Goal: Task Accomplishment & Management: Complete application form

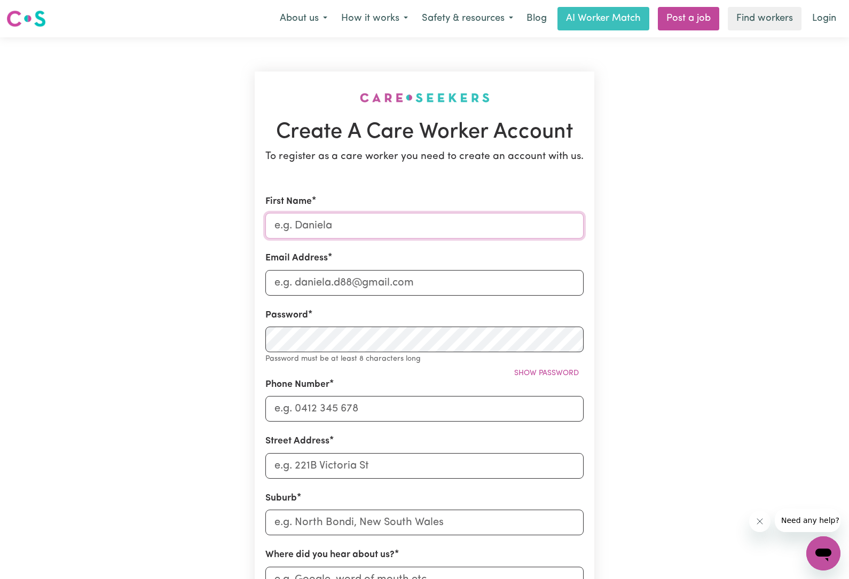
click at [429, 234] on input "First Name" at bounding box center [424, 226] width 318 height 26
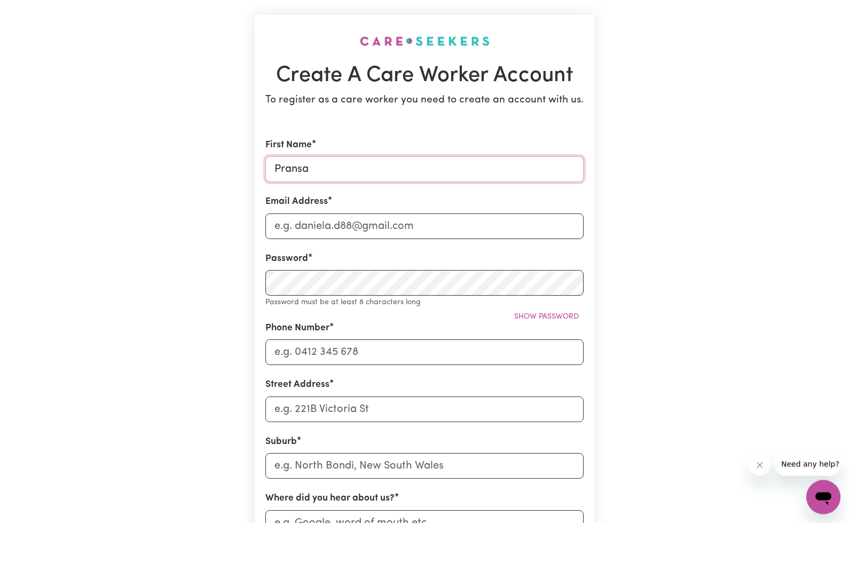
type input "Pransa"
click at [447, 251] on div "Email Address" at bounding box center [424, 273] width 318 height 44
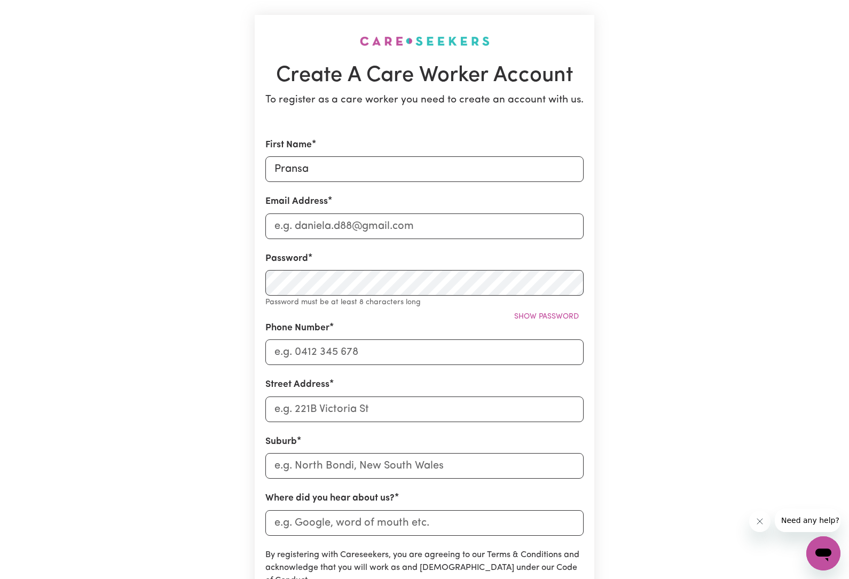
click at [447, 200] on div "Email Address" at bounding box center [424, 217] width 318 height 44
click at [468, 225] on input "Email Address" at bounding box center [424, 227] width 318 height 26
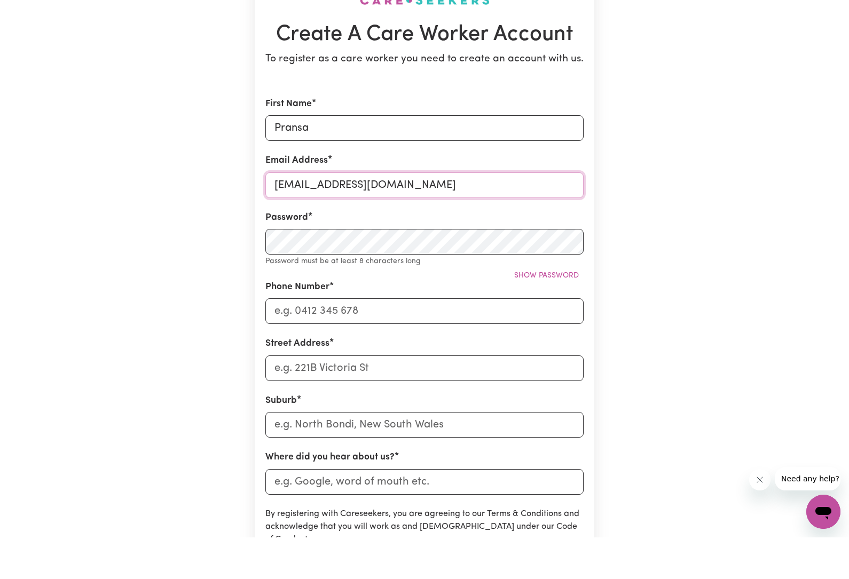
type input "[EMAIL_ADDRESS][DOMAIN_NAME]"
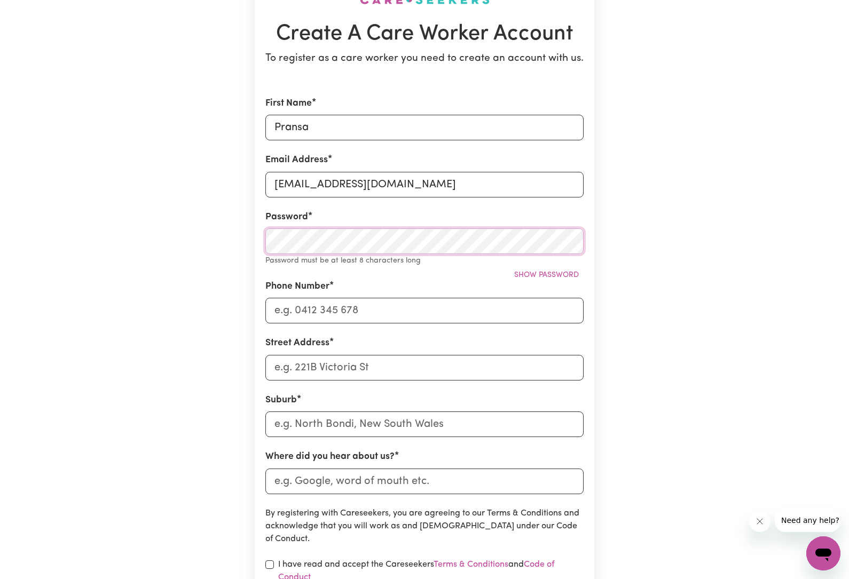
scroll to position [98, 0]
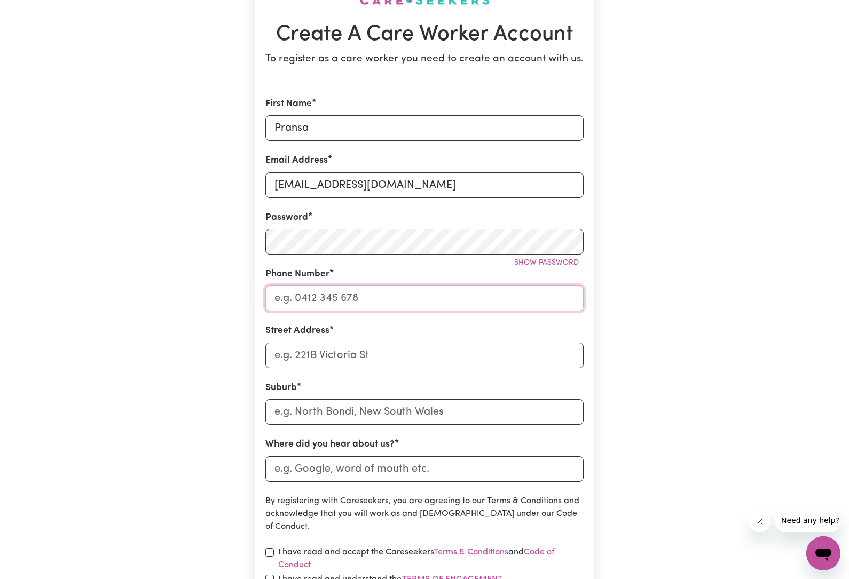
click at [341, 300] on input "Phone Number" at bounding box center [424, 299] width 318 height 26
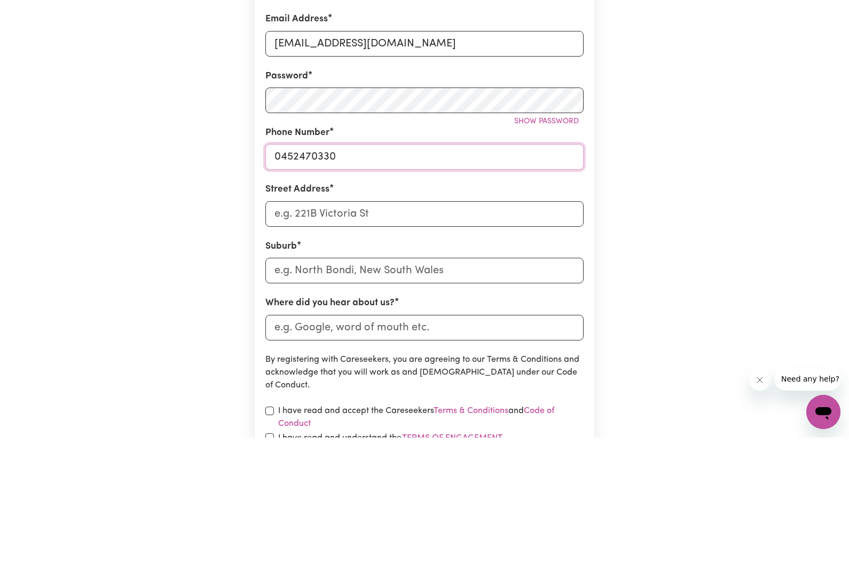
type input "0452470330"
click at [445, 343] on input "Street Address" at bounding box center [424, 356] width 318 height 26
type input "[STREET_ADDRESS]"
click at [402, 399] on input "text" at bounding box center [424, 412] width 318 height 26
type input "Hom"
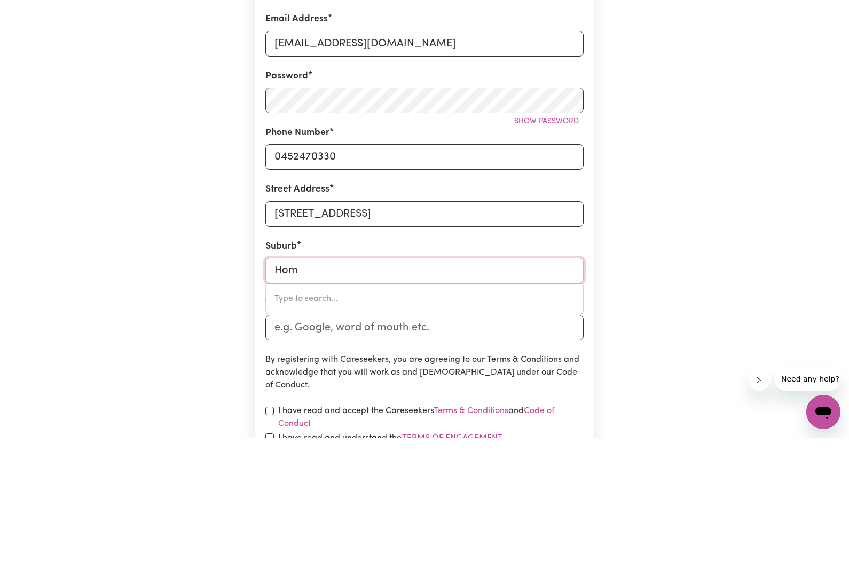
type input "[GEOGRAPHIC_DATA], [GEOGRAPHIC_DATA], 4806"
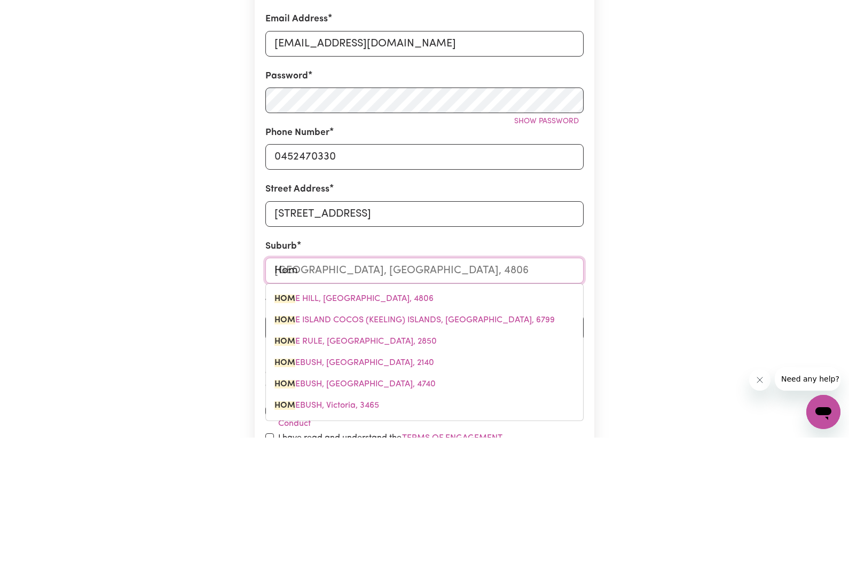
type input "Home"
type input "[GEOGRAPHIC_DATA], [GEOGRAPHIC_DATA], 4806"
type input "Homeb"
type input "Homebu"
type input "HomebuSH, [GEOGRAPHIC_DATA], 2140"
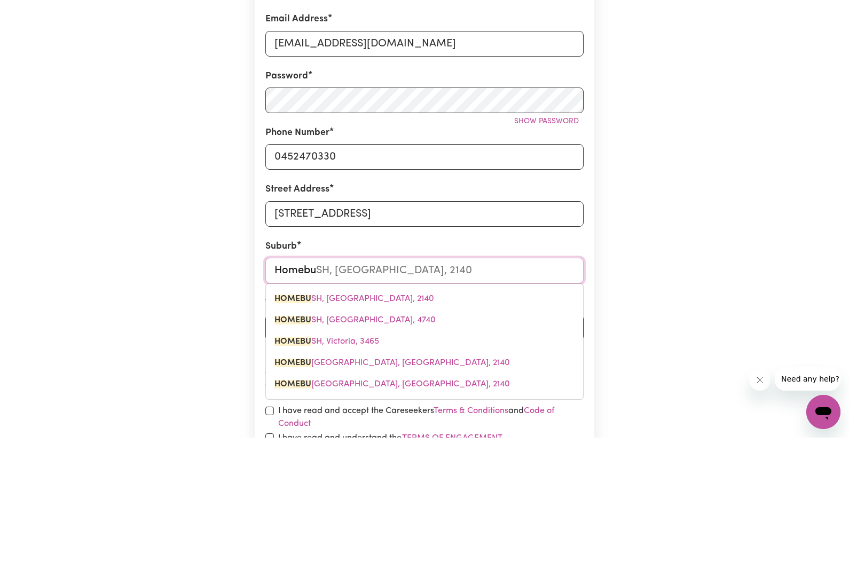
click at [433, 430] on link "HOMEBU SH, [GEOGRAPHIC_DATA], 2140" at bounding box center [424, 440] width 317 height 21
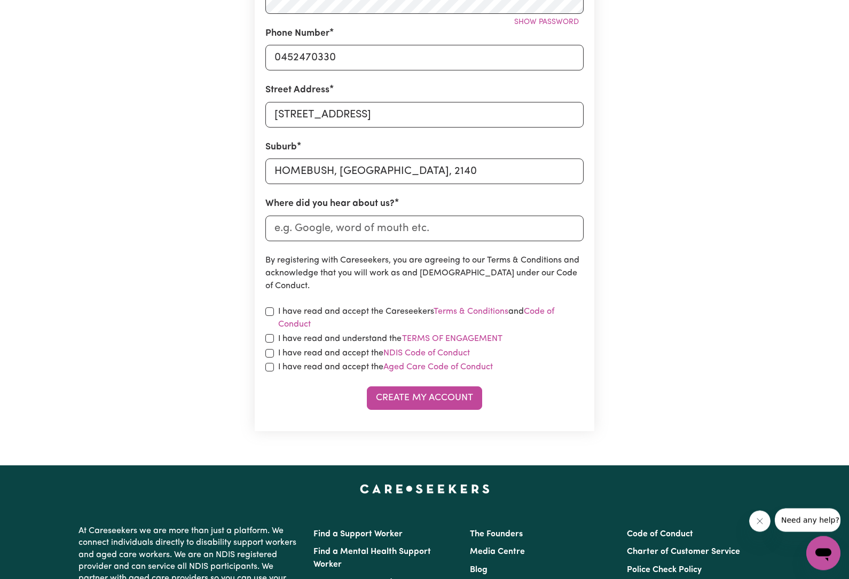
scroll to position [339, 0]
click at [493, 221] on input "Where did you hear about us?" at bounding box center [424, 229] width 318 height 26
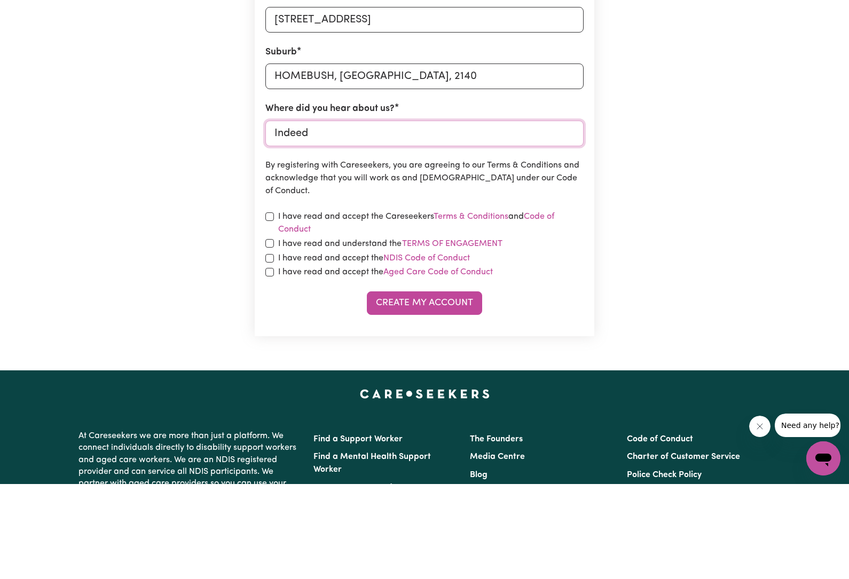
type input "Indeed"
click at [276, 305] on div "I have read and accept the Careseekers Terms & Conditions and Code of Conduct" at bounding box center [424, 318] width 318 height 26
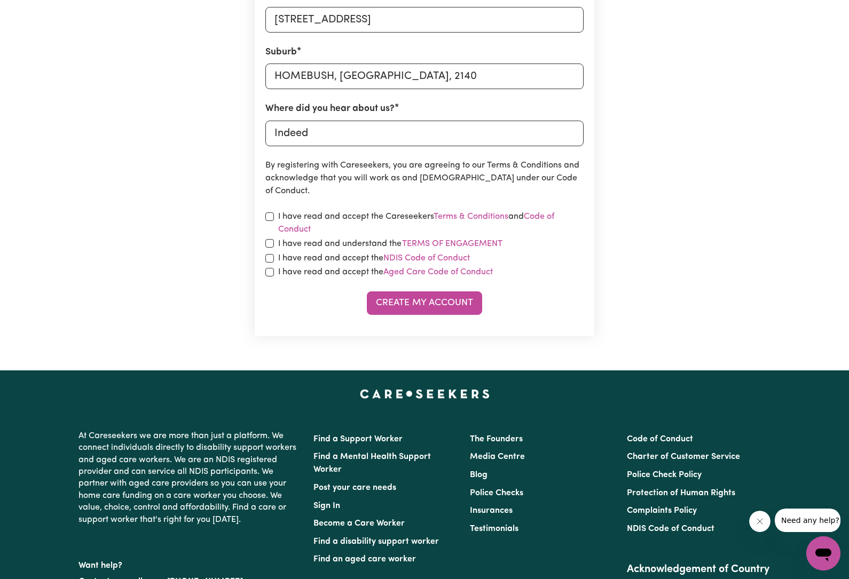
click at [272, 213] on input "checkbox" at bounding box center [269, 217] width 9 height 9
checkbox input "true"
click at [273, 239] on input "checkbox" at bounding box center [269, 243] width 9 height 9
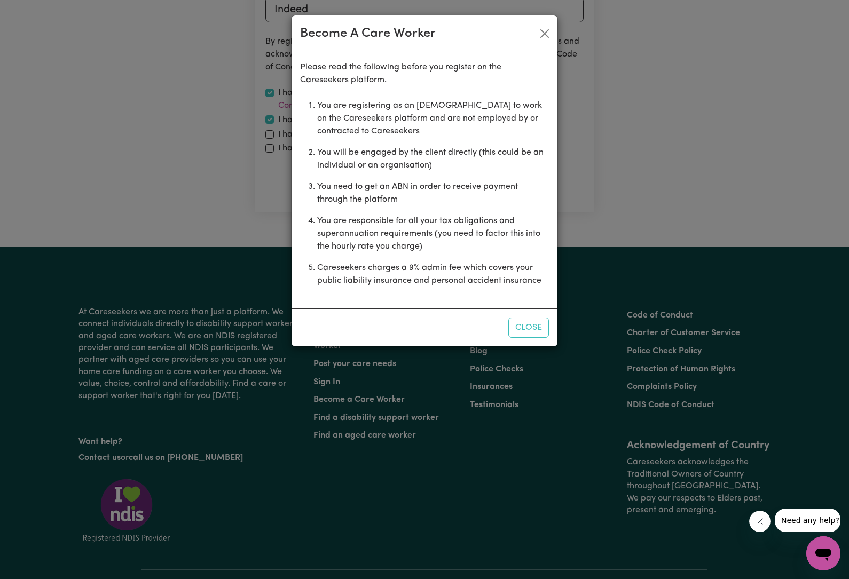
scroll to position [611, 0]
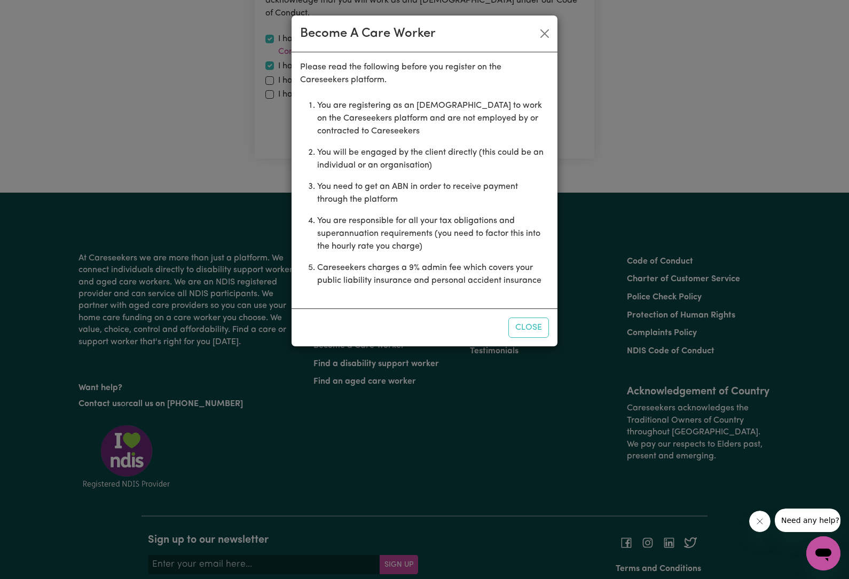
click at [538, 328] on button "Close" at bounding box center [528, 328] width 41 height 20
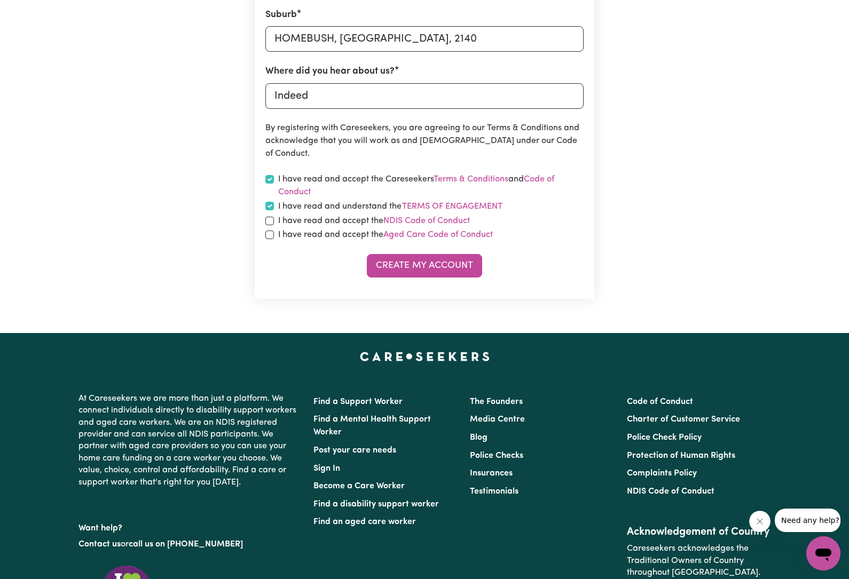
scroll to position [470, 0]
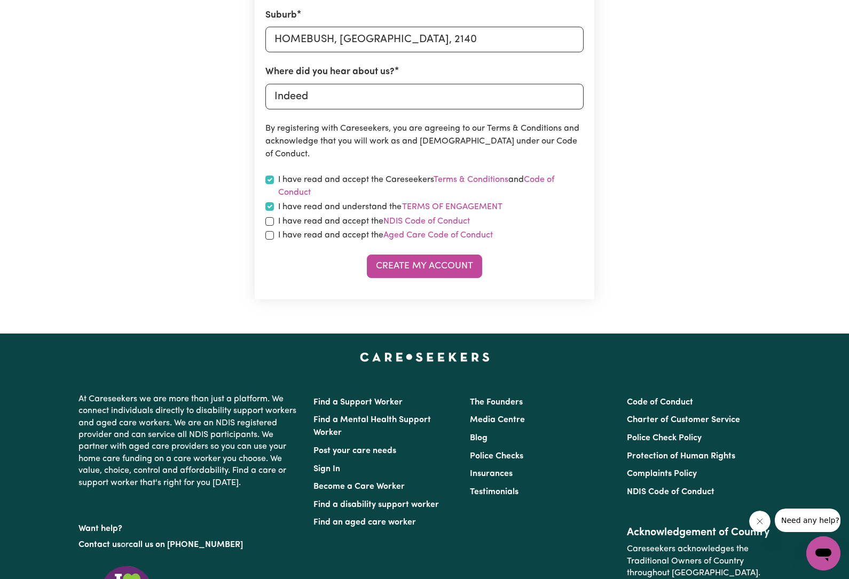
click at [270, 208] on input "checkbox" at bounding box center [269, 206] width 9 height 9
click at [270, 215] on div "I have read and accept the NDIS Code of Conduct" at bounding box center [424, 221] width 318 height 13
click at [273, 200] on div "I have read and understand the Terms of Engagement" at bounding box center [424, 207] width 318 height 14
click at [267, 208] on input "checkbox" at bounding box center [269, 206] width 9 height 9
checkbox input "true"
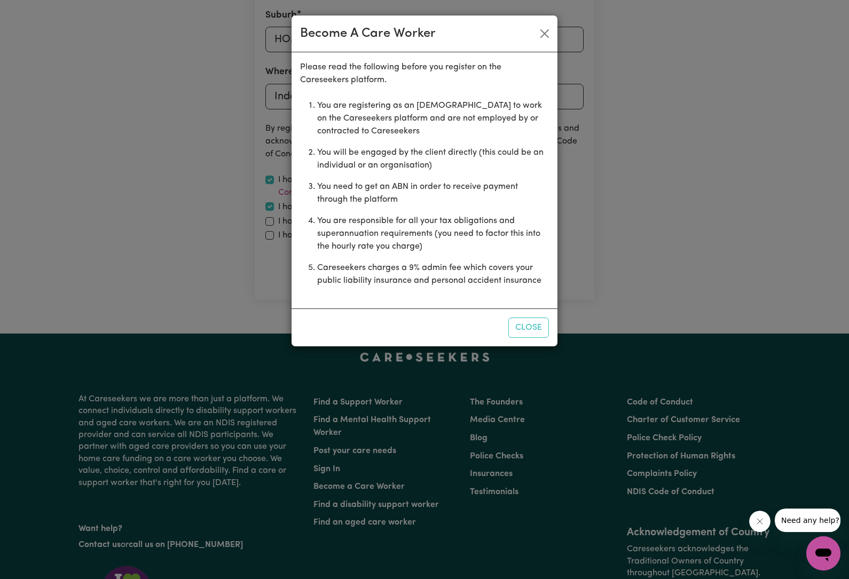
click at [542, 323] on button "Close" at bounding box center [528, 328] width 41 height 20
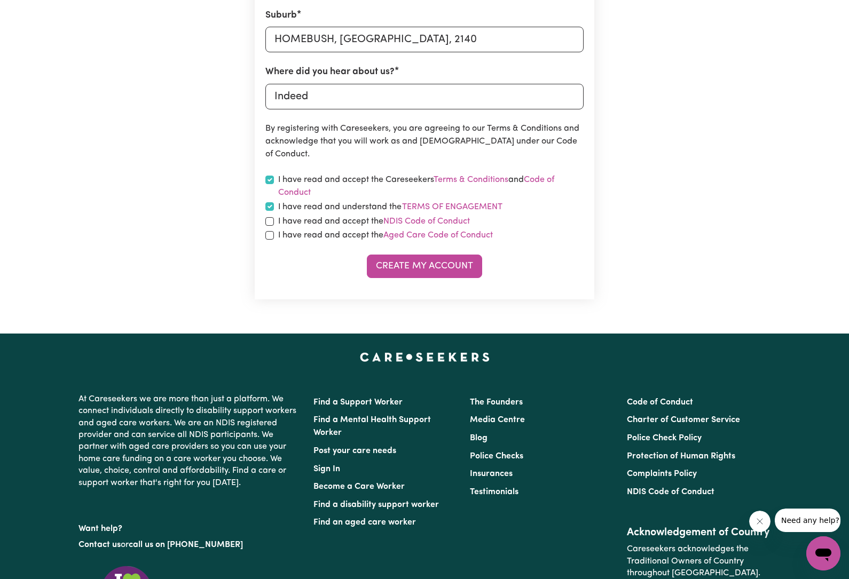
click at [271, 222] on input "checkbox" at bounding box center [269, 221] width 9 height 9
checkbox input "true"
click at [268, 236] on input "checkbox" at bounding box center [269, 235] width 9 height 9
checkbox input "true"
click at [456, 266] on button "Create My Account" at bounding box center [424, 266] width 115 height 23
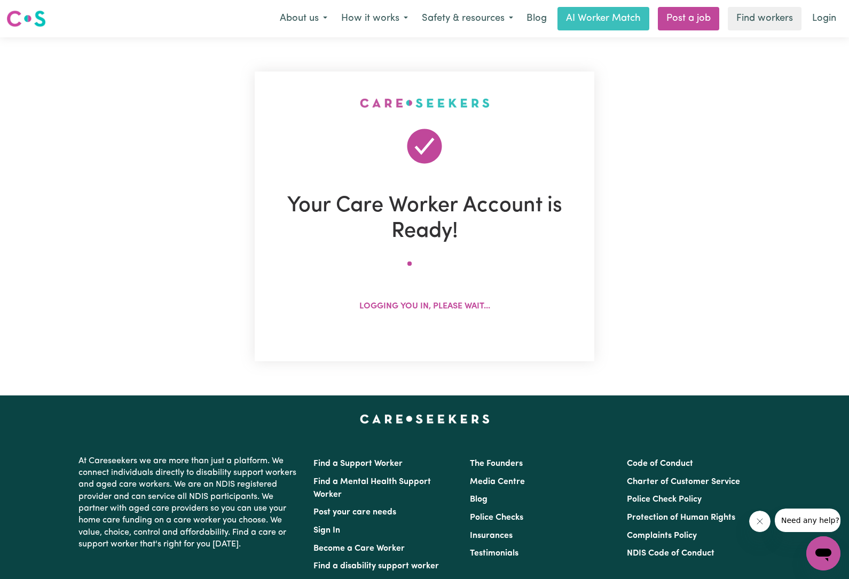
scroll to position [0, 0]
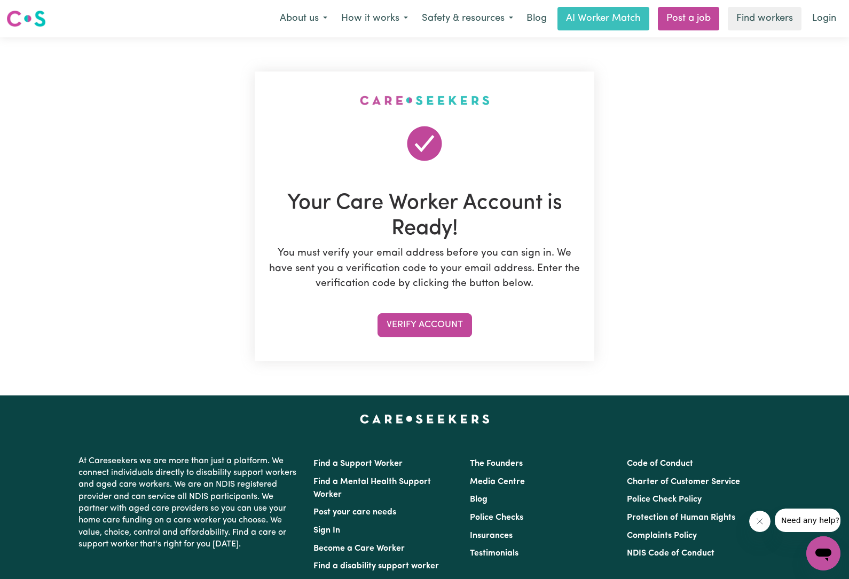
click at [454, 332] on button "Verify Account" at bounding box center [424, 324] width 95 height 23
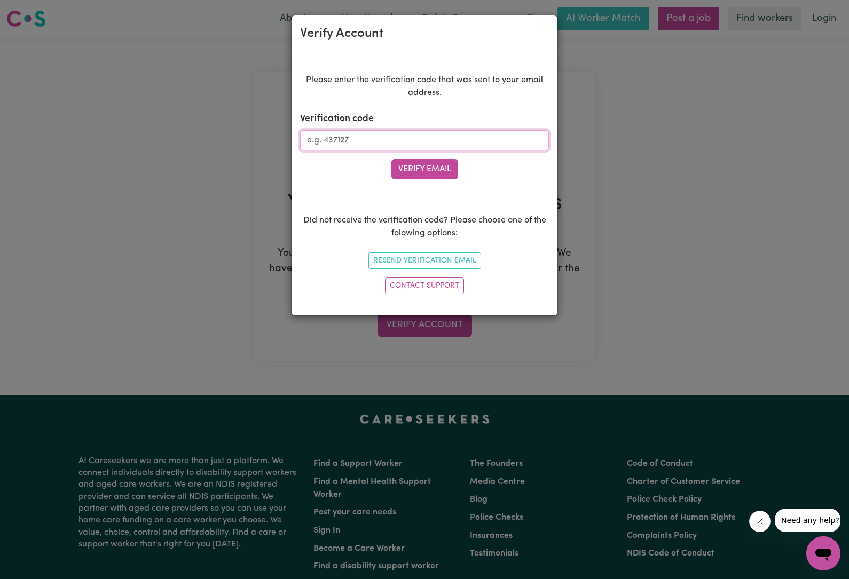
click at [495, 136] on input "Verification code" at bounding box center [424, 140] width 249 height 20
type input "591602"
click at [435, 166] on button "Verify Email" at bounding box center [424, 169] width 67 height 20
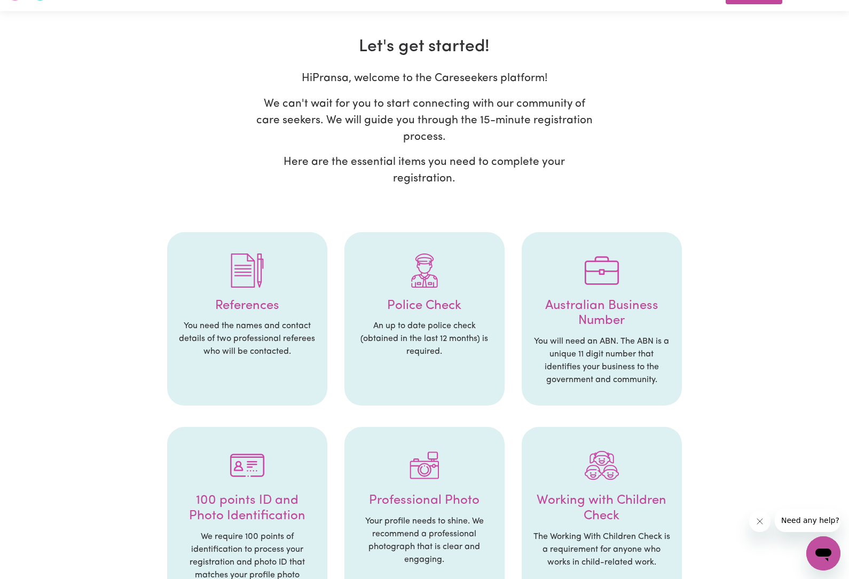
scroll to position [32, 0]
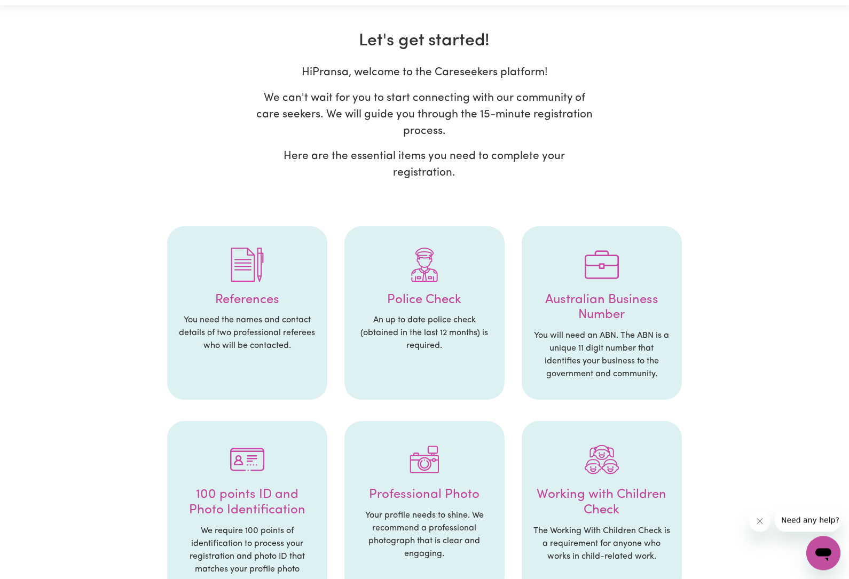
click at [456, 309] on li "Police Check An up to date police check (obtained in the last 12 months) is req…" at bounding box center [424, 314] width 160 height 174
click at [418, 348] on p "An up to date police check (obtained in the last 12 months) is required." at bounding box center [424, 333] width 139 height 38
click at [451, 320] on p "An up to date police check (obtained in the last 12 months) is required." at bounding box center [424, 333] width 139 height 38
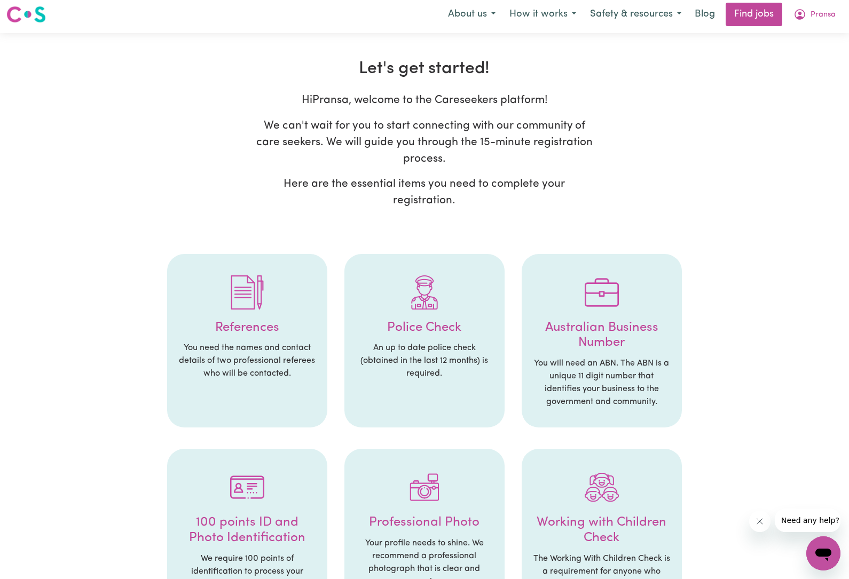
scroll to position [0, 0]
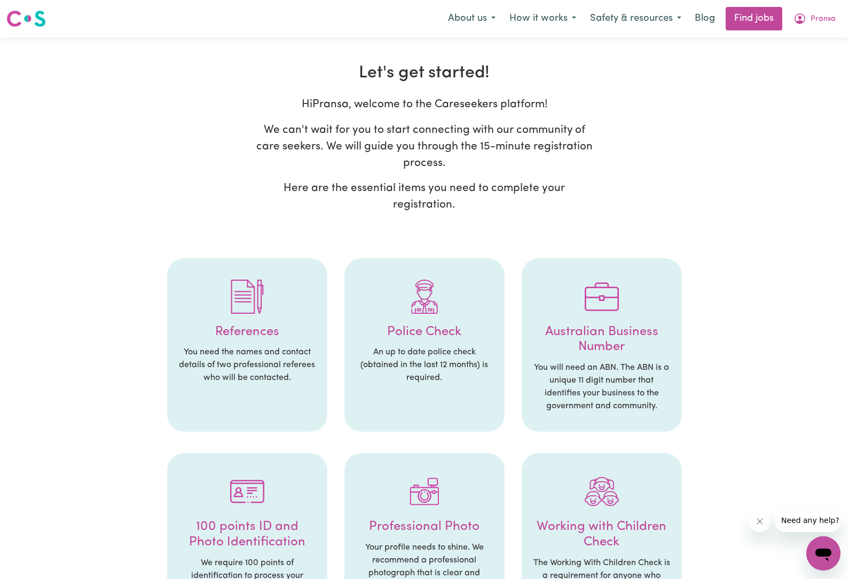
click at [432, 321] on div at bounding box center [424, 297] width 139 height 56
click at [461, 337] on h4 "Police Check" at bounding box center [424, 332] width 139 height 15
click at [276, 347] on p "You need the names and contact details of two professional referees who will be…" at bounding box center [247, 365] width 139 height 38
click at [260, 312] on img at bounding box center [247, 297] width 34 height 34
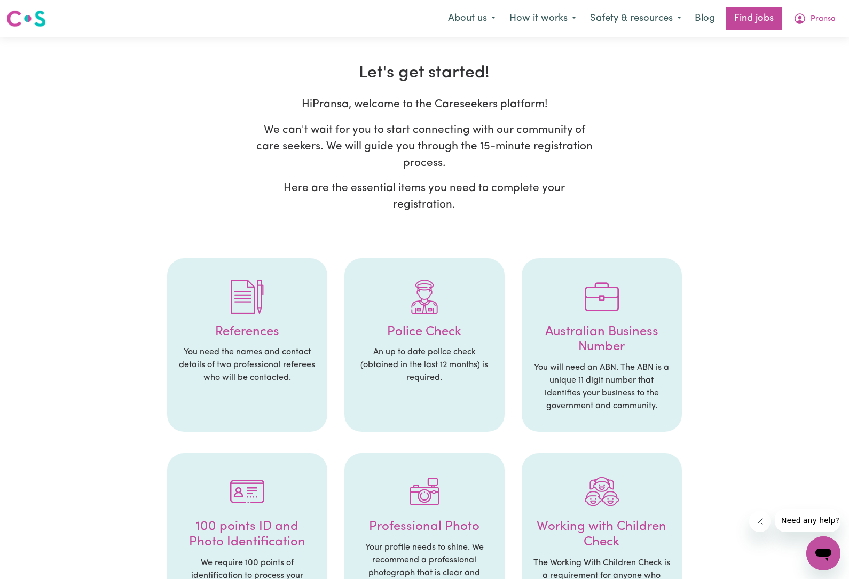
click at [263, 316] on div at bounding box center [247, 297] width 139 height 56
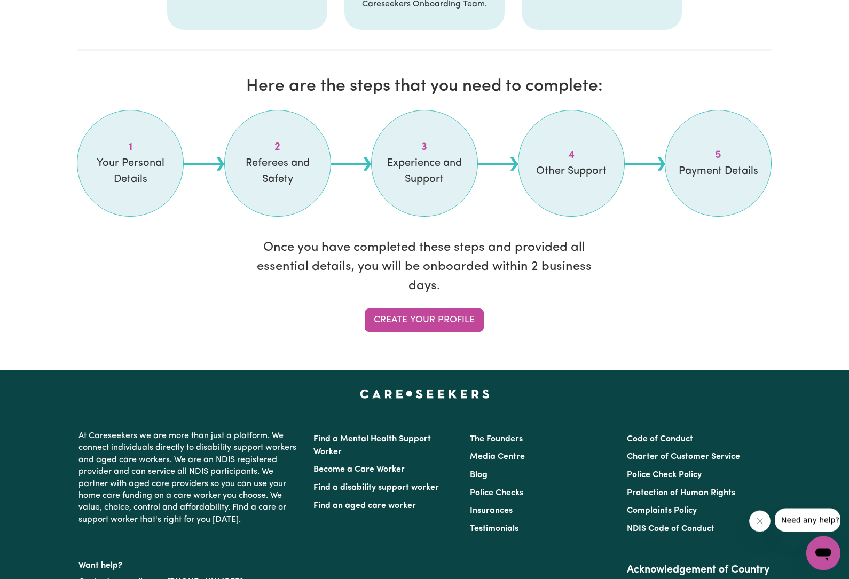
scroll to position [844, 0]
click at [455, 311] on link "Create your profile" at bounding box center [424, 320] width 119 height 23
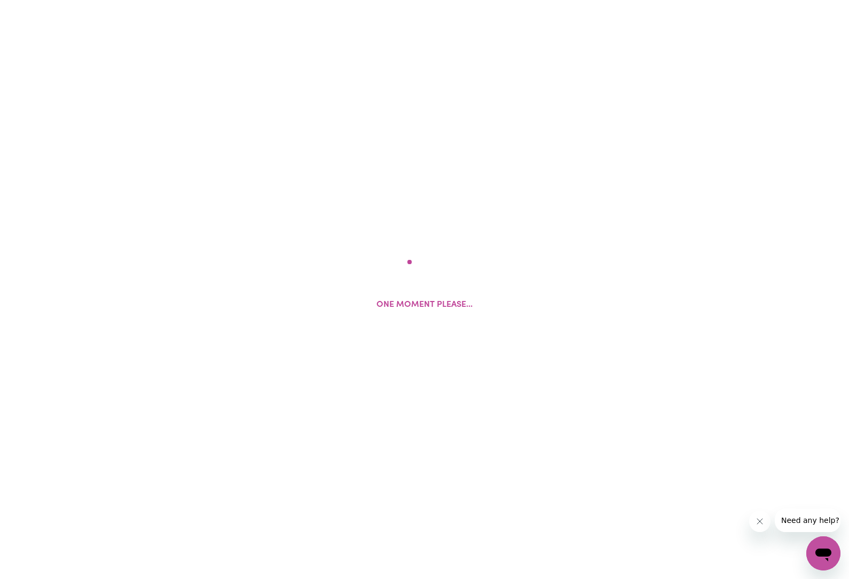
select select "Studying a healthcare related degree or qualification"
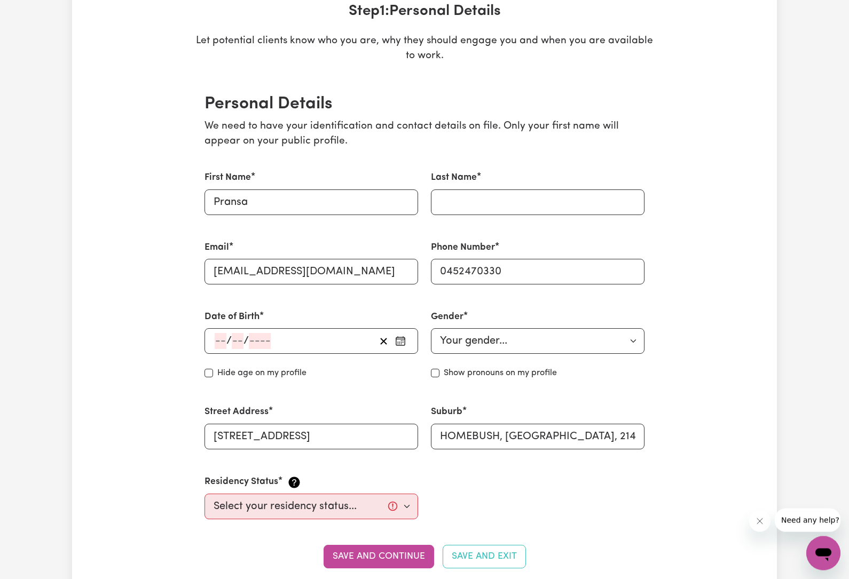
scroll to position [171, 0]
click at [339, 339] on div "/ /" at bounding box center [295, 341] width 162 height 16
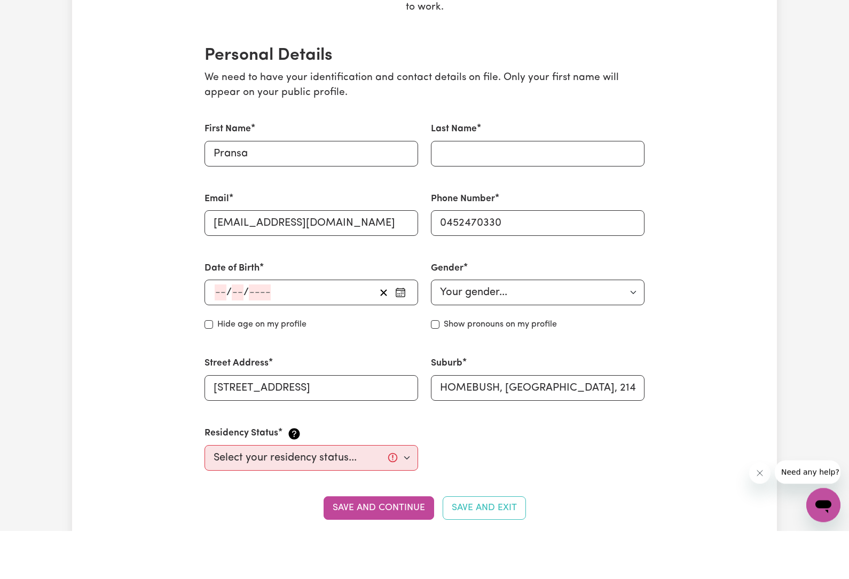
click at [226, 333] on input "number" at bounding box center [221, 341] width 12 height 16
click at [404, 336] on icon "button" at bounding box center [400, 341] width 11 height 11
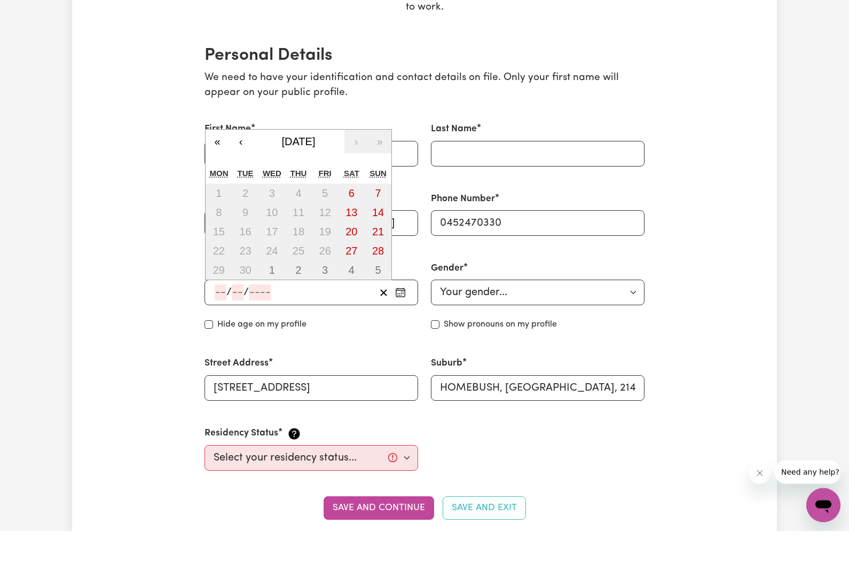
scroll to position [220, 0]
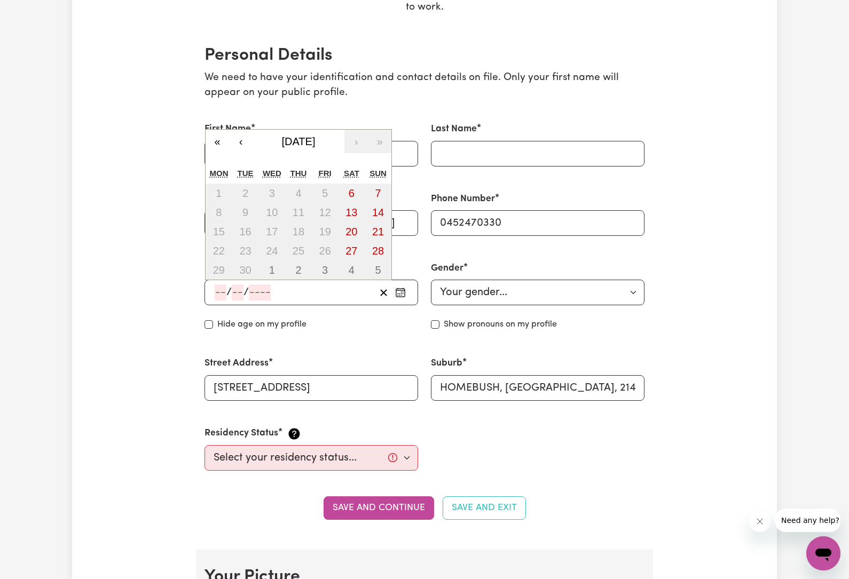
click at [404, 292] on icon "button" at bounding box center [400, 292] width 11 height 11
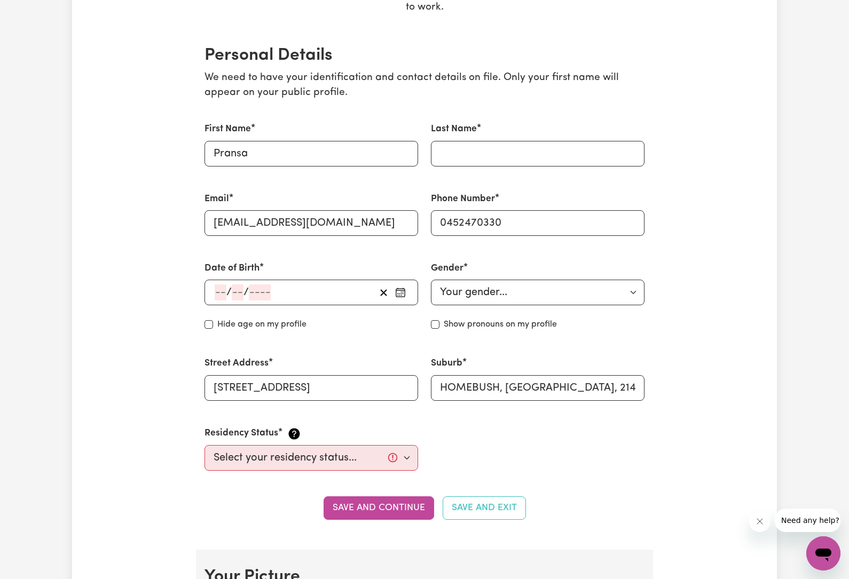
click at [408, 281] on div "/ / « ‹ [DATE] › » Mon Tue Wed Thu Fri Sat Sun 1 2 3 4 5 6 7 8 9 10 11 12 13 14…" at bounding box center [311, 293] width 214 height 26
click at [407, 291] on button "button" at bounding box center [400, 293] width 17 height 16
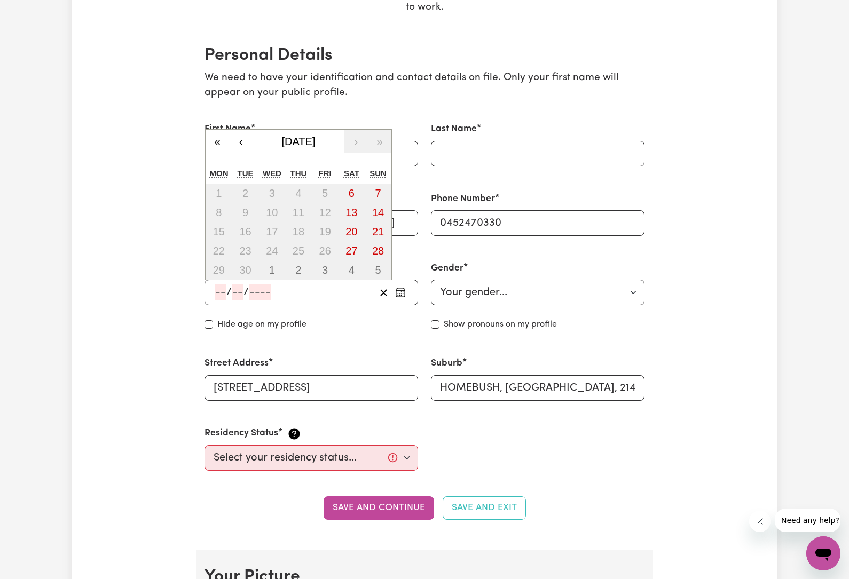
click at [312, 143] on span "[DATE]" at bounding box center [299, 142] width 34 height 12
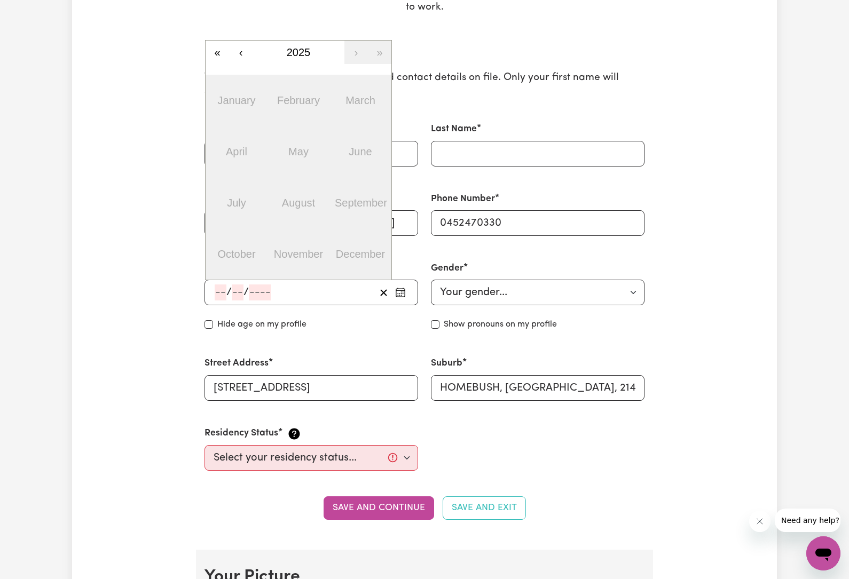
click at [305, 52] on span "2025" at bounding box center [299, 52] width 24 height 12
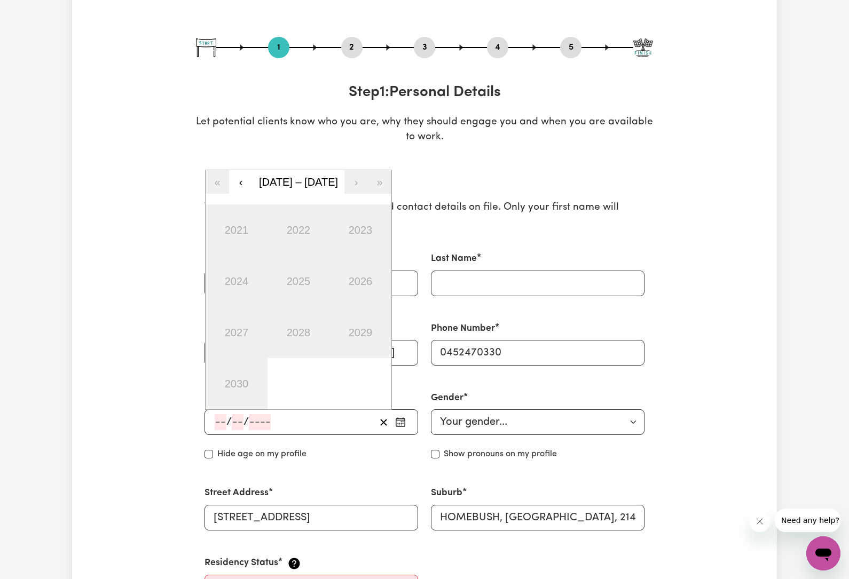
scroll to position [90, 0]
click at [237, 186] on button "‹" at bounding box center [240, 182] width 23 height 23
click at [244, 180] on button "‹" at bounding box center [240, 182] width 23 height 23
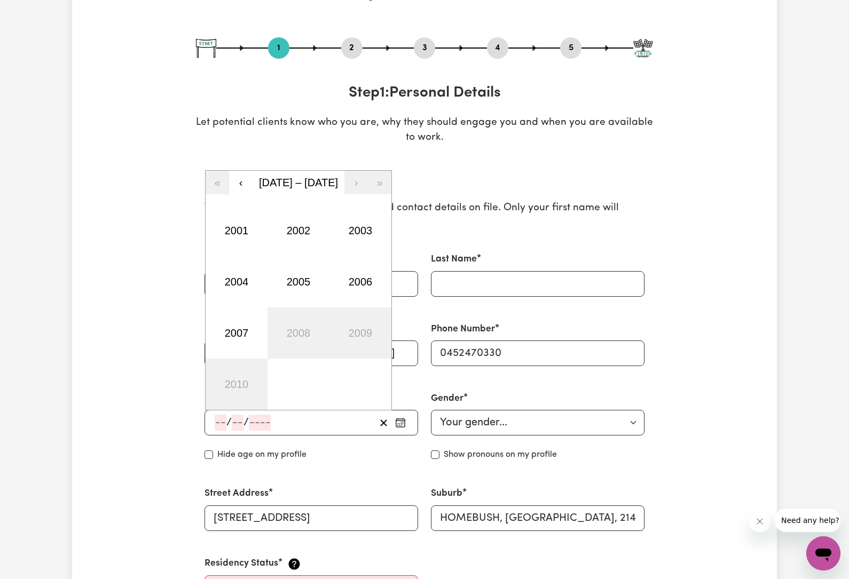
click at [365, 233] on button "2003" at bounding box center [360, 230] width 62 height 51
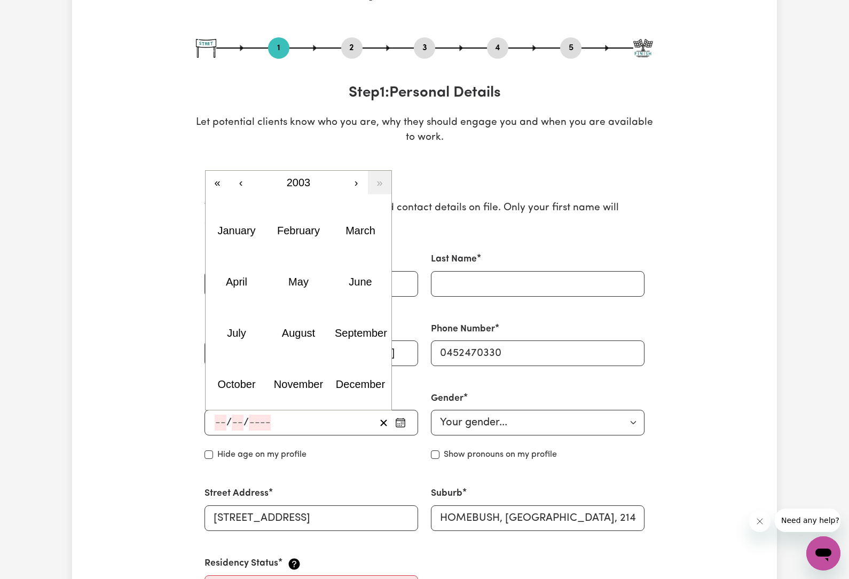
click at [254, 231] on abbr "January" at bounding box center [236, 231] width 38 height 12
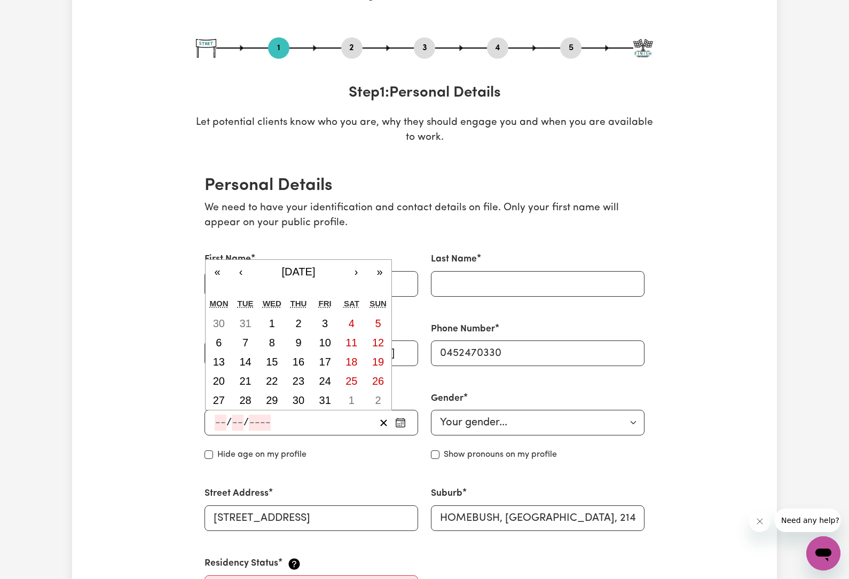
click at [327, 321] on abbr "3" at bounding box center [325, 324] width 6 height 12
type input "[DATE]"
type input "3"
type input "1"
type input "2003"
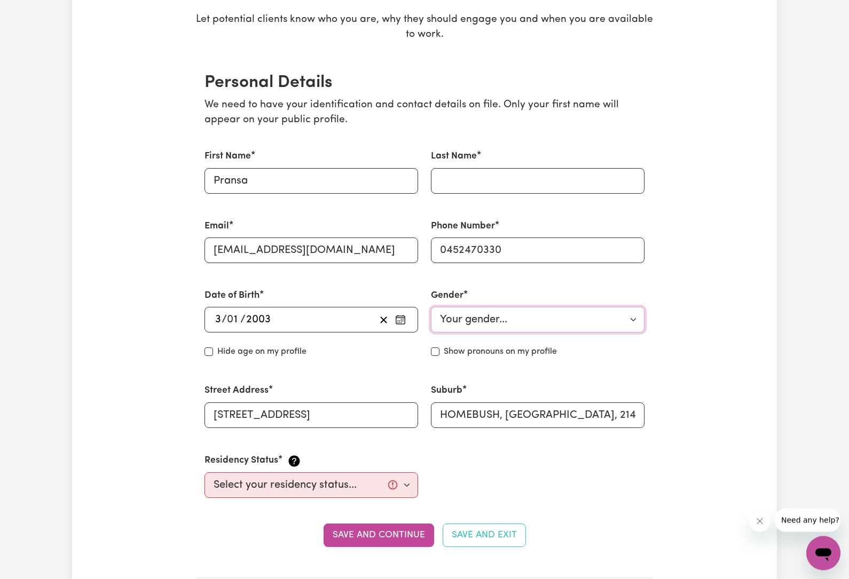
click at [501, 325] on select "Your gender... [DEMOGRAPHIC_DATA] [DEMOGRAPHIC_DATA] [DEMOGRAPHIC_DATA] Other P…" at bounding box center [538, 321] width 214 height 26
select select "[DEMOGRAPHIC_DATA]"
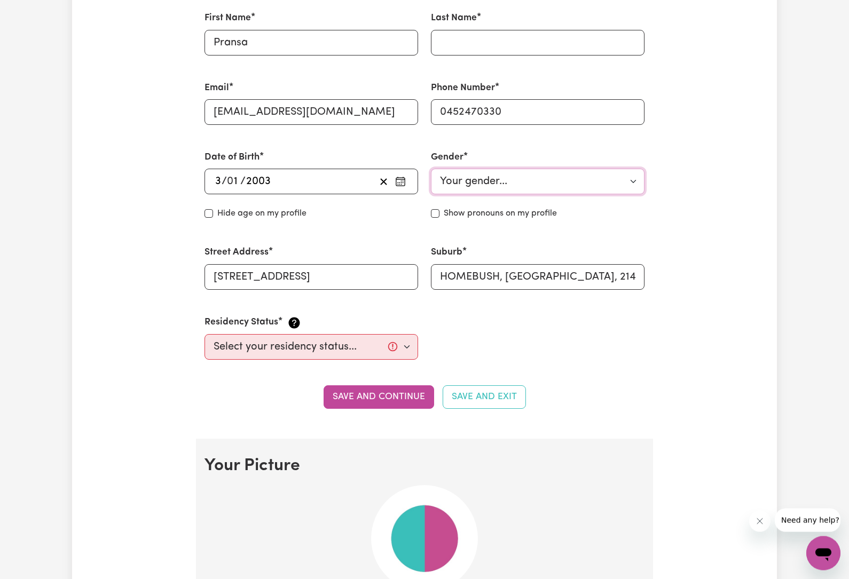
scroll to position [341, 0]
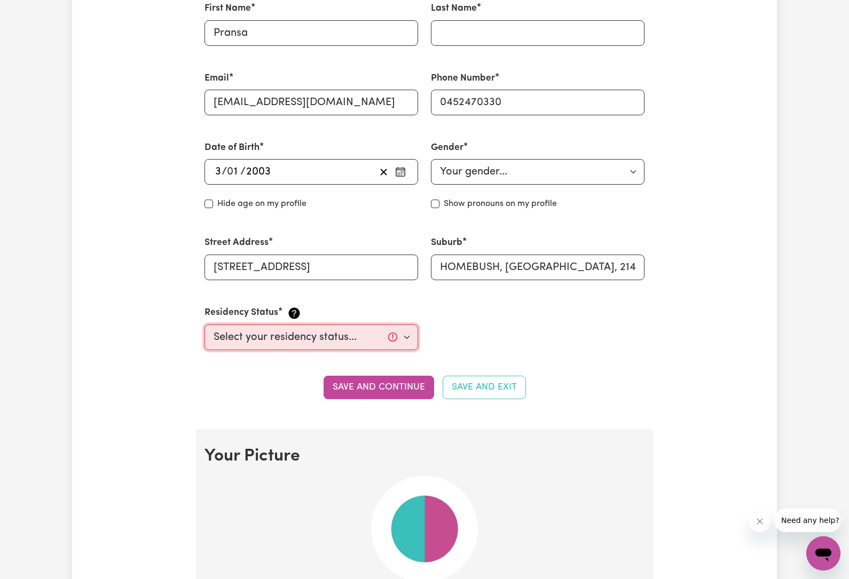
click at [363, 337] on select "Select your residency status... [DEMOGRAPHIC_DATA] citizen Australian PR [DEMOG…" at bounding box center [311, 338] width 214 height 26
select select "Student Visa"
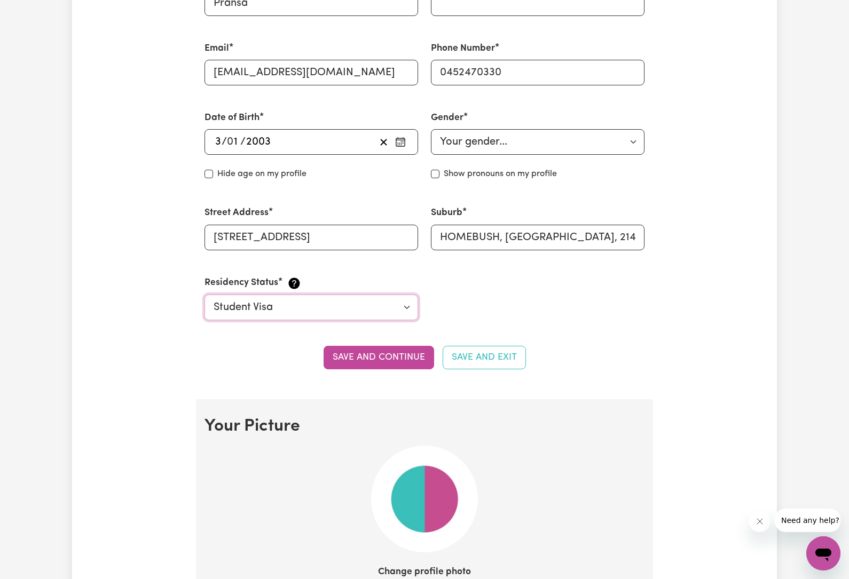
scroll to position [387, 0]
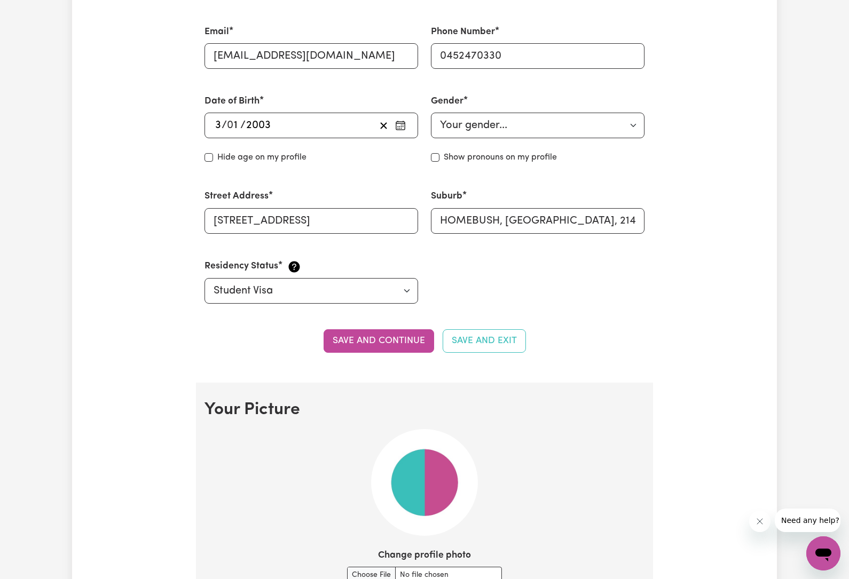
click at [402, 339] on button "Save and continue" at bounding box center [379, 340] width 111 height 23
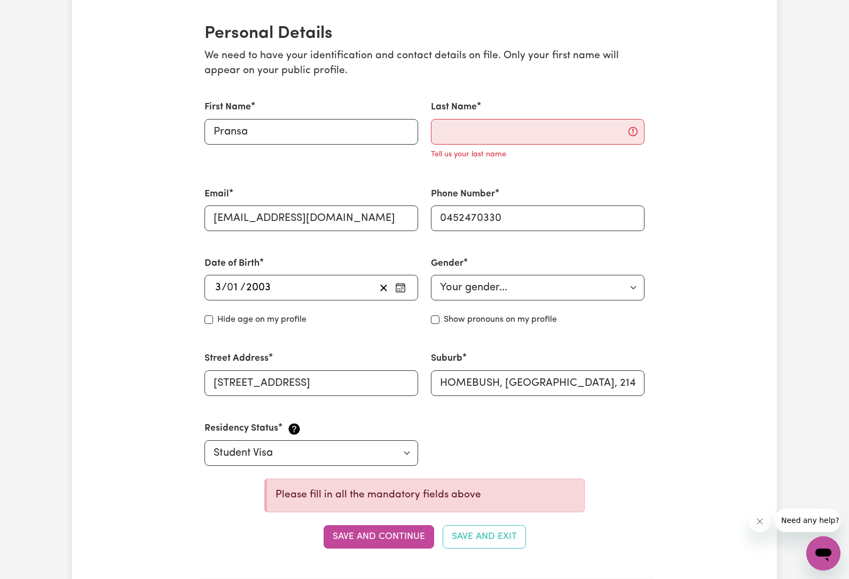
scroll to position [164, 0]
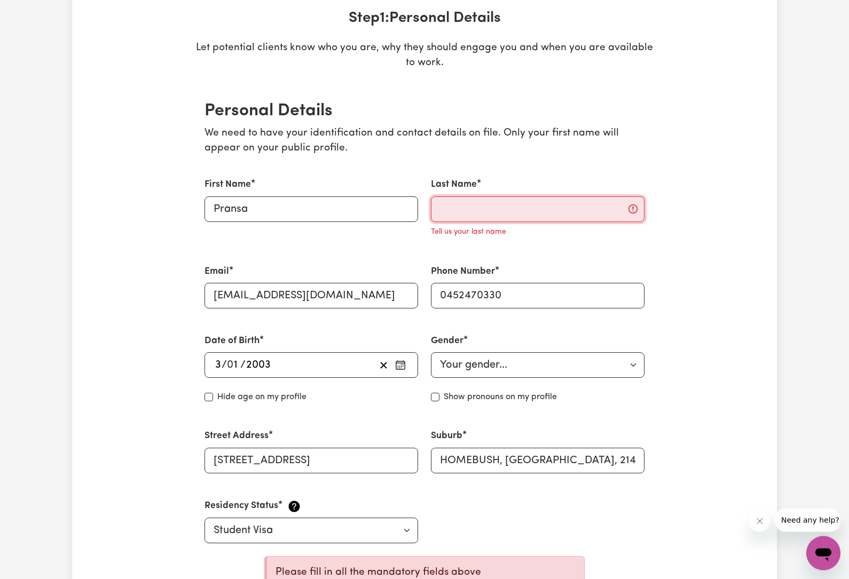
click at [500, 204] on input "Last Name" at bounding box center [538, 210] width 214 height 26
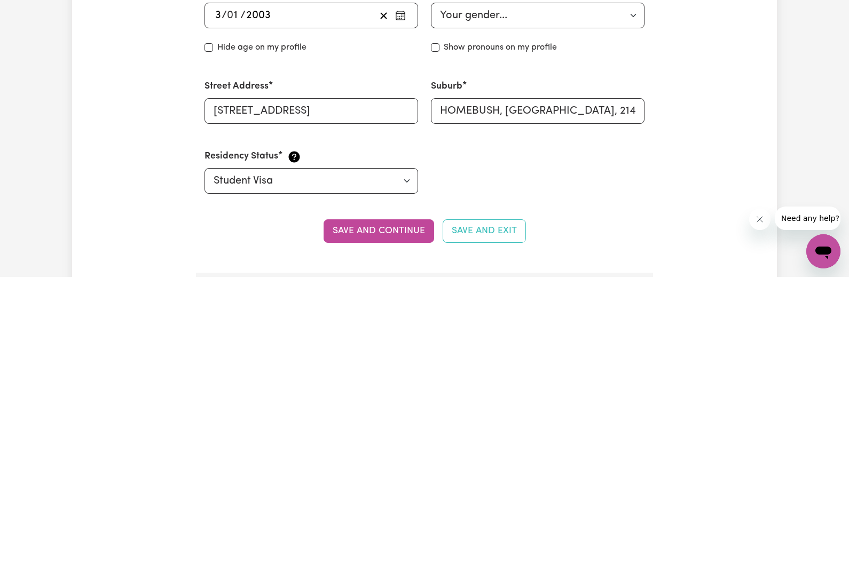
type input "[PERSON_NAME]"
click at [411, 522] on button "Save and continue" at bounding box center [379, 533] width 111 height 23
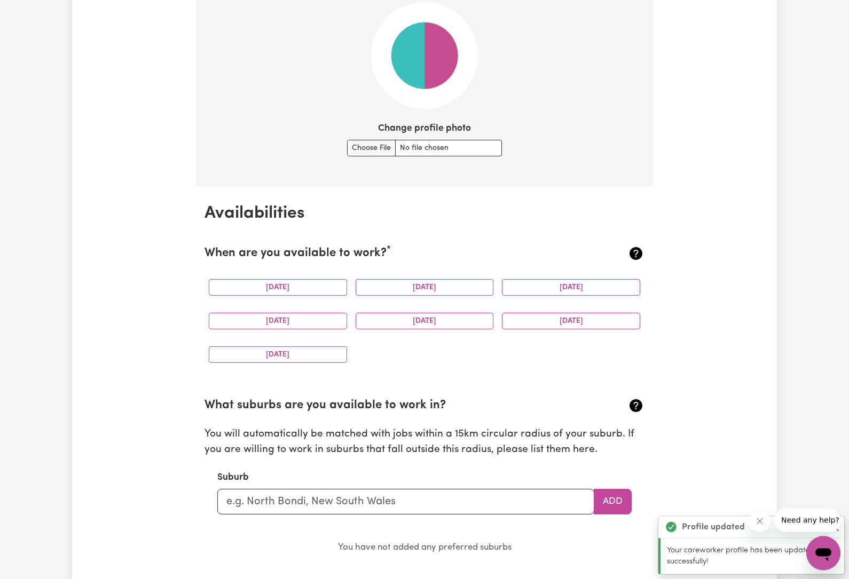
scroll to position [814, 0]
click at [327, 287] on button "[DATE]" at bounding box center [278, 287] width 138 height 17
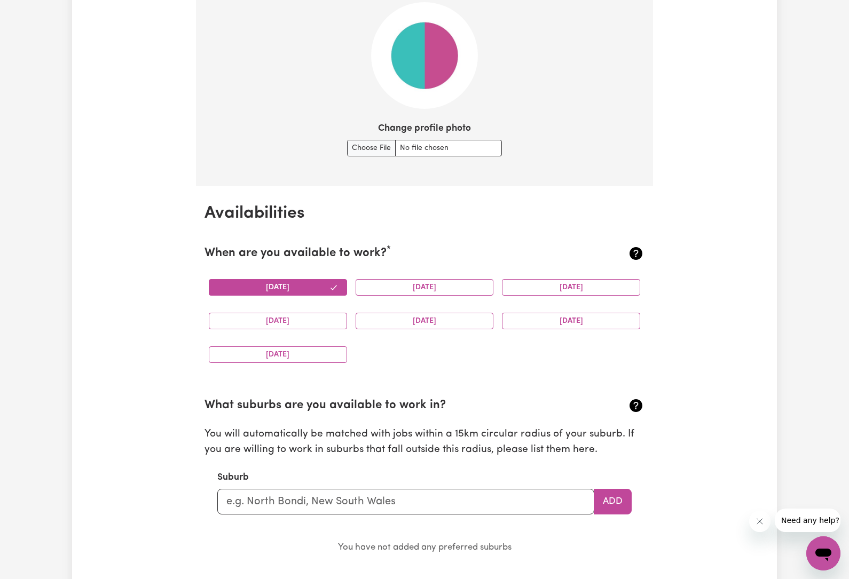
click at [455, 283] on button "[DATE]" at bounding box center [425, 287] width 138 height 17
click at [579, 285] on button "[DATE]" at bounding box center [571, 287] width 138 height 17
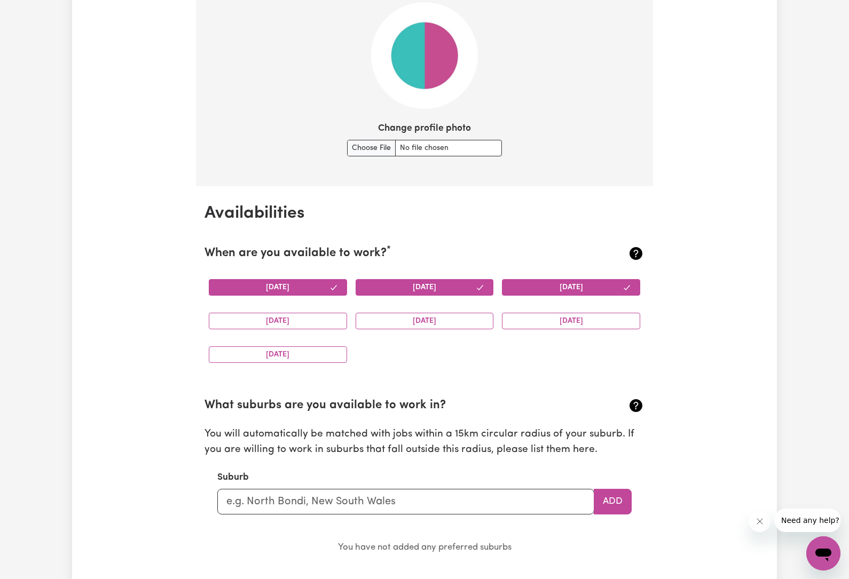
click at [594, 319] on button "[DATE]" at bounding box center [571, 321] width 138 height 17
click at [446, 320] on button "[DATE]" at bounding box center [425, 321] width 138 height 17
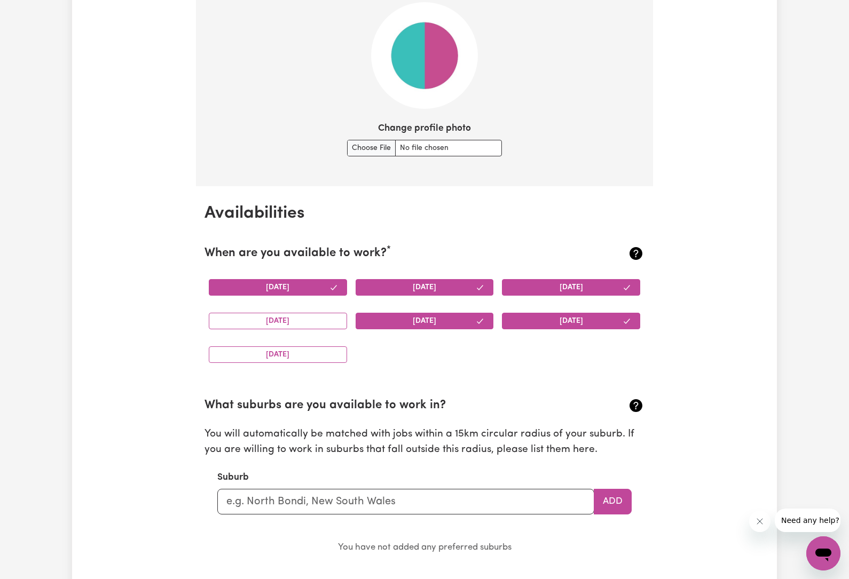
click at [319, 313] on button "[DATE]" at bounding box center [278, 321] width 138 height 17
click at [334, 350] on button "[DATE]" at bounding box center [278, 355] width 138 height 17
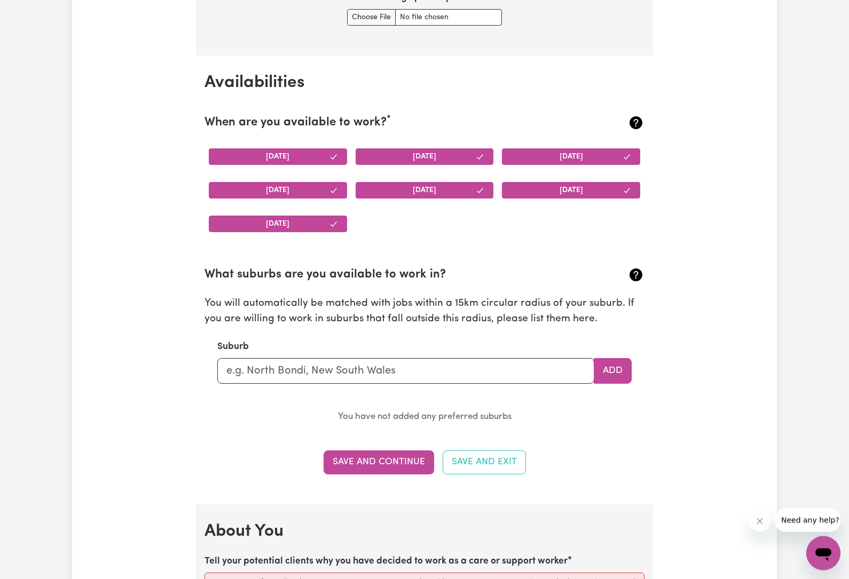
scroll to position [945, 0]
click at [406, 373] on input "text" at bounding box center [405, 371] width 377 height 26
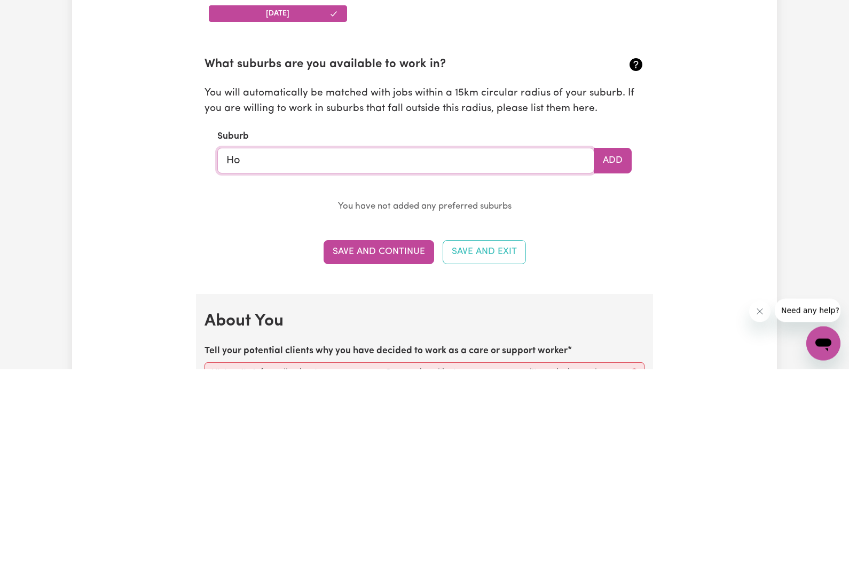
type input "Hom"
type input "[GEOGRAPHIC_DATA], [GEOGRAPHIC_DATA], 4806"
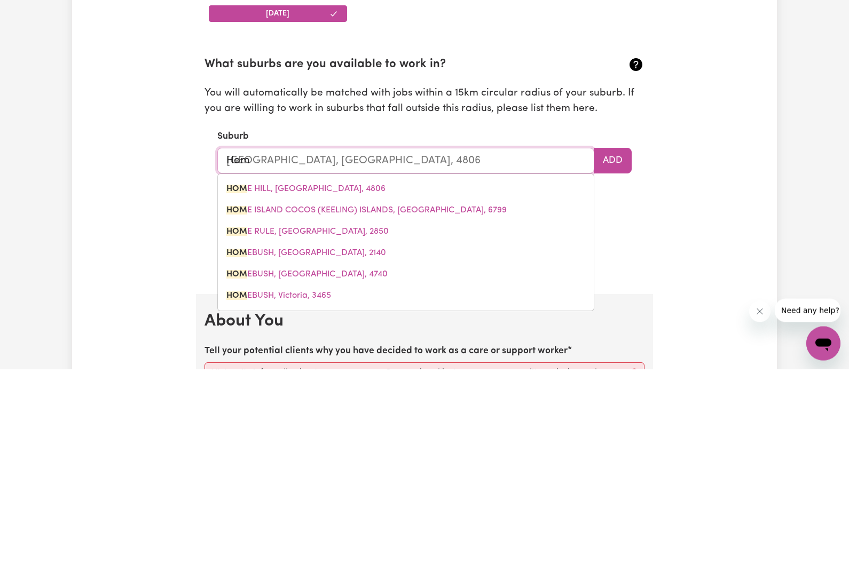
type input "Home"
type input "[GEOGRAPHIC_DATA], [GEOGRAPHIC_DATA], 4806"
type input "Homeb"
type input "Homebu"
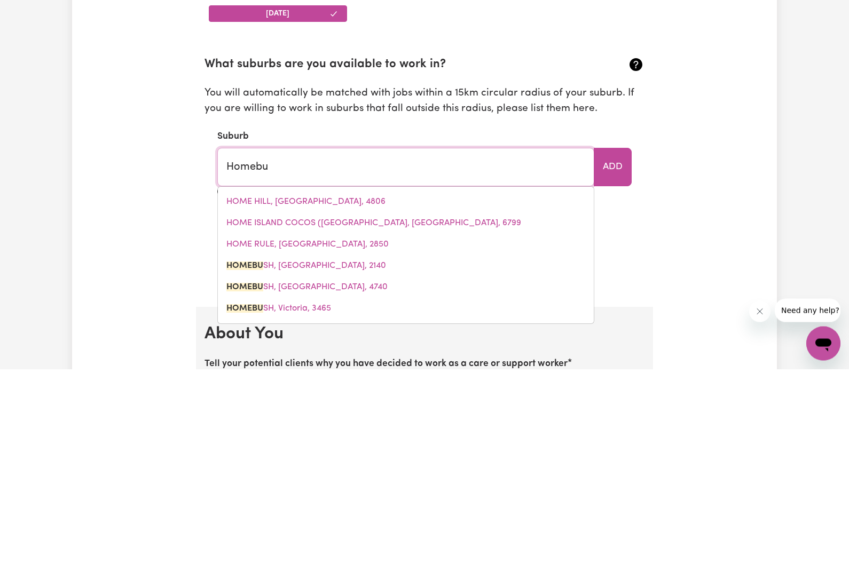
type input "HomebuSH, [GEOGRAPHIC_DATA], 2140"
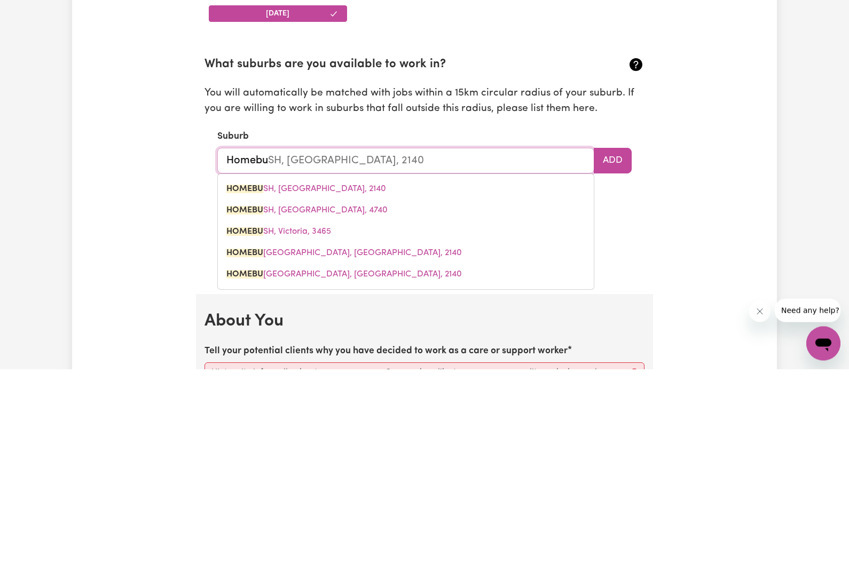
click at [380, 389] on link "HOMEBU SH, [GEOGRAPHIC_DATA], 2140" at bounding box center [406, 399] width 376 height 21
type input "HOMEBUSH, [GEOGRAPHIC_DATA], 2140"
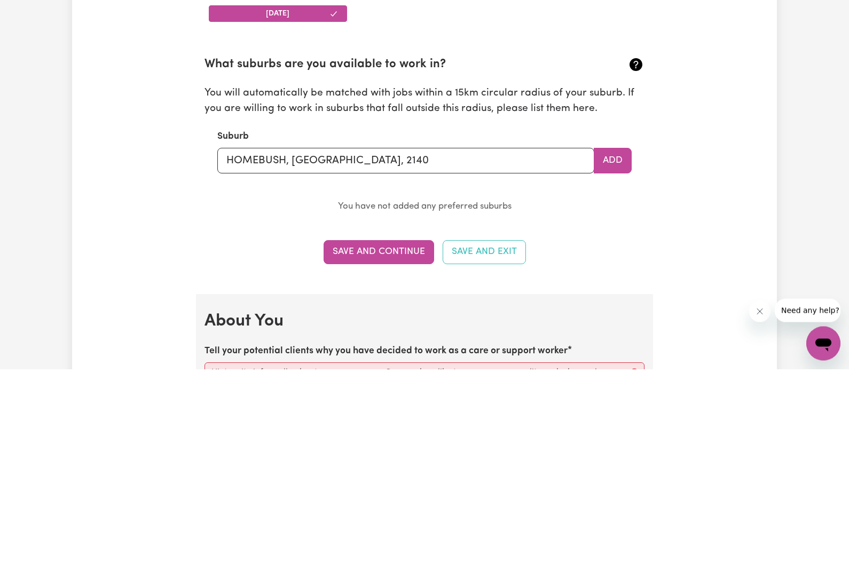
click at [397, 451] on button "Save and Continue" at bounding box center [379, 462] width 111 height 23
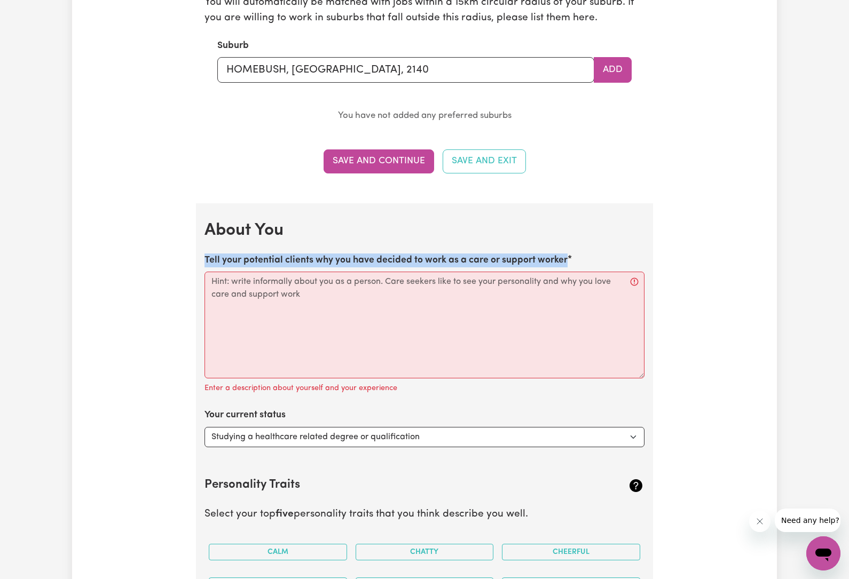
scroll to position [1256, 0]
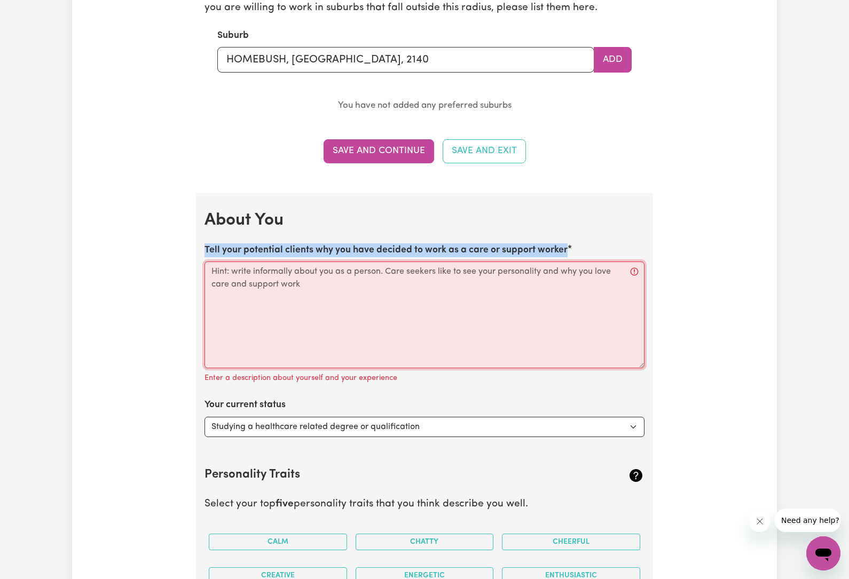
click at [292, 282] on textarea "Tell your potential clients why you have decided to work as a care or support w…" at bounding box center [424, 315] width 440 height 107
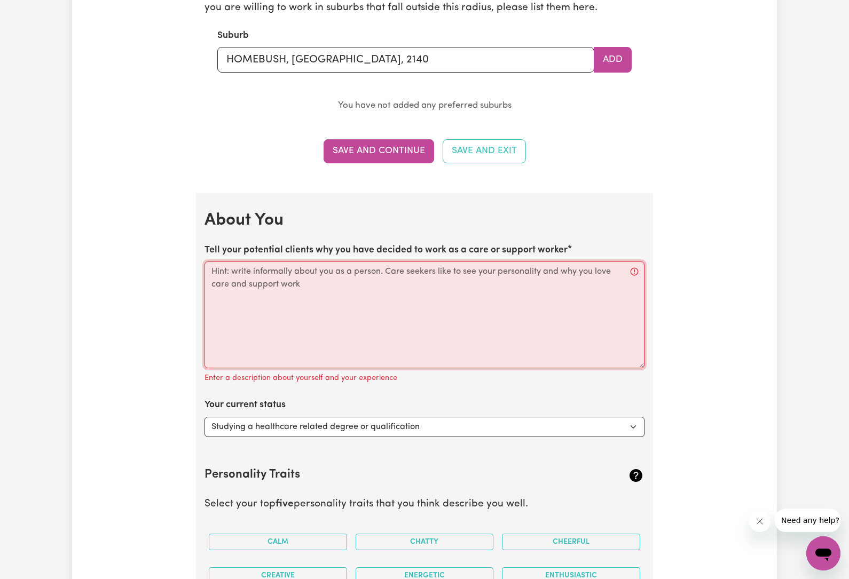
click at [249, 266] on textarea "Tell your potential clients why you have decided to work as a care or support w…" at bounding box center [424, 315] width 440 height 107
click at [242, 277] on textarea "Tell your potential clients why you have decided to work as a care or support w…" at bounding box center [424, 315] width 440 height 107
paste textarea "Caring for people has never just been a job for me — it’s something I genuinely…"
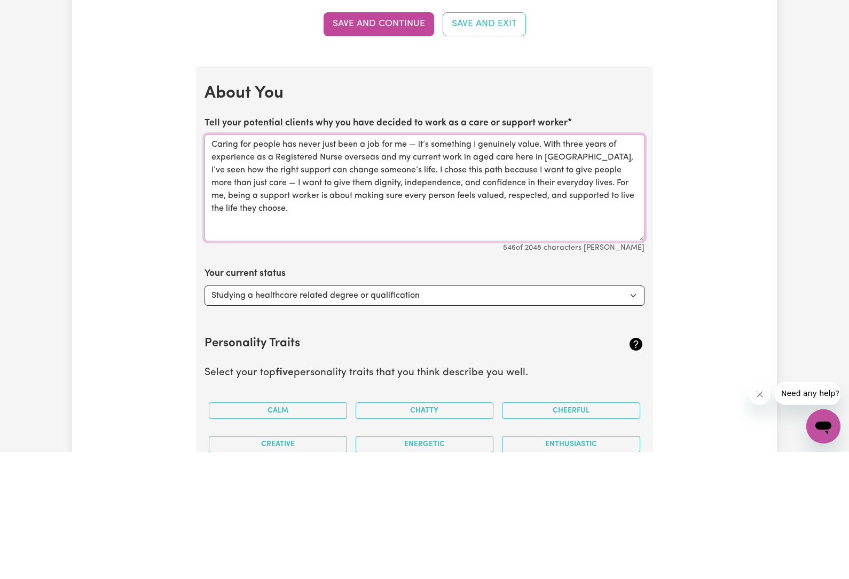
click at [410, 262] on textarea "Caring for people has never just been a job for me — it’s something I genuinely…" at bounding box center [424, 315] width 440 height 107
click at [416, 262] on textarea "Caring for people has never just been a job for me — it’s something I genuinely…" at bounding box center [424, 315] width 440 height 107
click at [234, 262] on textarea "Caring for people has never just been a job for me, it’s something I genuinely …" at bounding box center [424, 315] width 440 height 107
type textarea "Caring for people has never just been a job for me, it’s something I genuinely …"
click at [741, 232] on div "Update Profile 1 2 3 4 5 Step 1 : Personal Details Let potential clients know w…" at bounding box center [424, 199] width 705 height 2777
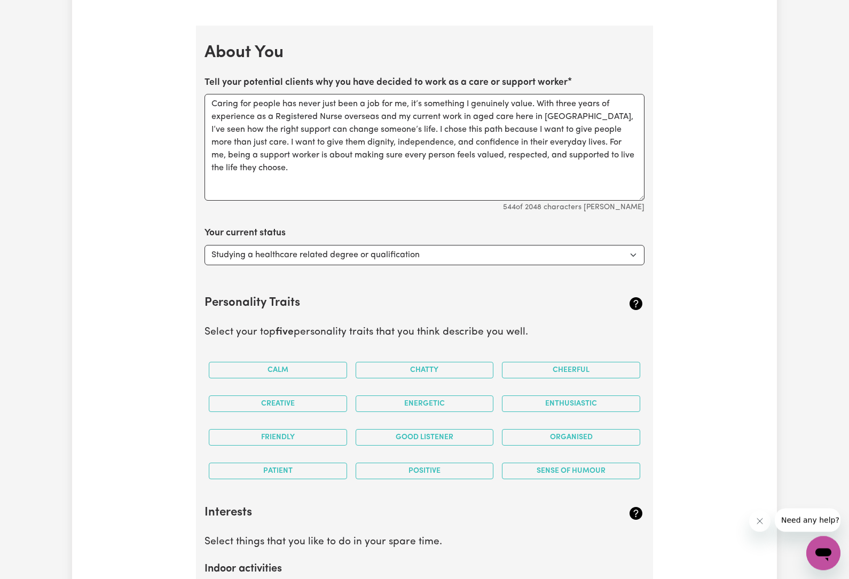
scroll to position [1424, 0]
click at [598, 254] on select "Select... Studying a healthcare related degree or qualification Studying a non-…" at bounding box center [424, 255] width 440 height 20
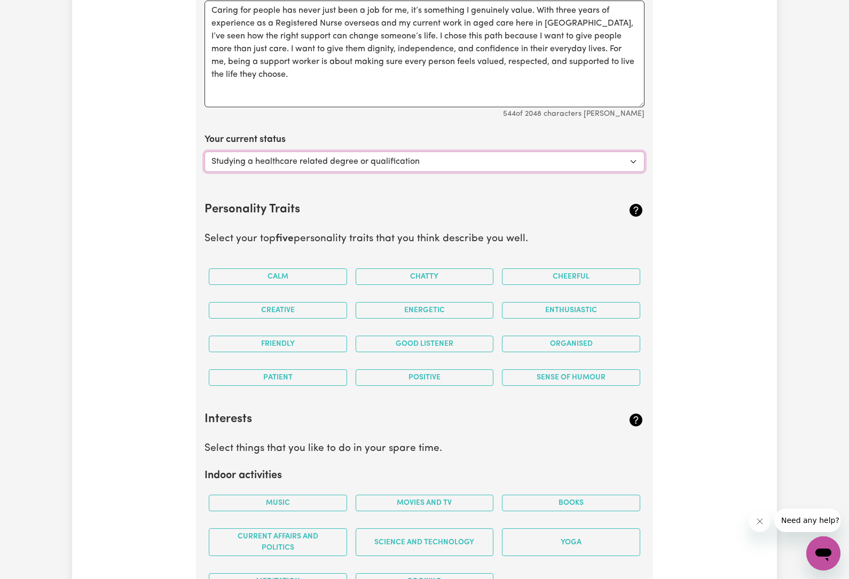
scroll to position [1519, 0]
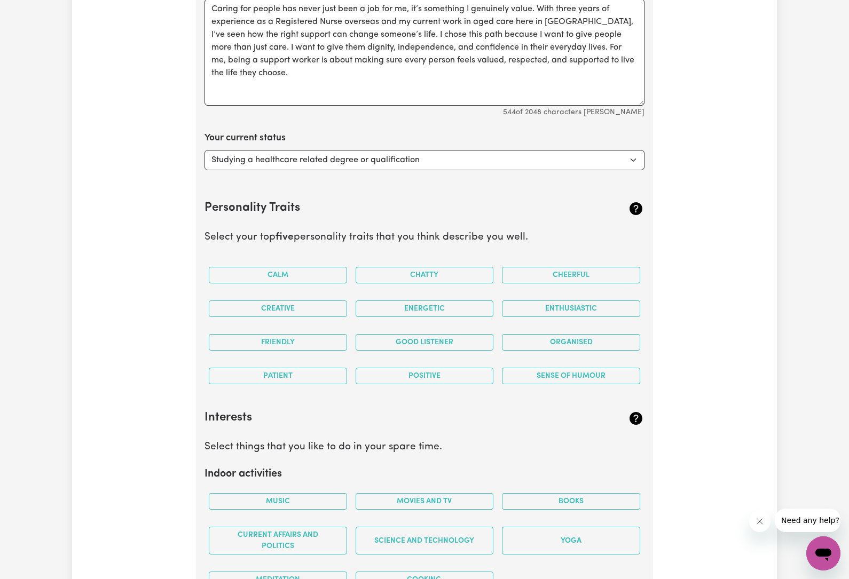
click at [613, 368] on button "Sense of Humour" at bounding box center [571, 376] width 138 height 17
click at [460, 338] on button "Good Listener" at bounding box center [425, 342] width 138 height 17
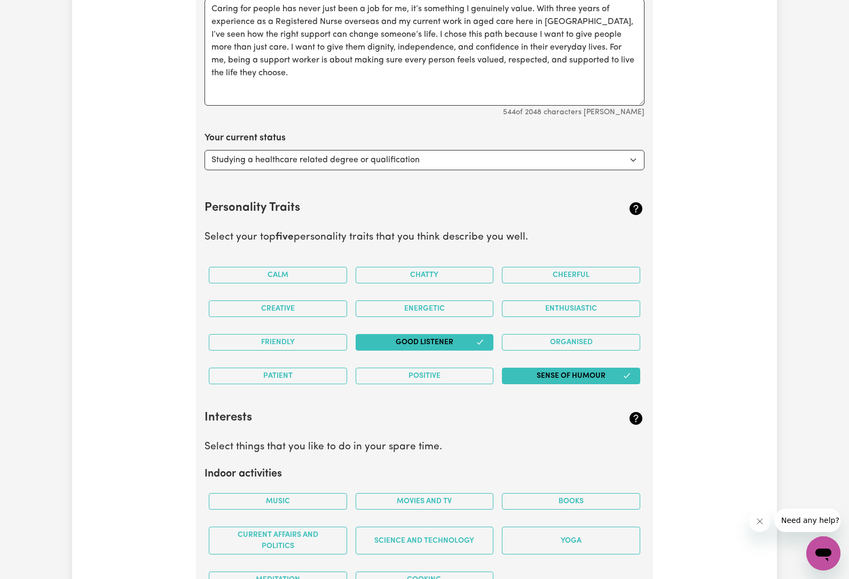
click at [616, 368] on button "Sense of Humour" at bounding box center [571, 376] width 138 height 17
click at [326, 267] on button "Calm" at bounding box center [278, 275] width 138 height 17
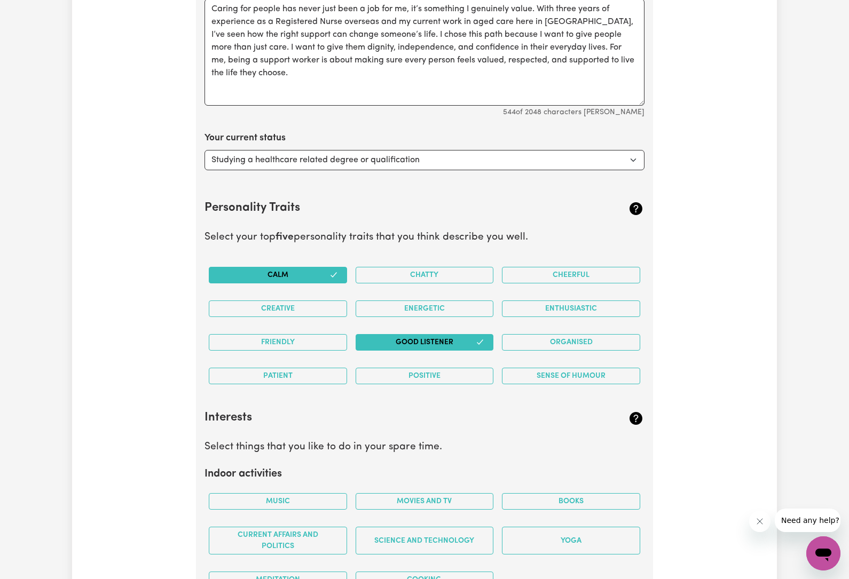
click at [317, 376] on button "Patient" at bounding box center [278, 376] width 138 height 17
click at [322, 304] on button "Creative" at bounding box center [278, 309] width 138 height 17
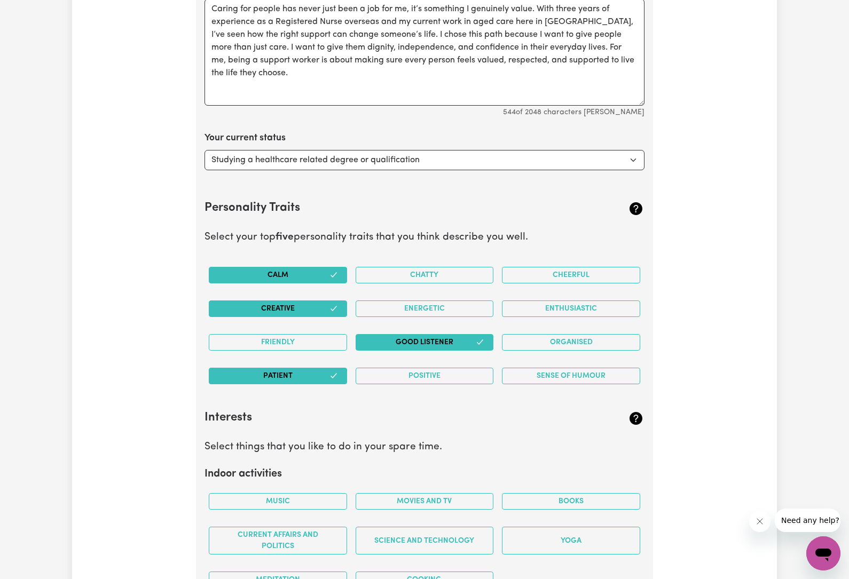
click at [478, 301] on button "Energetic" at bounding box center [425, 309] width 138 height 17
click at [621, 301] on button "Enthusiastic" at bounding box center [571, 309] width 138 height 17
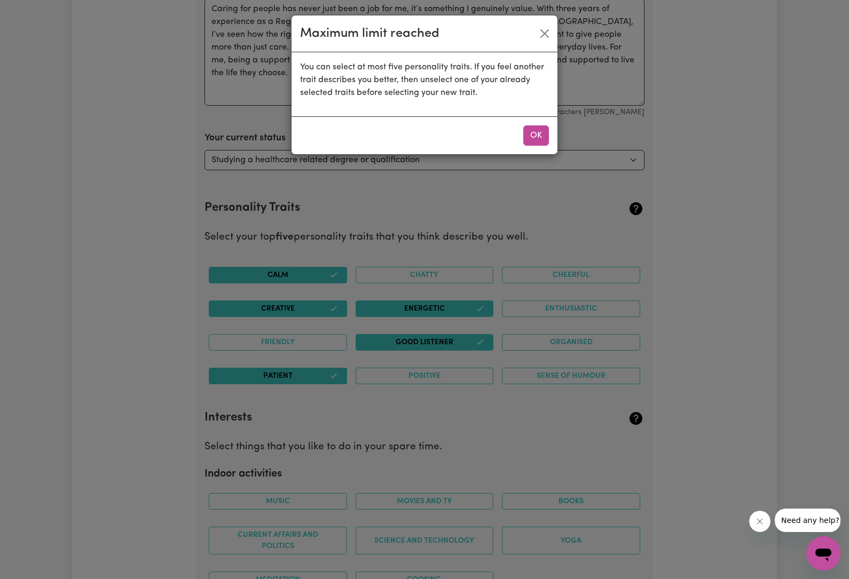
click at [545, 26] on button "Close" at bounding box center [544, 33] width 17 height 17
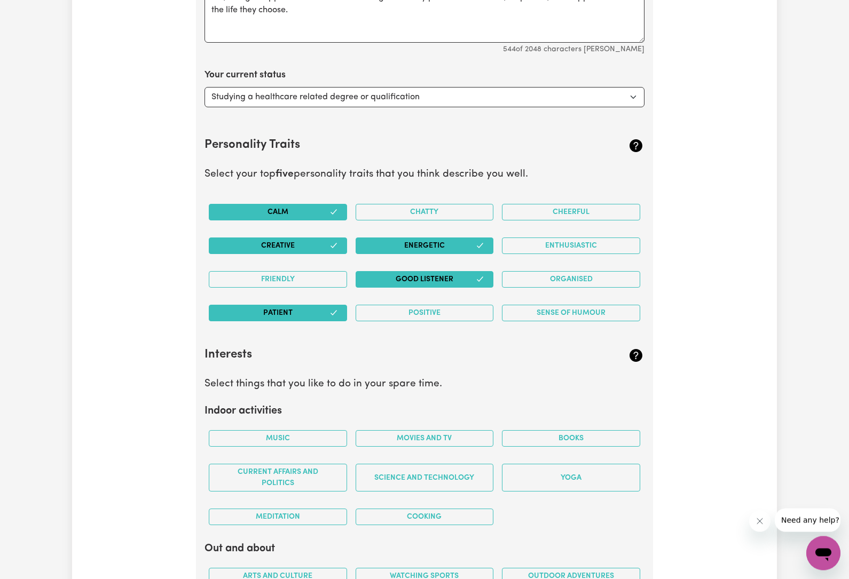
scroll to position [1583, 0]
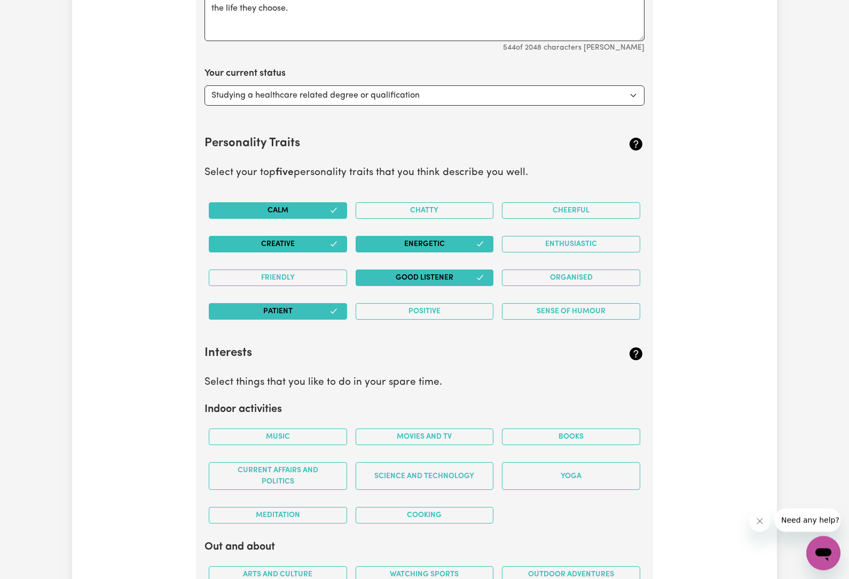
click at [331, 208] on button "Calm" at bounding box center [278, 211] width 138 height 17
click at [618, 236] on button "Enthusiastic" at bounding box center [571, 244] width 138 height 17
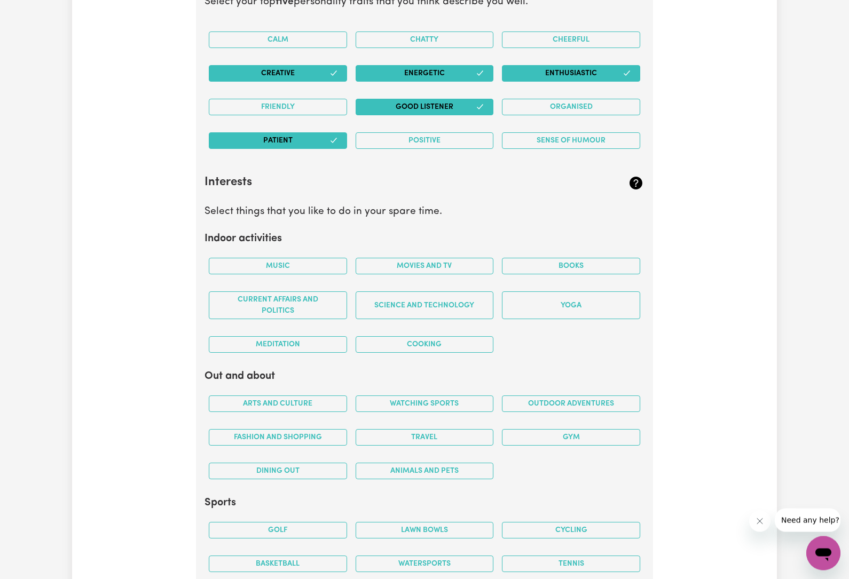
scroll to position [1754, 0]
click at [311, 258] on button "Music" at bounding box center [278, 266] width 138 height 17
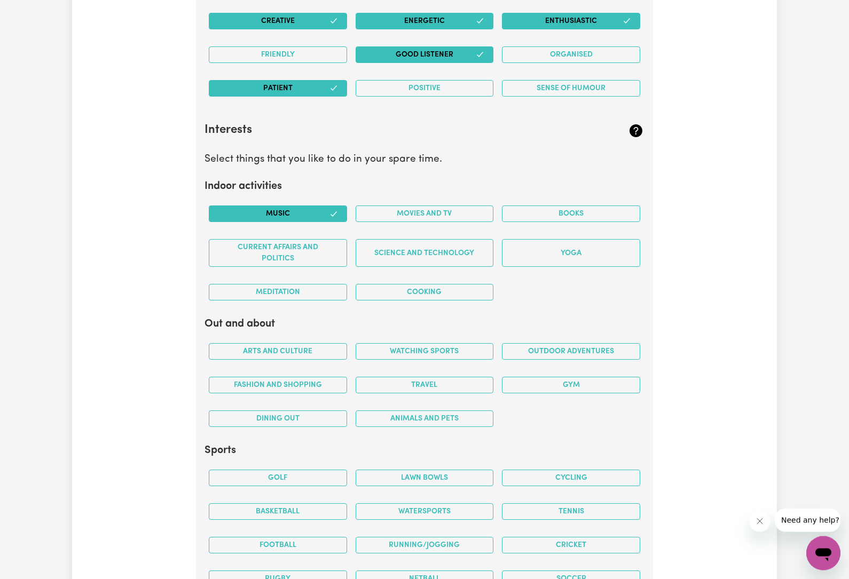
scroll to position [1807, 0]
click at [463, 206] on button "Movies and TV" at bounding box center [425, 214] width 138 height 17
click at [466, 240] on button "Science and Technology" at bounding box center [425, 253] width 138 height 28
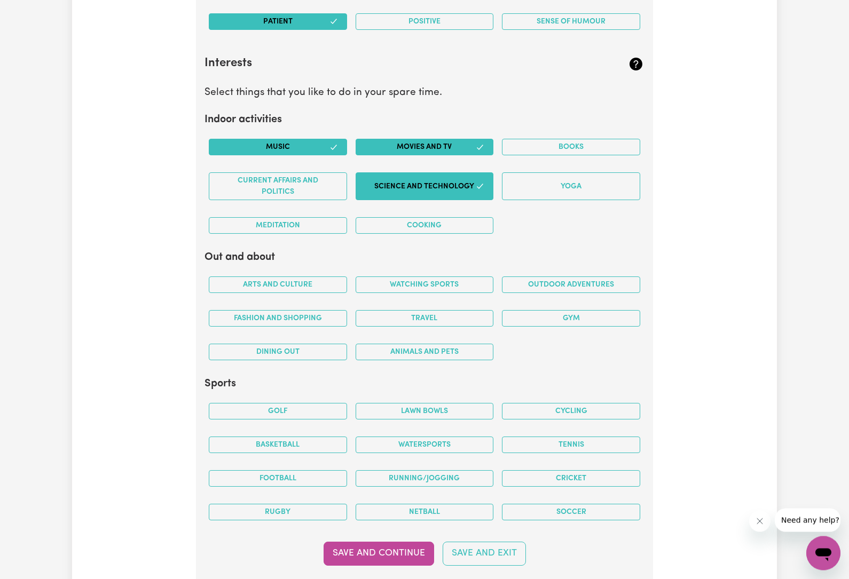
click at [592, 146] on button "Books" at bounding box center [571, 147] width 138 height 17
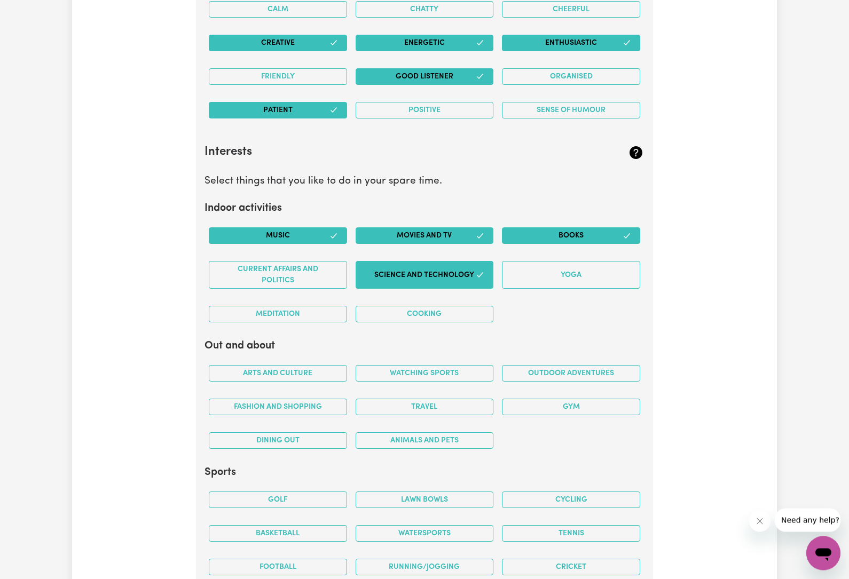
click at [337, 306] on button "Meditation" at bounding box center [278, 314] width 138 height 17
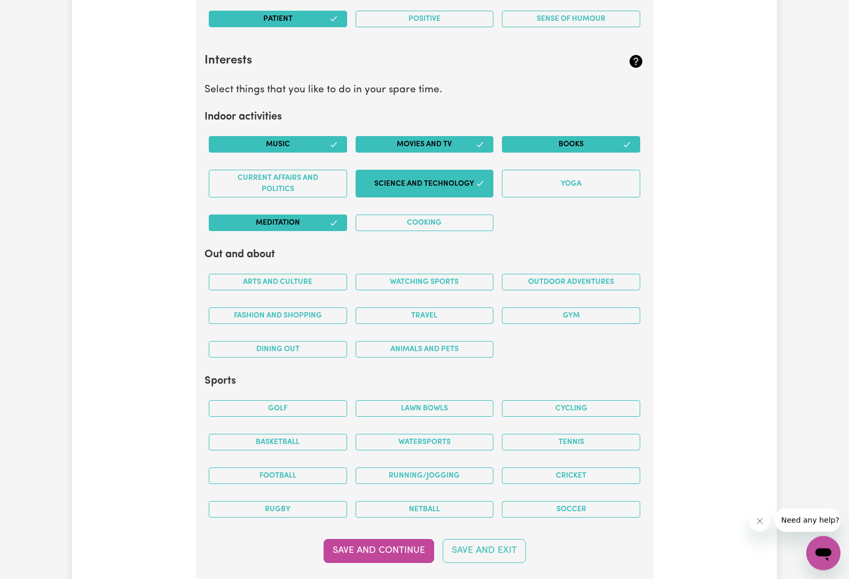
scroll to position [1876, 0]
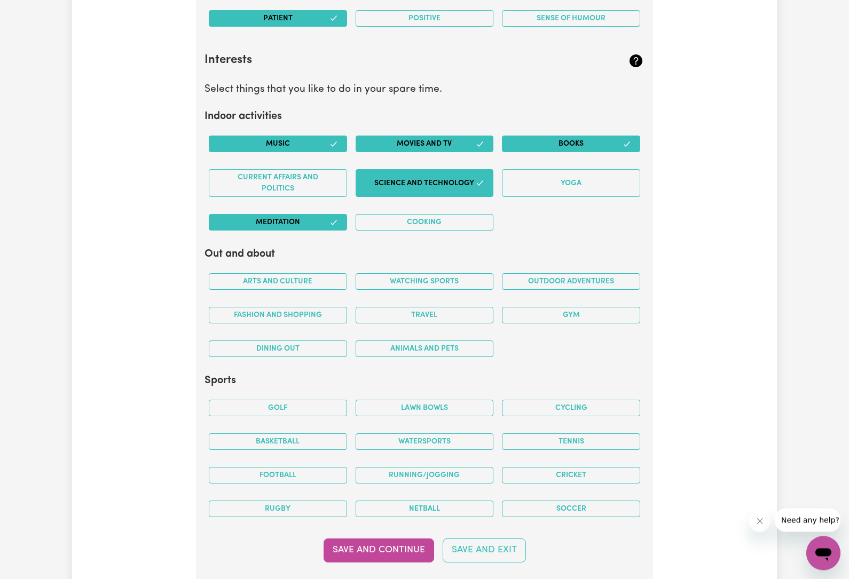
click at [465, 341] on button "Animals and pets" at bounding box center [425, 349] width 138 height 17
click at [470, 307] on button "Travel" at bounding box center [425, 315] width 138 height 17
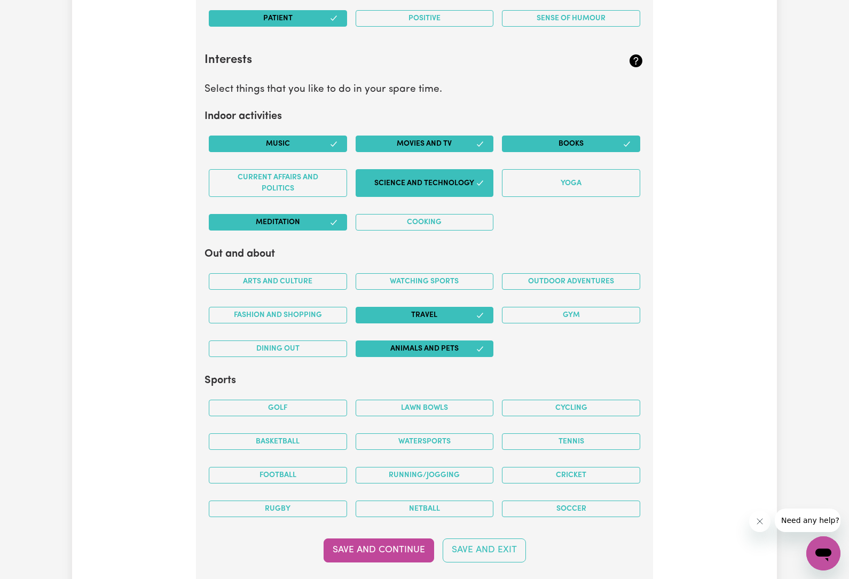
click at [330, 307] on button "Fashion and shopping" at bounding box center [278, 315] width 138 height 17
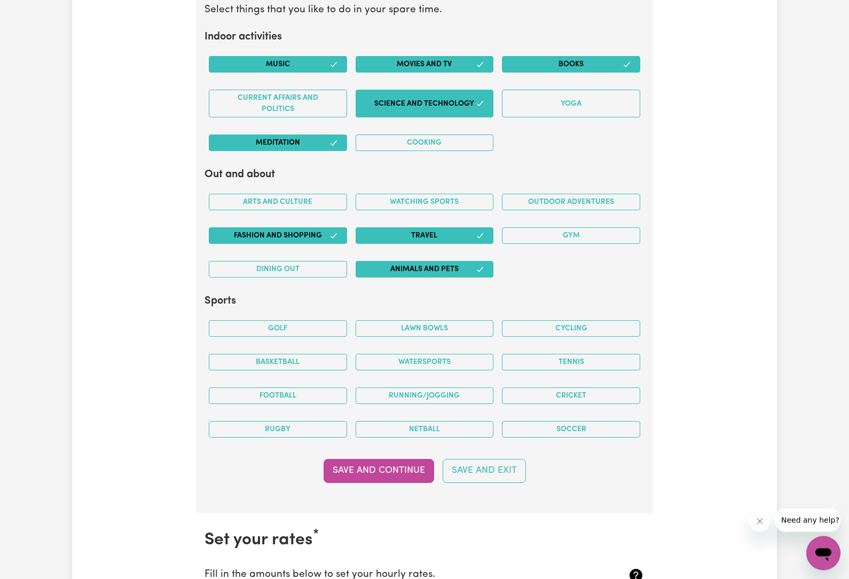
scroll to position [1977, 0]
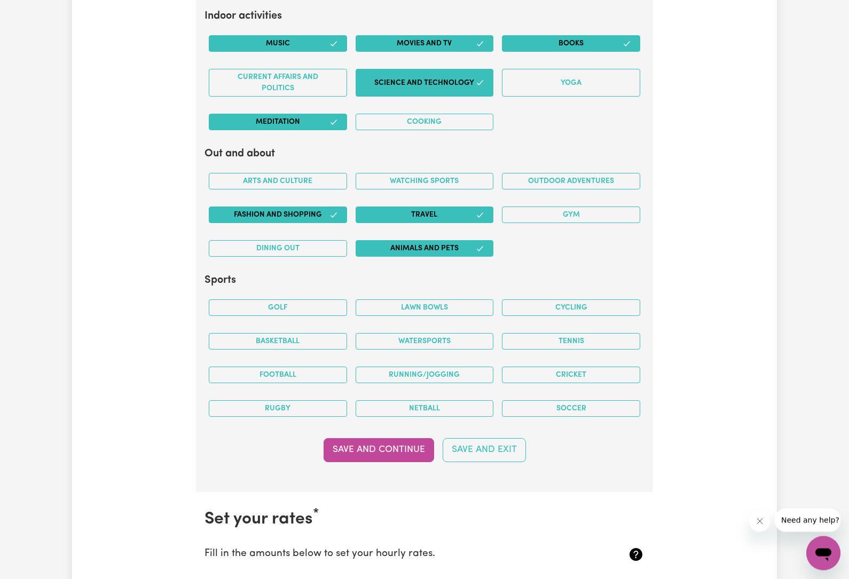
click at [628, 300] on button "Cycling" at bounding box center [571, 308] width 138 height 17
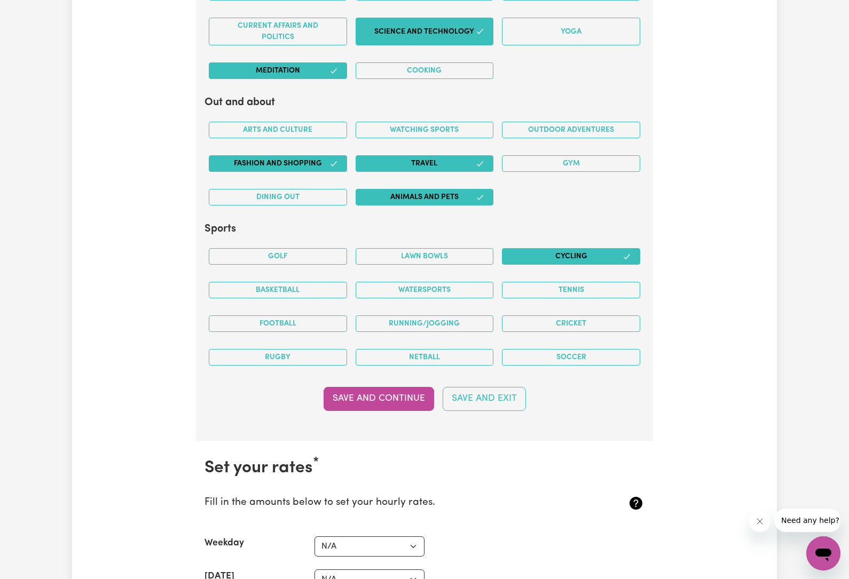
scroll to position [2031, 0]
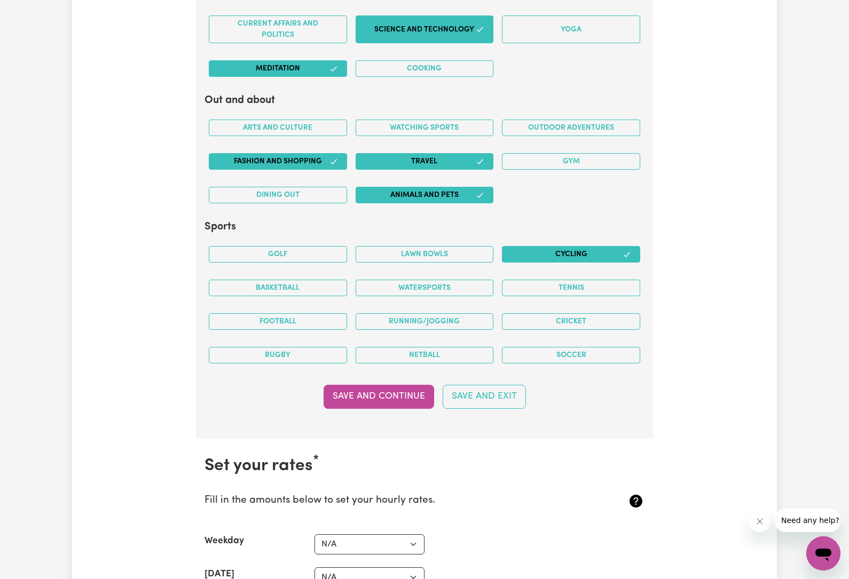
click at [463, 349] on button "Netball" at bounding box center [425, 355] width 138 height 17
click at [467, 347] on button "Netball" at bounding box center [425, 355] width 138 height 17
click at [330, 280] on button "Basketball" at bounding box center [278, 288] width 138 height 17
click at [447, 347] on button "Netball" at bounding box center [425, 355] width 138 height 17
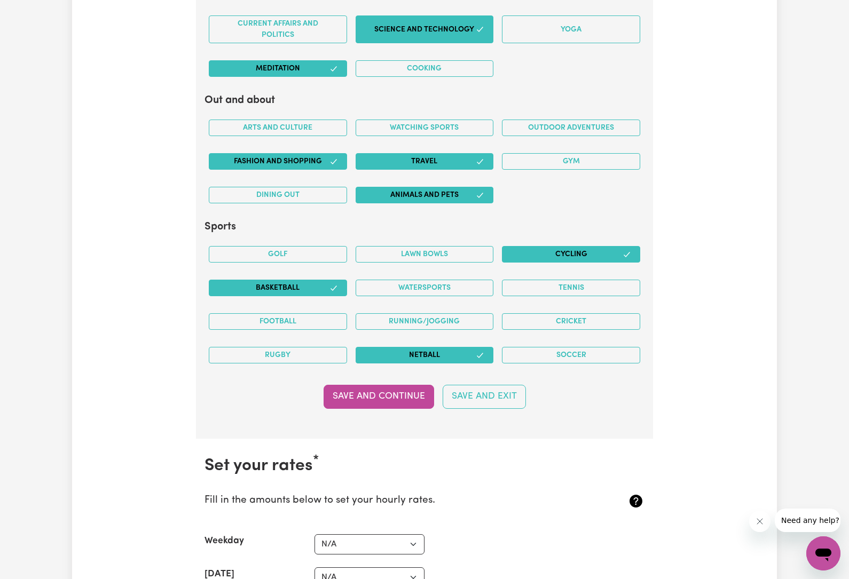
click at [453, 349] on button "Netball" at bounding box center [425, 355] width 138 height 17
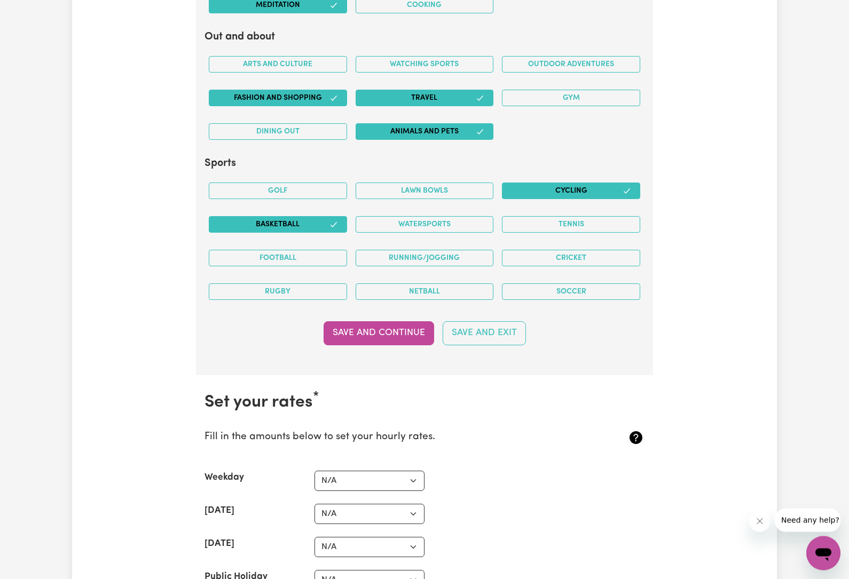
scroll to position [2094, 0]
click at [406, 328] on button "Save and Continue" at bounding box center [379, 332] width 111 height 23
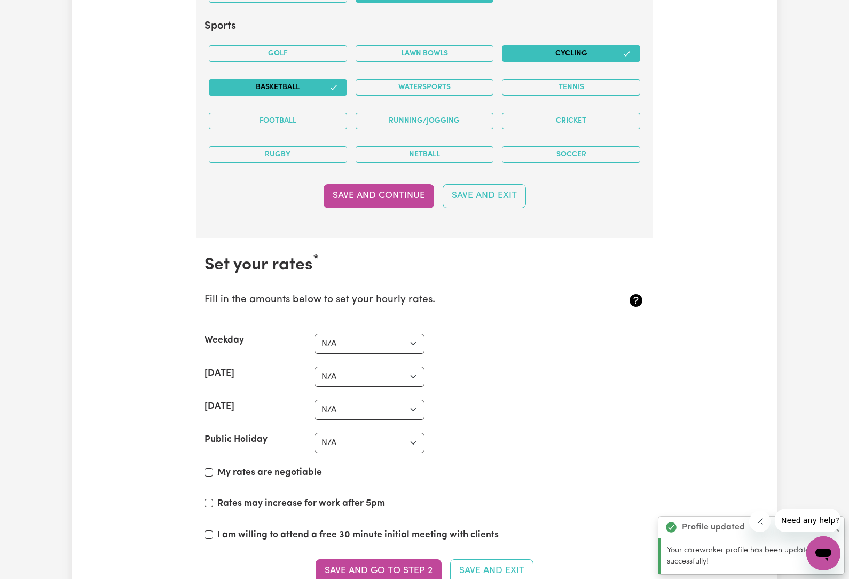
scroll to position [2235, 0]
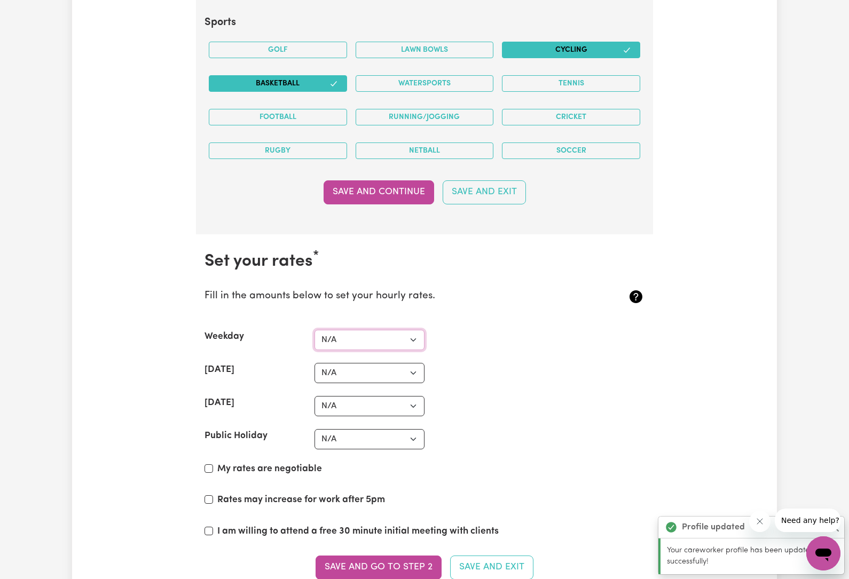
click at [405, 331] on select "N/A $37 $38 $39 $40 $41 $42 $43 $44 $45 $46 $47 $48 $49 $50 $51 $52 $53 $54 $55…" at bounding box center [369, 340] width 110 height 20
select select "40"
click at [410, 366] on select "N/A $37 $38 $39 $40 $41 $42 $43 $44 $45 $46 $47 $48 $49 $50 $51 $52 $53 $54 $55…" at bounding box center [369, 373] width 110 height 20
click at [409, 334] on select "N/A $37 $38 $39 $40 $41 $42 $43 $44 $45 $46 $47 $48 $49 $50 $51 $52 $53 $54 $55…" at bounding box center [369, 340] width 110 height 20
click at [404, 363] on select "N/A $37 $38 $39 $40 $41 $42 $43 $44 $45 $46 $47 $48 $49 $50 $51 $52 $53 $54 $55…" at bounding box center [369, 373] width 110 height 20
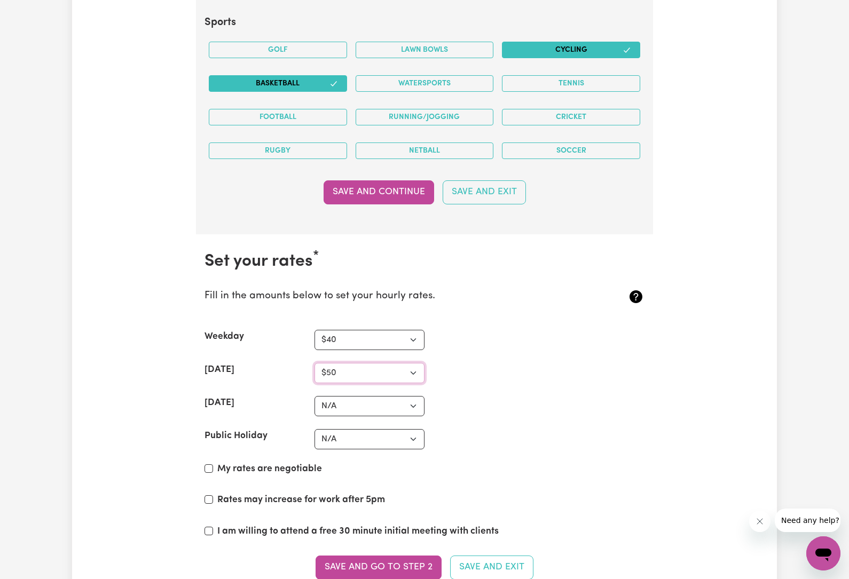
click at [412, 365] on select "N/A $37 $38 $39 $40 $41 $42 $43 $44 $45 $46 $47 $48 $49 $50 $51 $52 $53 $54 $55…" at bounding box center [369, 373] width 110 height 20
select select "49"
click at [409, 330] on select "N/A $37 $38 $39 $40 $41 $42 $43 $44 $45 $46 $47 $48 $49 $50 $51 $52 $53 $54 $55…" at bounding box center [369, 340] width 110 height 20
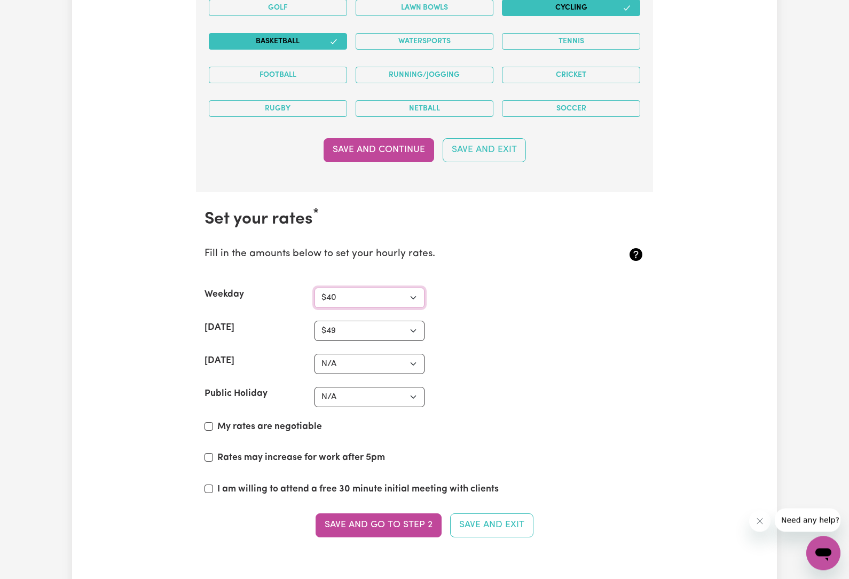
scroll to position [2278, 0]
click at [416, 353] on select "N/A $37 $38 $39 $40 $41 $42 $43 $44 $45 $46 $47 $48 $49 $50 $51 $52 $53 $54 $55…" at bounding box center [369, 363] width 110 height 20
select select "55"
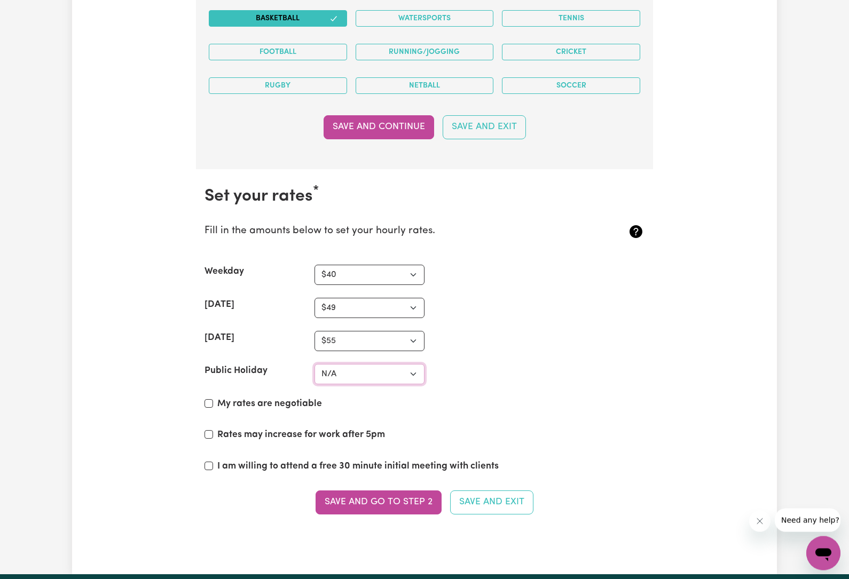
click at [402, 373] on select "N/A $37 $38 $39 $40 $41 $42 $43 $44 $45 $46 $47 $48 $49 $50 $51 $52 $53 $54 $55…" at bounding box center [369, 375] width 110 height 20
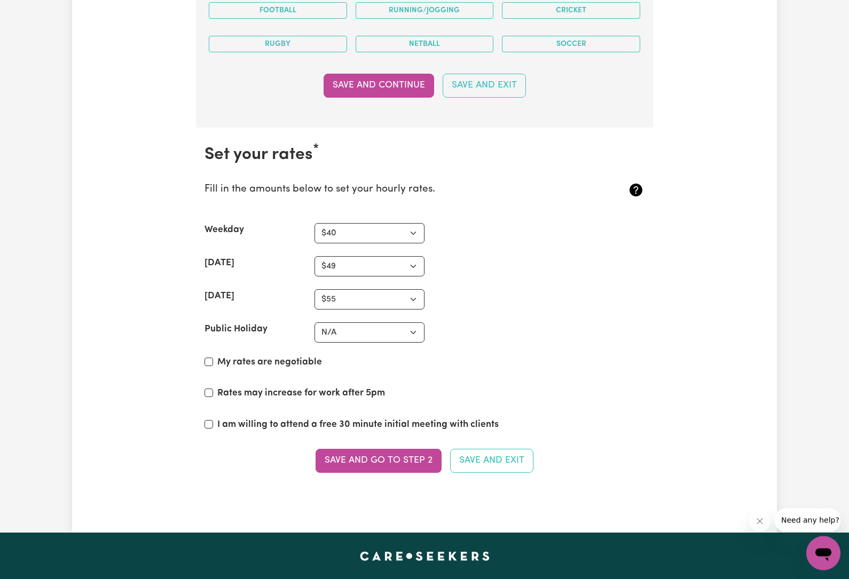
click at [208, 358] on input "My rates are negotiable" at bounding box center [208, 362] width 9 height 9
checkbox input "true"
click at [375, 328] on select "N/A $37 $38 $39 $40 $41 $42 $43 $44 $45 $46 $47 $48 $49 $50 $51 $52 $53 $54 $55…" at bounding box center [369, 332] width 110 height 20
click at [402, 323] on select "N/A $37 $38 $39 $40 $41 $42 $43 $44 $45 $46 $47 $48 $49 $50 $51 $52 $53 $54 $55…" at bounding box center [369, 332] width 110 height 20
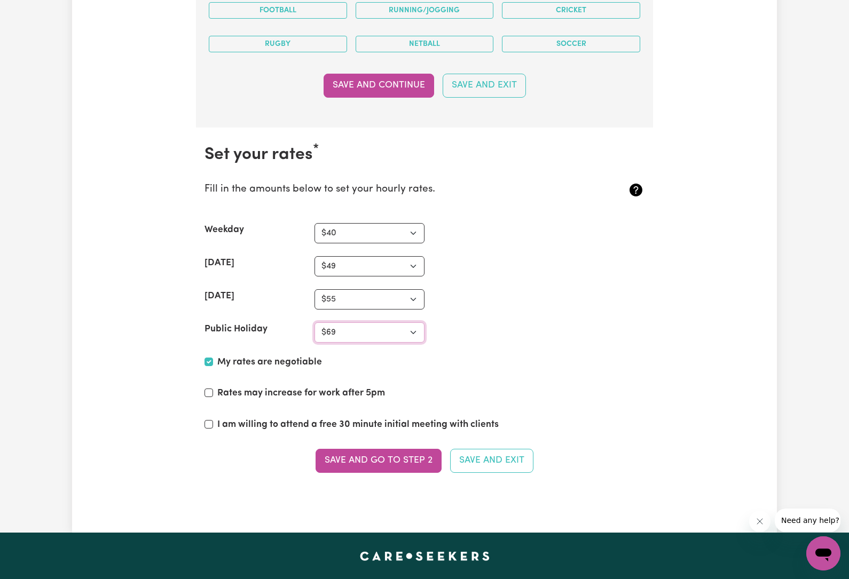
select select "66"
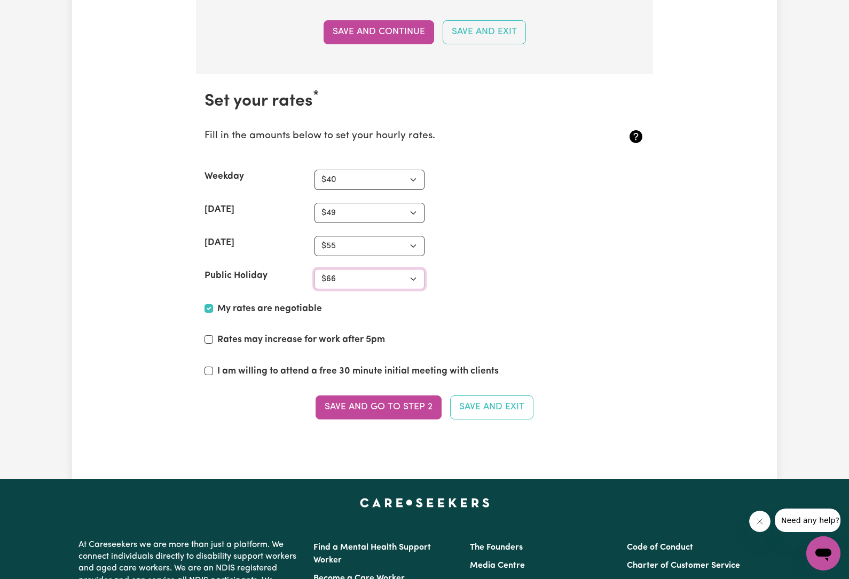
scroll to position [2396, 0]
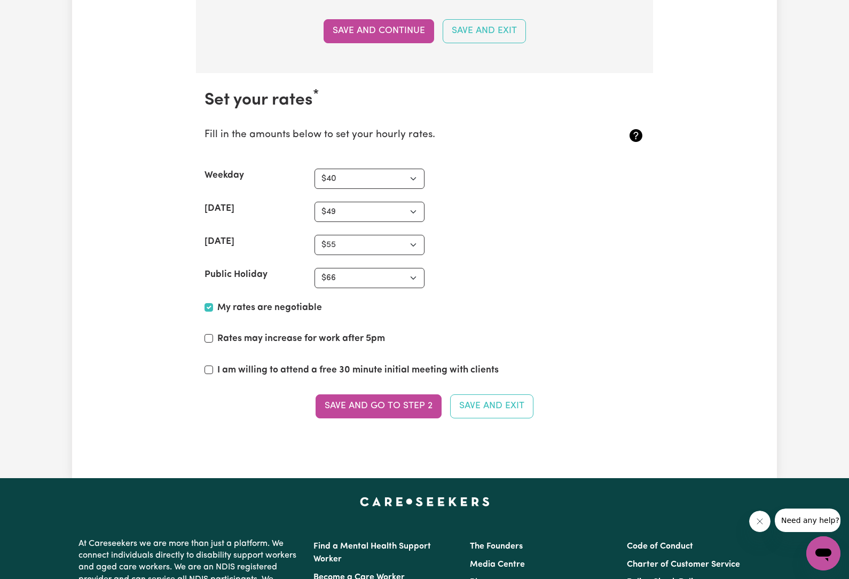
click at [342, 332] on label "Rates may increase for work after 5pm" at bounding box center [301, 339] width 168 height 14
click at [213, 334] on input "Rates may increase for work after 5pm" at bounding box center [208, 338] width 9 height 9
checkbox input "true"
click at [298, 364] on label "I am willing to attend a free 30 minute initial meeting with clients" at bounding box center [357, 371] width 281 height 14
click at [213, 366] on input "I am willing to attend a free 30 minute initial meeting with clients" at bounding box center [208, 370] width 9 height 9
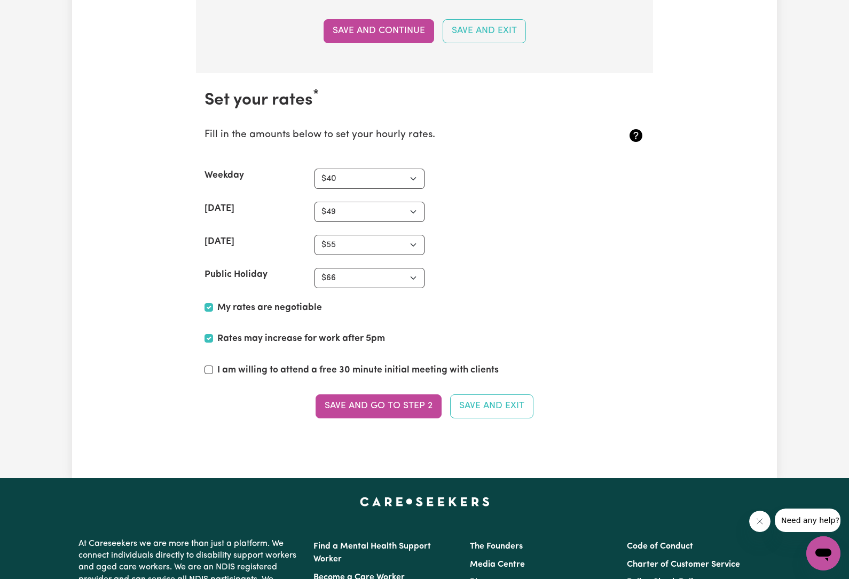
checkbox input "true"
click at [379, 397] on button "Save and go to Step 2" at bounding box center [379, 406] width 126 height 23
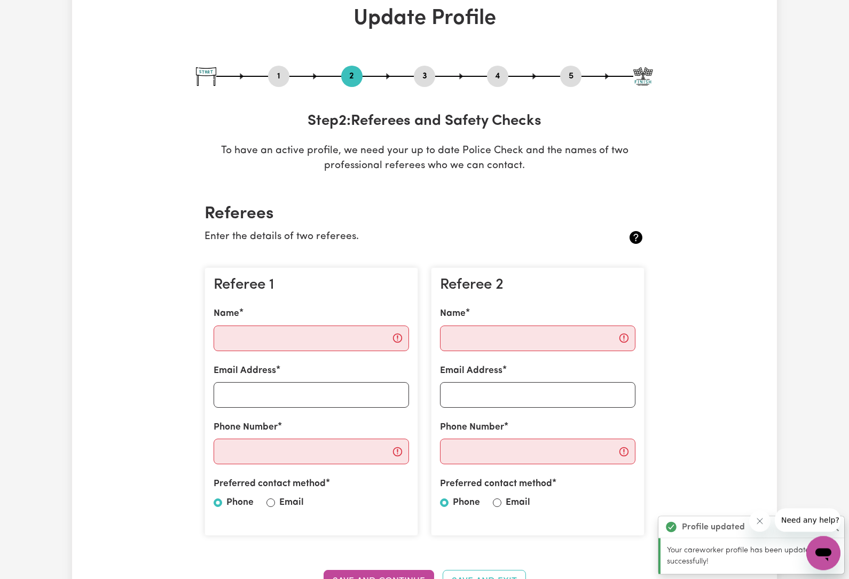
scroll to position [0, 0]
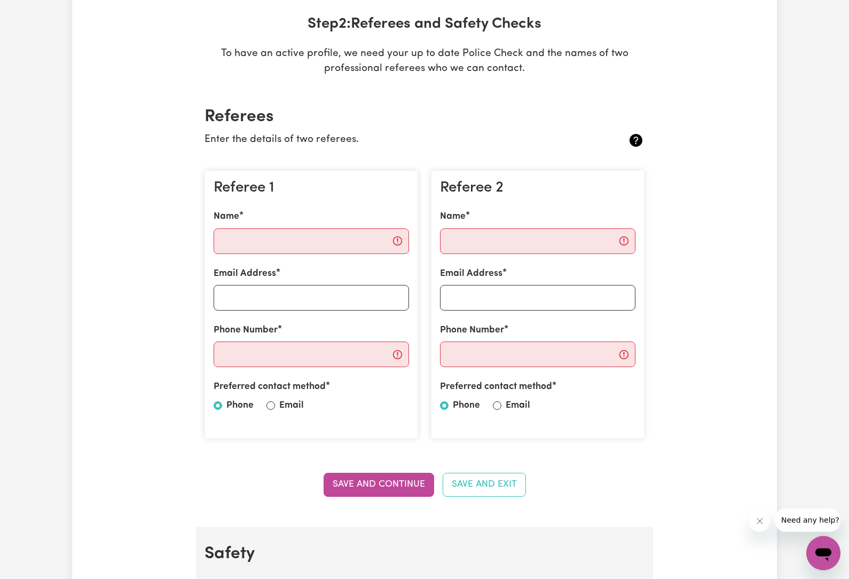
click at [279, 401] on label "Email" at bounding box center [291, 406] width 25 height 14
click at [275, 402] on input "Email" at bounding box center [270, 406] width 9 height 9
radio input "true"
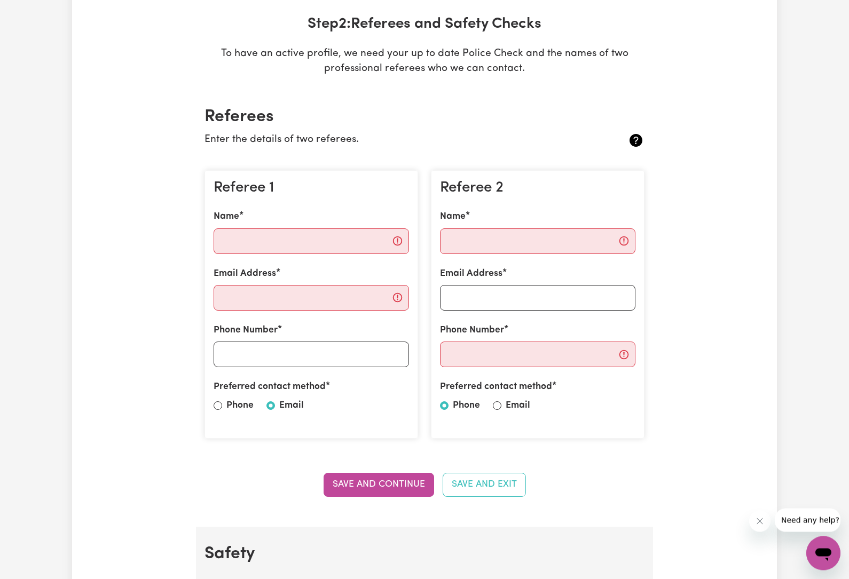
scroll to position [159, 0]
click at [506, 405] on label "Email" at bounding box center [518, 406] width 25 height 14
click at [501, 405] on input "Email" at bounding box center [497, 406] width 9 height 9
radio input "true"
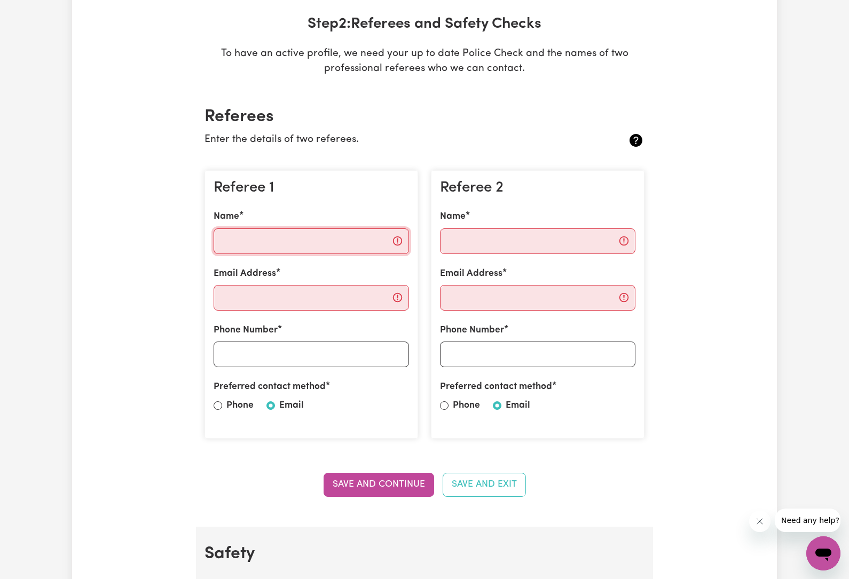
click at [346, 242] on input "Name" at bounding box center [311, 242] width 195 height 26
type input "Swastika [PERSON_NAME]"
click at [544, 233] on input "Name" at bounding box center [537, 242] width 195 height 26
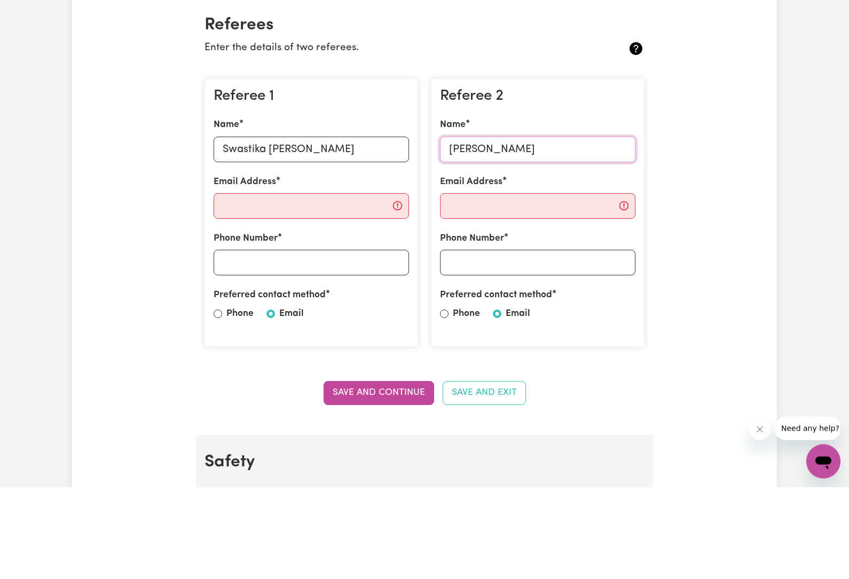
type input "[PERSON_NAME]"
click at [327, 286] on input "Email Address" at bounding box center [311, 299] width 195 height 26
type input "[EMAIL_ADDRESS][DOMAIN_NAME]"
click at [532, 286] on input "Email Address" at bounding box center [537, 299] width 195 height 26
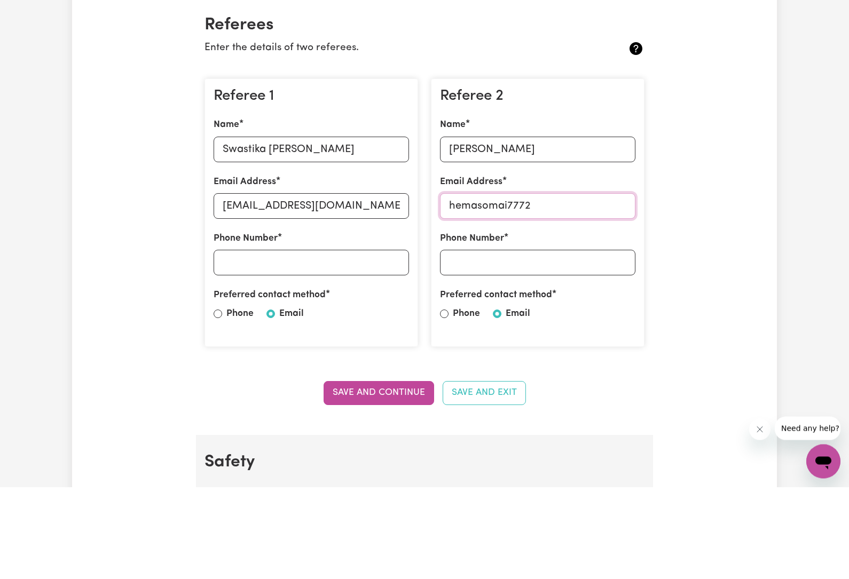
type input "hemasomai777"
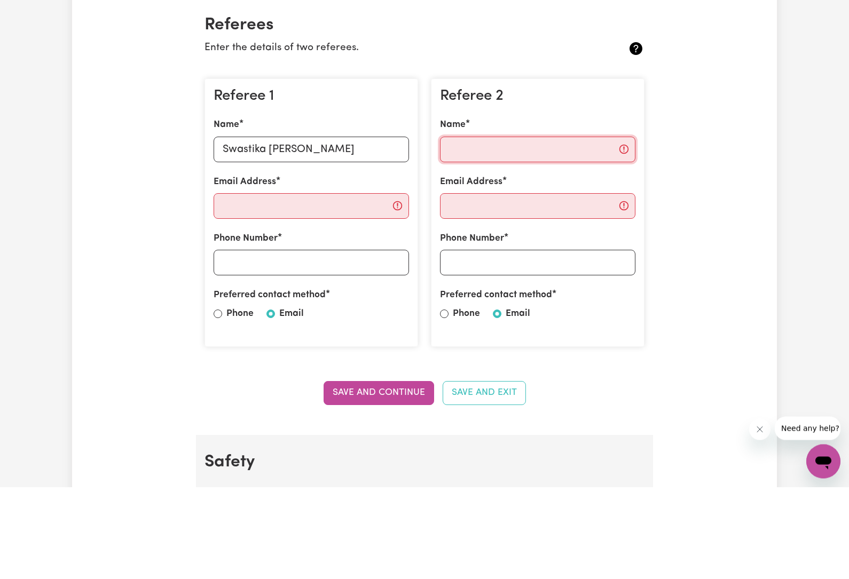
type input "[PERSON_NAME]"
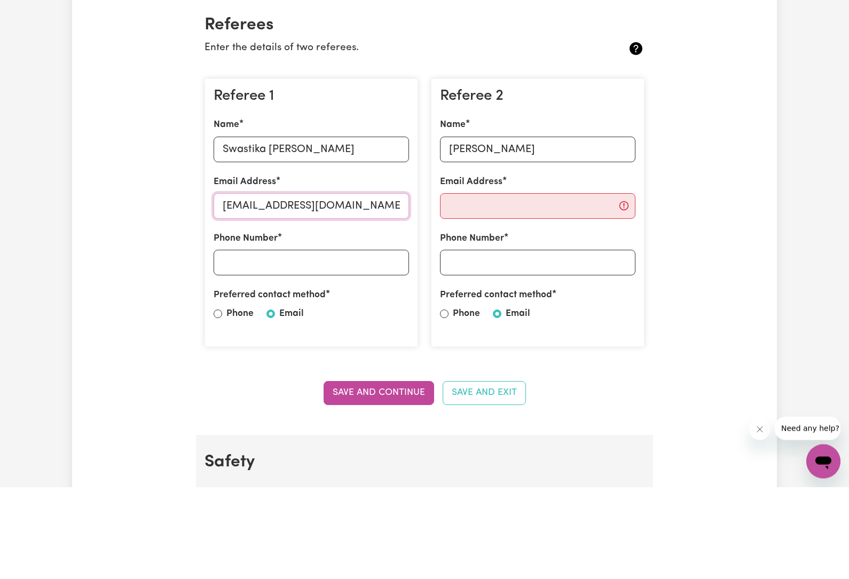
type input "[EMAIL_ADDRESS][DOMAIN_NAME]"
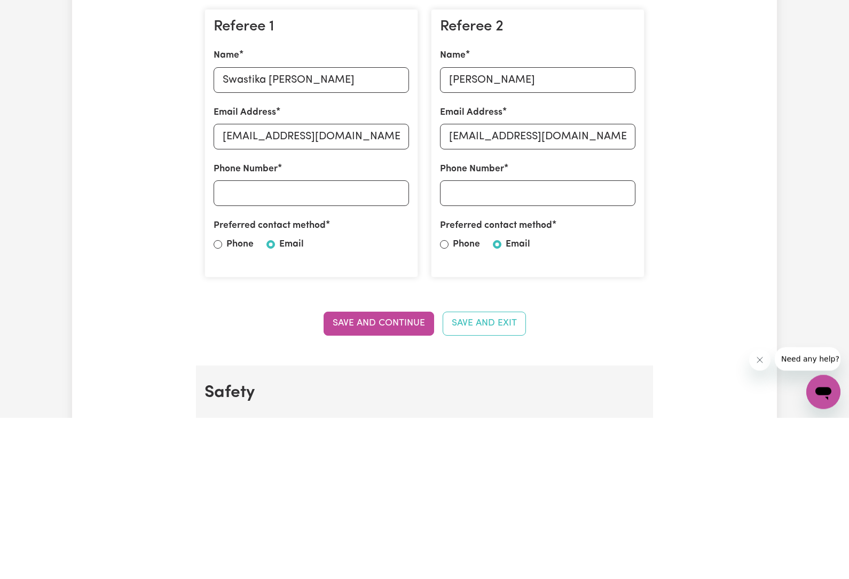
scroll to position [320, 0]
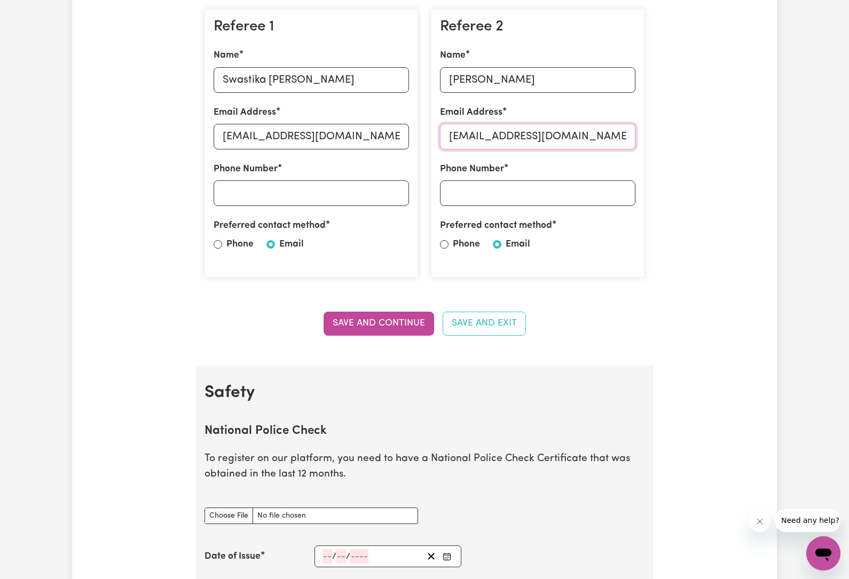
type input "[EMAIL_ADDRESS][DOMAIN_NAME]"
click at [377, 328] on button "Save and Continue" at bounding box center [379, 323] width 111 height 23
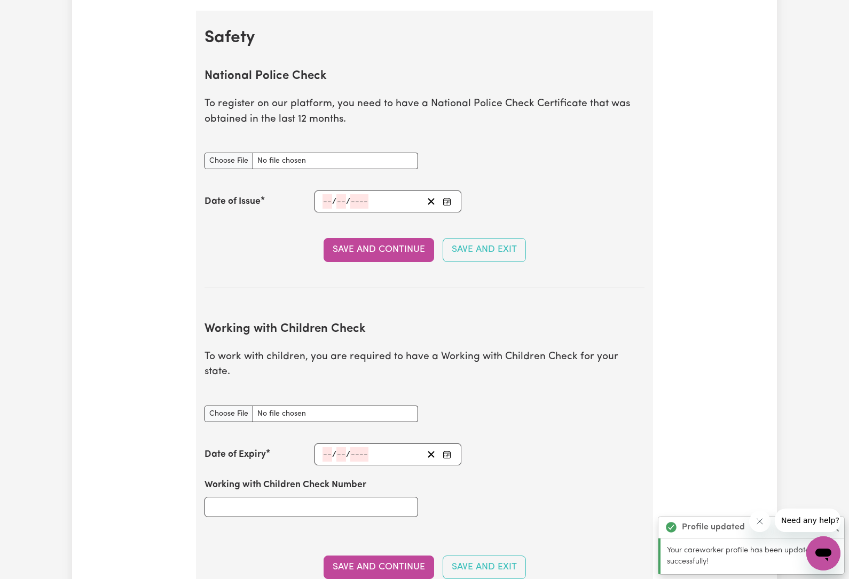
scroll to position [682, 0]
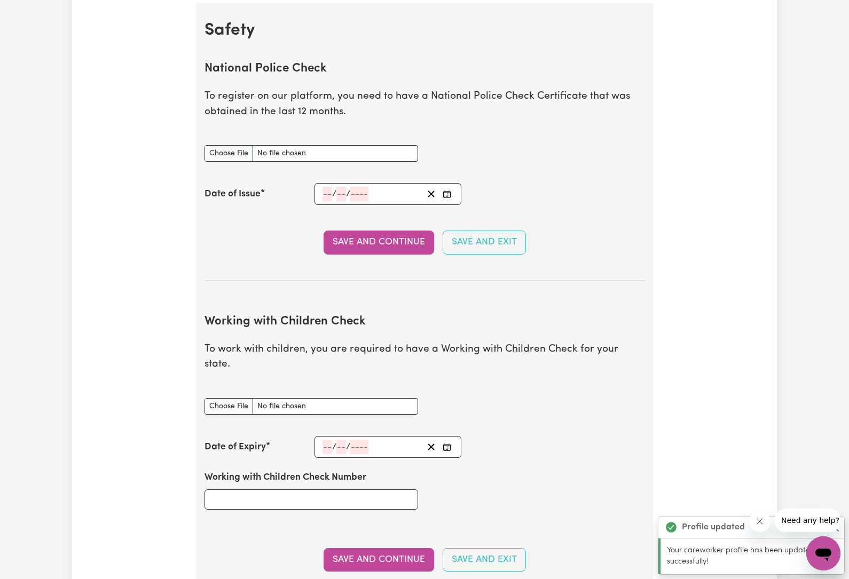
click at [238, 145] on input "National Police Check document" at bounding box center [311, 153] width 214 height 17
type input "C:\fakepath\Police check.pdf"
click at [386, 241] on button "Save and Continue" at bounding box center [379, 242] width 111 height 23
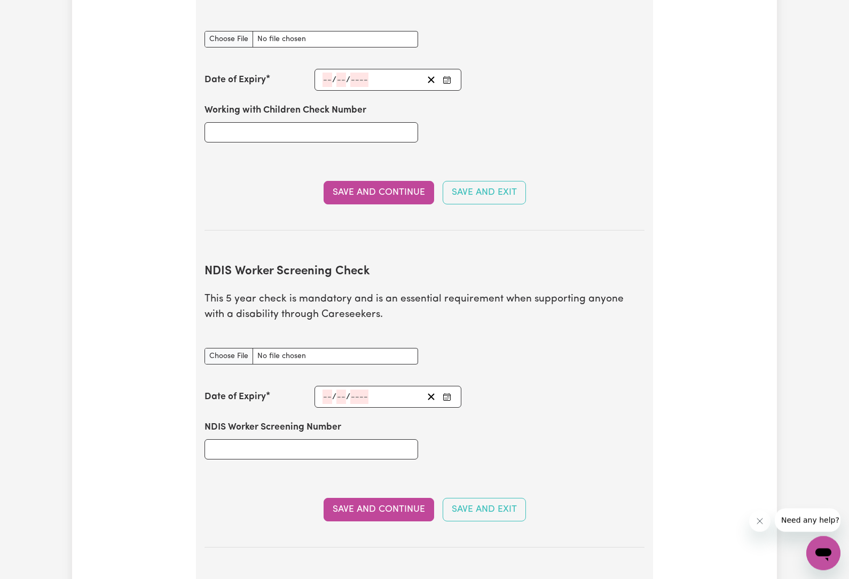
scroll to position [1112, 0]
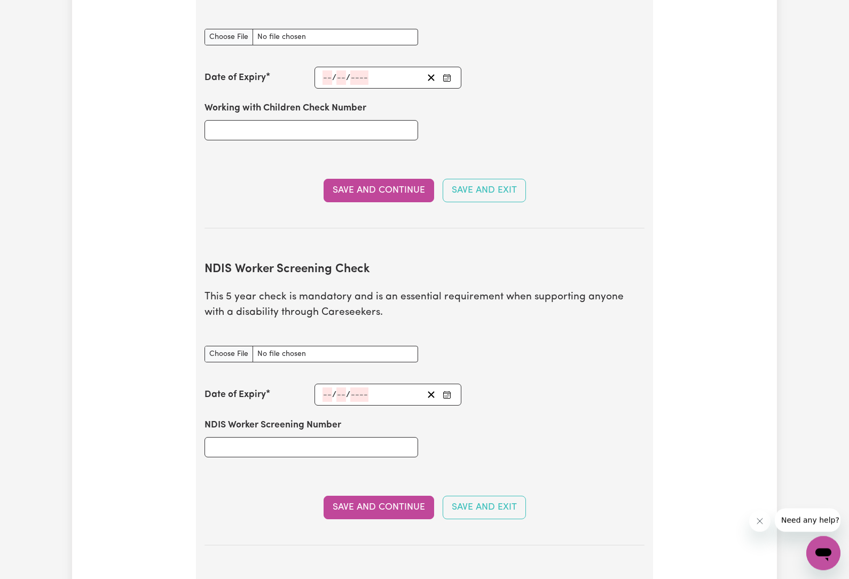
click at [233, 347] on input "NDIS Worker Screening Check document" at bounding box center [311, 355] width 214 height 17
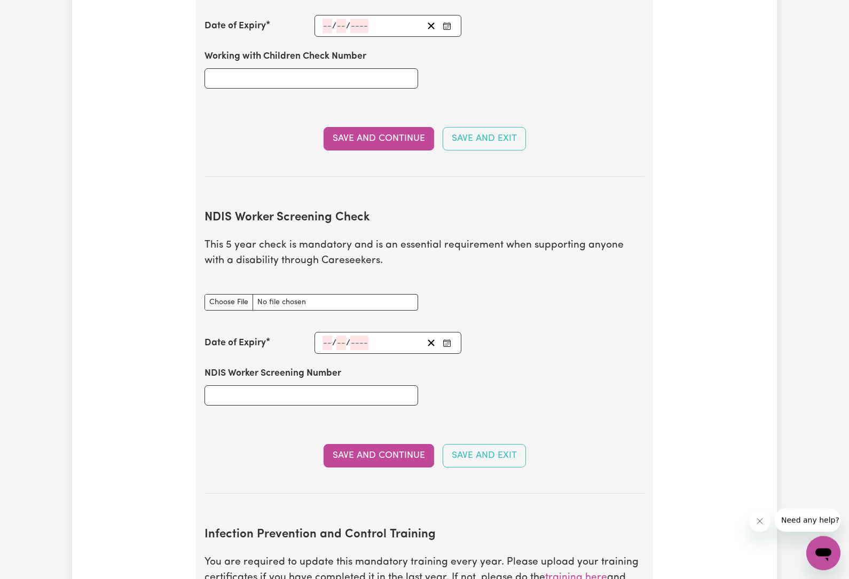
scroll to position [1150, 0]
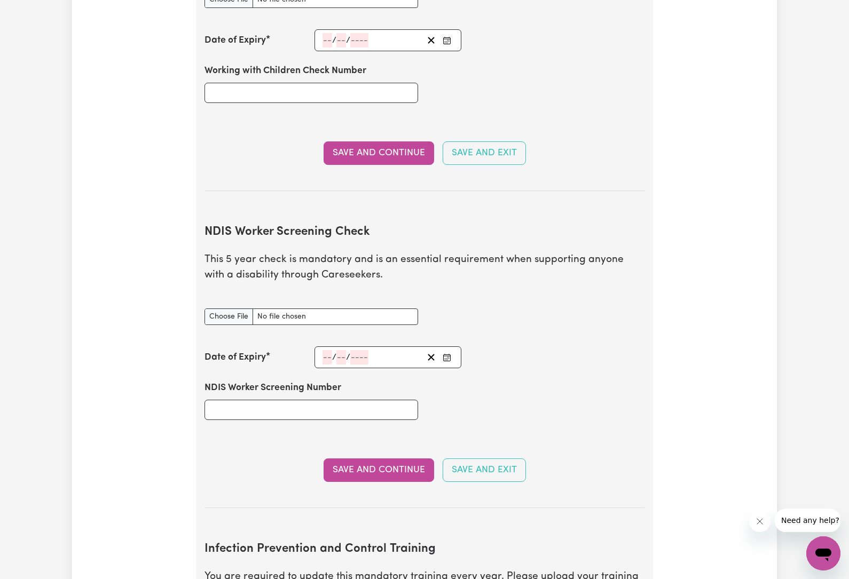
click at [227, 309] on input "NDIS Worker Screening Check document" at bounding box center [311, 317] width 214 height 17
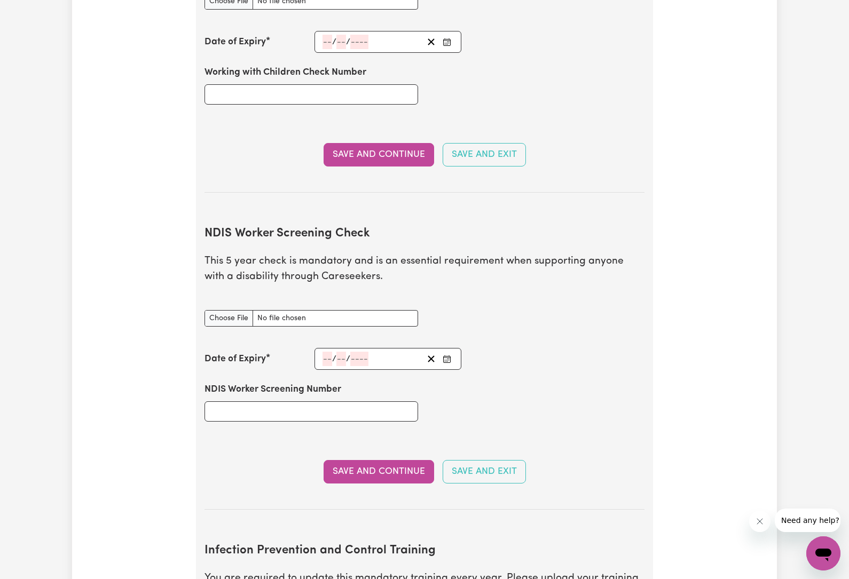
type input "C:\fakepath\IMG_5517.png"
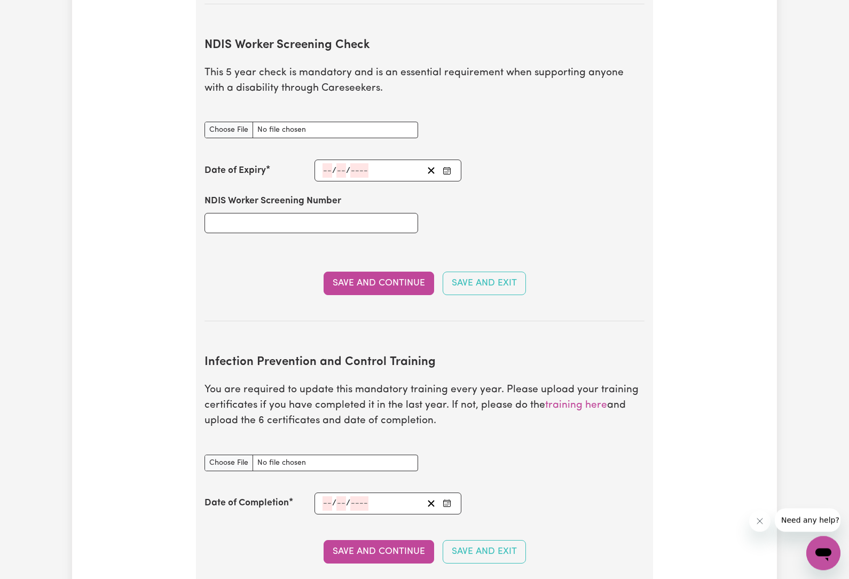
scroll to position [1336, 0]
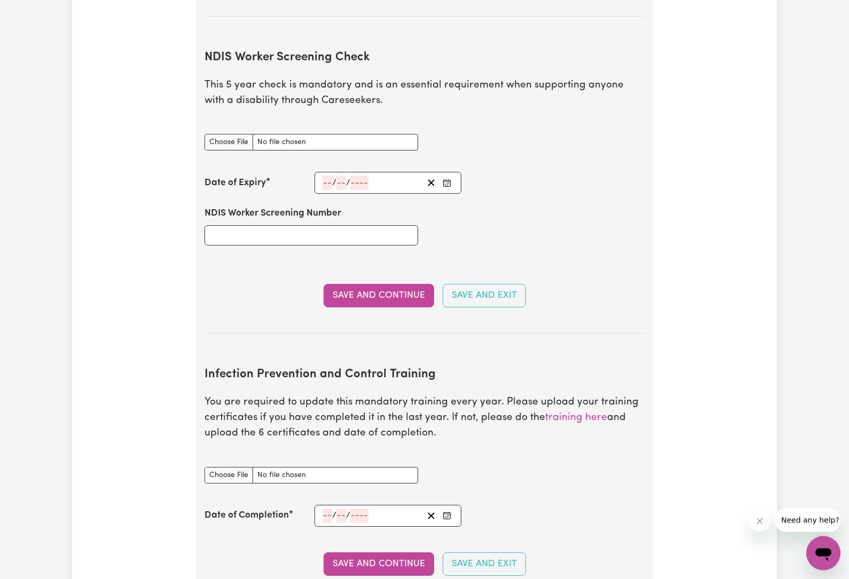
click at [387, 285] on button "Save and Continue" at bounding box center [379, 296] width 111 height 23
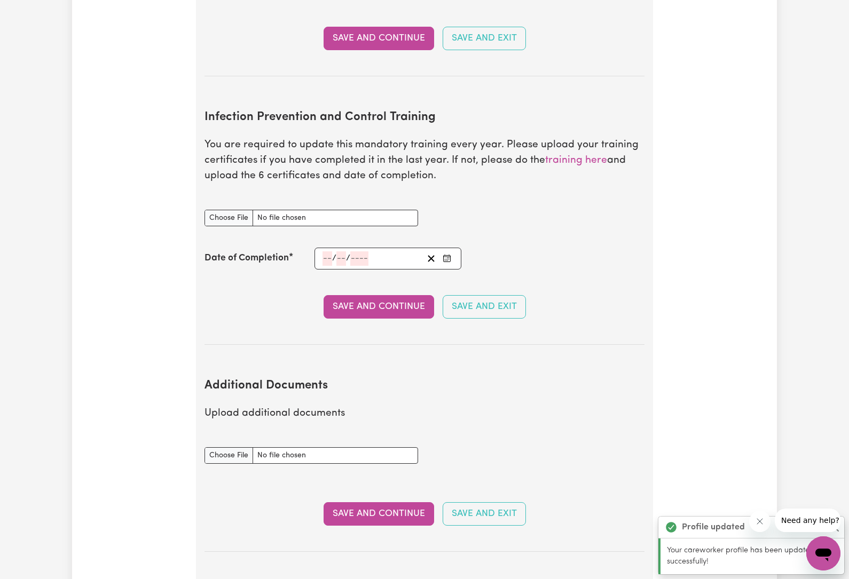
scroll to position [1634, 0]
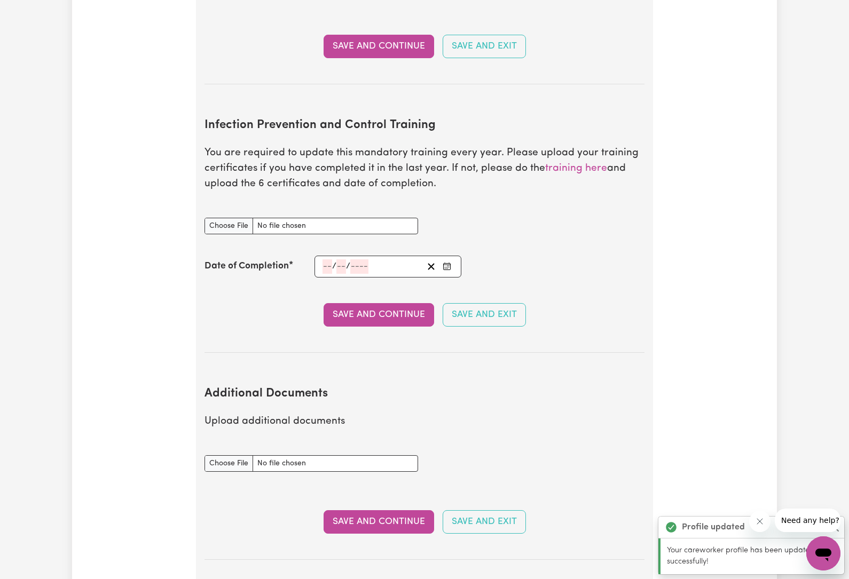
click at [229, 218] on input "Infection Prevention and Control Training document" at bounding box center [311, 226] width 214 height 17
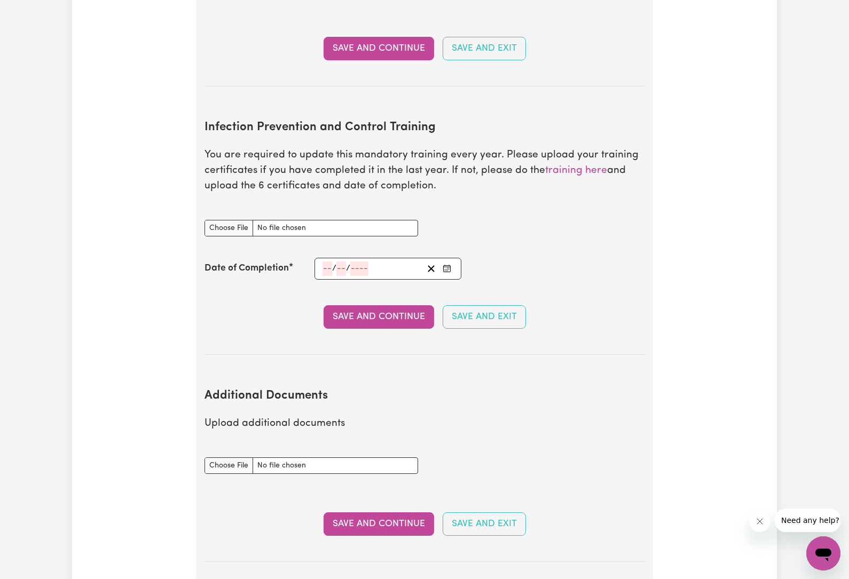
click at [219, 220] on input "Infection Prevention and Control Training document" at bounding box center [311, 228] width 214 height 17
type input "C:\fakepath\IMG_1600.png"
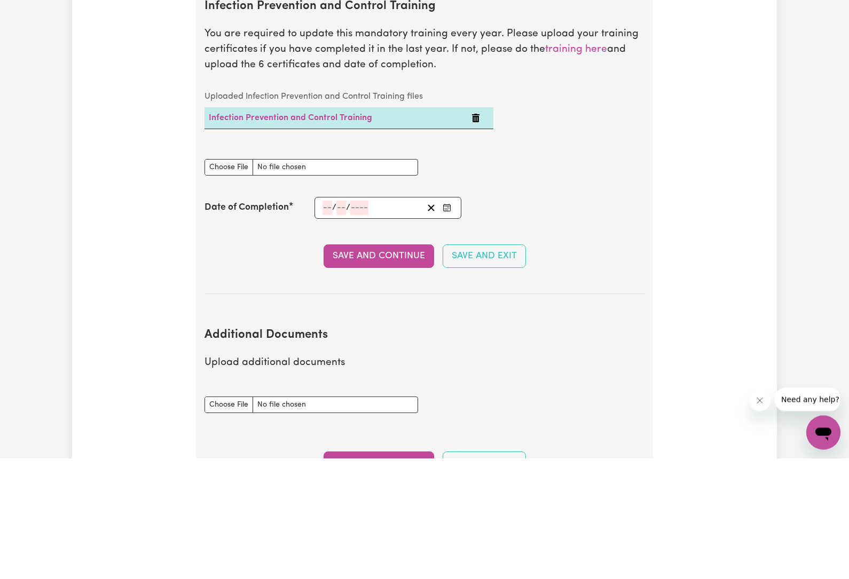
click at [236, 518] on input "Additional Documents document" at bounding box center [311, 526] width 214 height 17
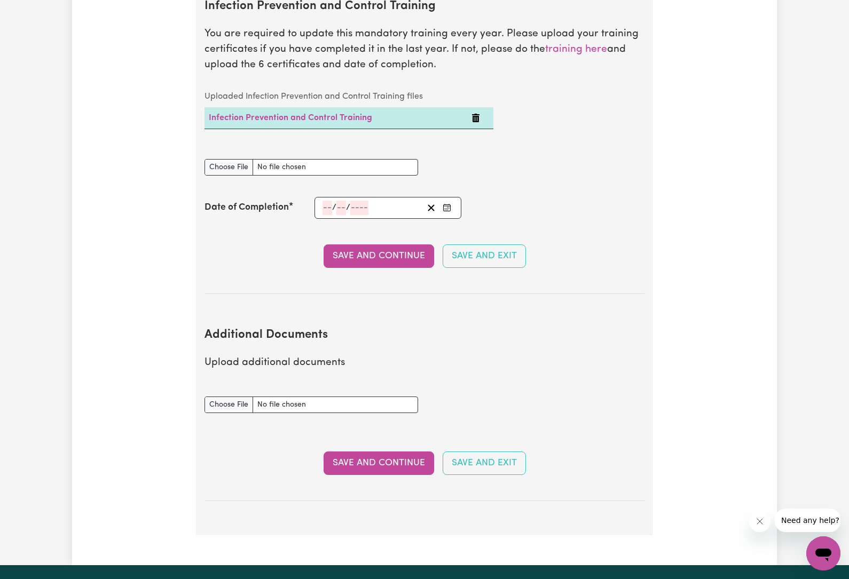
type input "C:\fakepath\Agecare Cert IV.pdf"
click at [391, 452] on button "Save and Continue" at bounding box center [379, 463] width 111 height 23
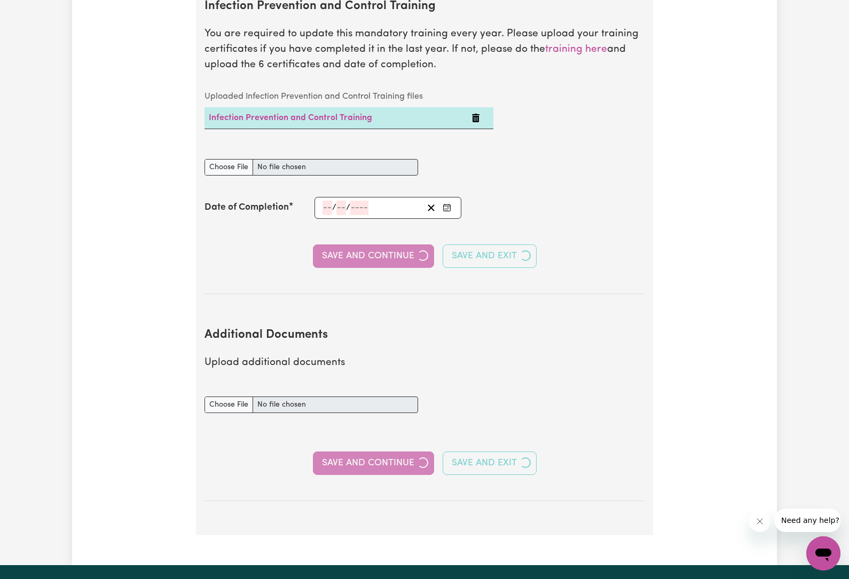
select select "Certificate III (Individual Support)"
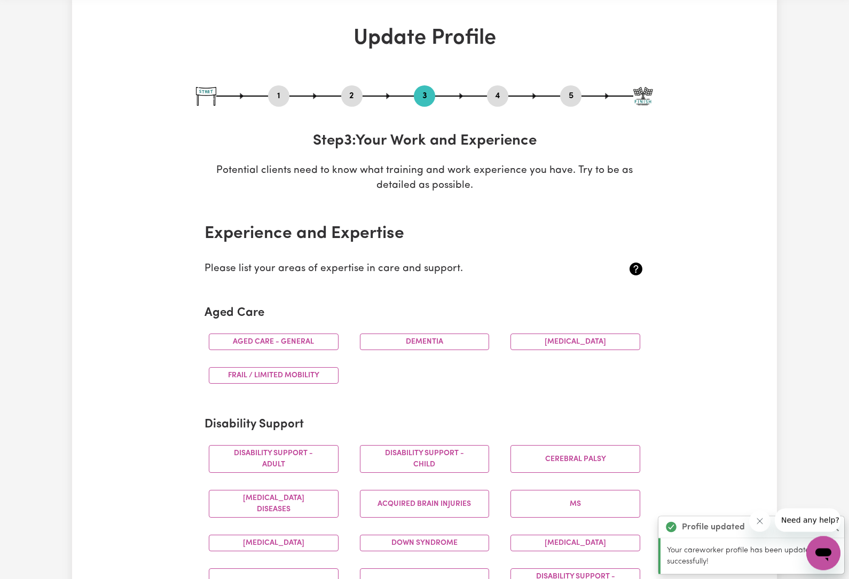
scroll to position [42, 0]
click at [228, 337] on button "Aged care - General" at bounding box center [274, 342] width 130 height 17
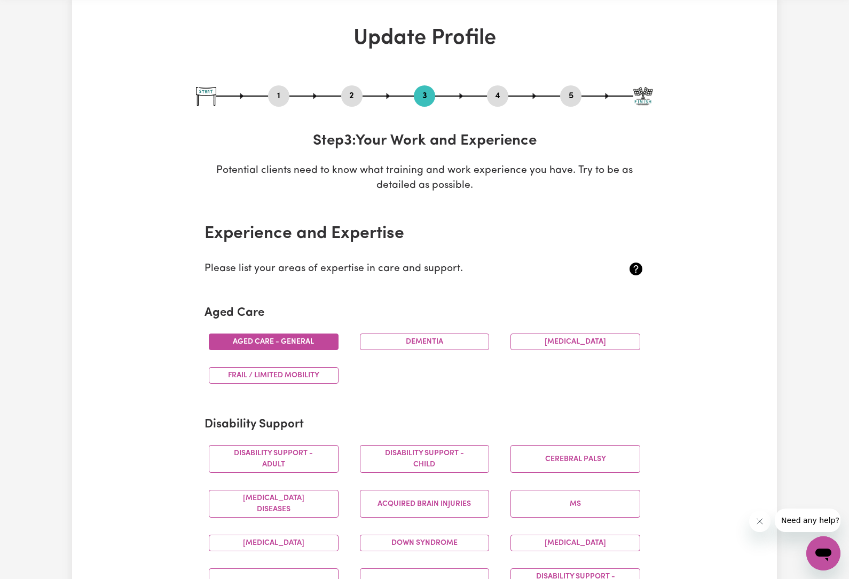
click at [453, 341] on button "Dementia" at bounding box center [425, 342] width 130 height 17
click at [572, 347] on button "[MEDICAL_DATA]" at bounding box center [575, 342] width 130 height 17
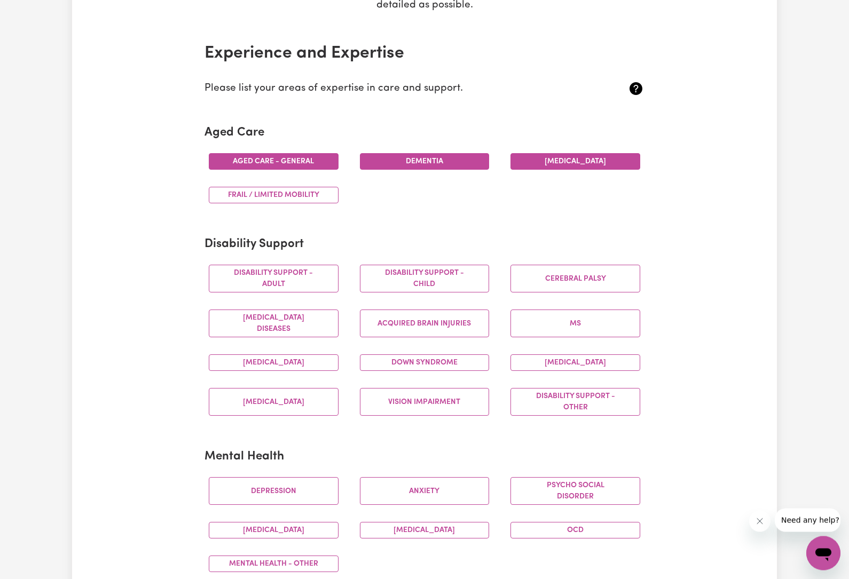
click at [224, 196] on button "Frail / limited mobility" at bounding box center [274, 195] width 130 height 17
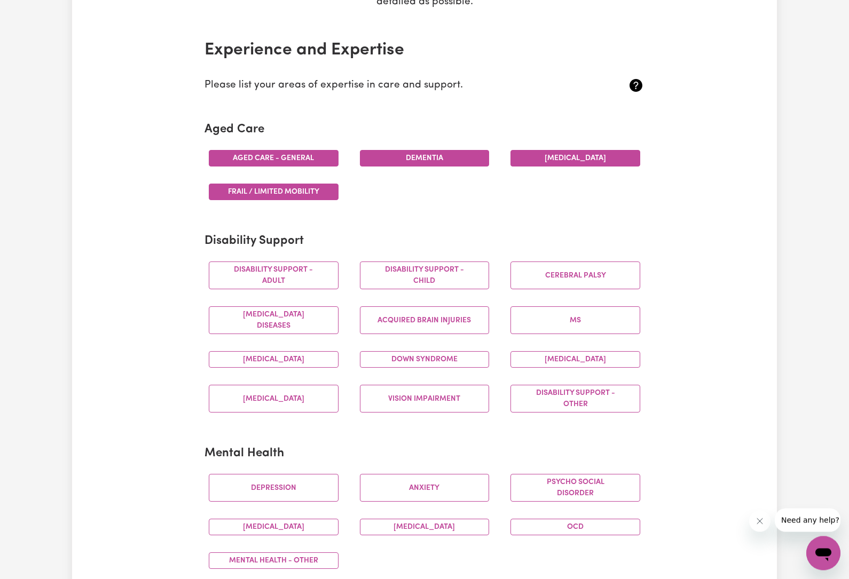
scroll to position [225, 0]
click at [222, 271] on button "Disability support - Adult" at bounding box center [274, 276] width 130 height 28
click at [303, 314] on button "[MEDICAL_DATA] Diseases" at bounding box center [274, 320] width 130 height 28
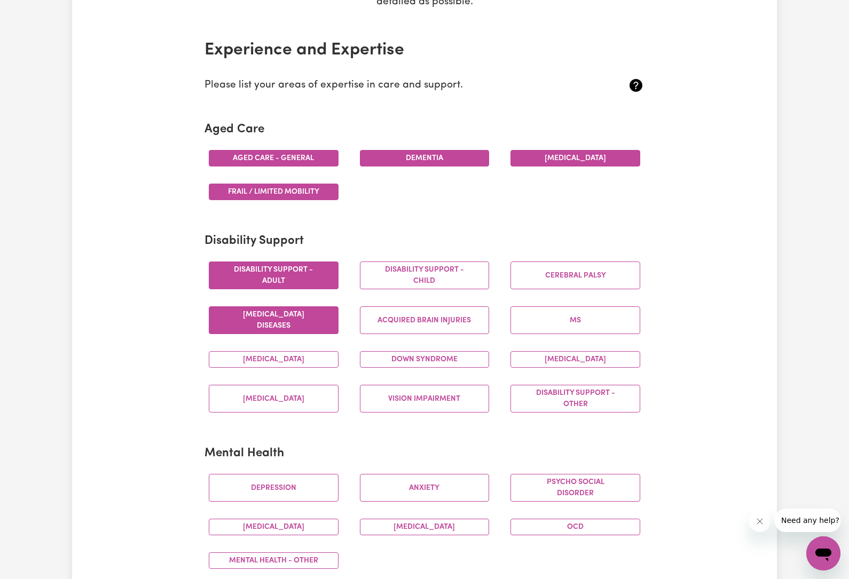
click at [306, 403] on button "[MEDICAL_DATA]" at bounding box center [274, 399] width 130 height 28
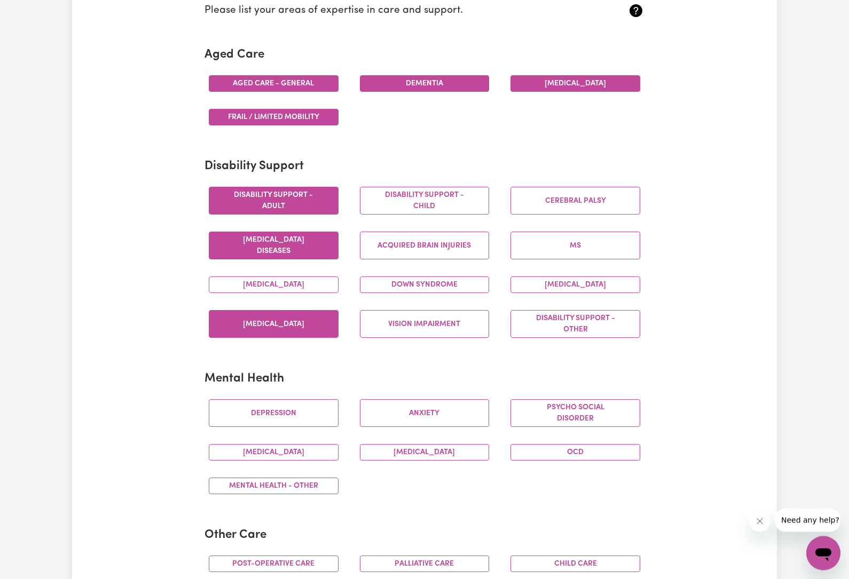
scroll to position [300, 0]
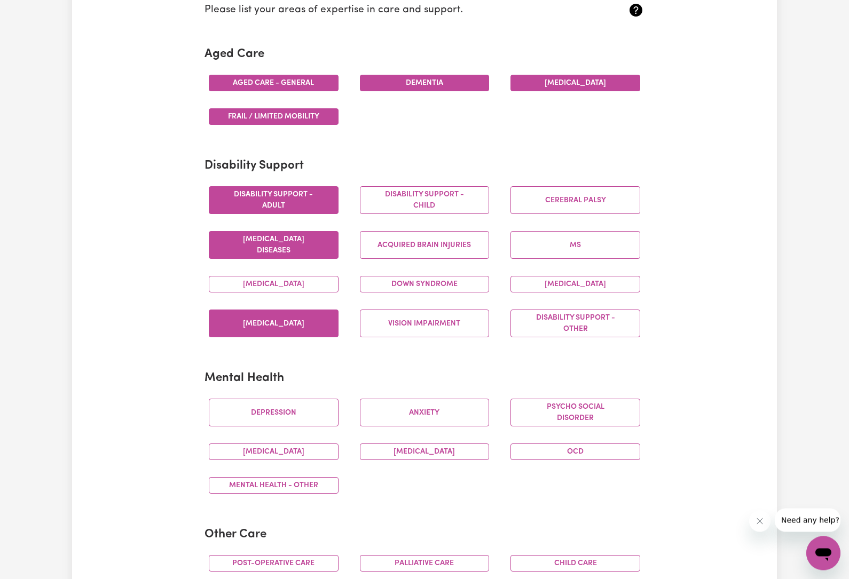
click at [457, 284] on button "Down syndrome" at bounding box center [425, 285] width 130 height 17
click at [428, 325] on button "Vision impairment" at bounding box center [425, 324] width 130 height 28
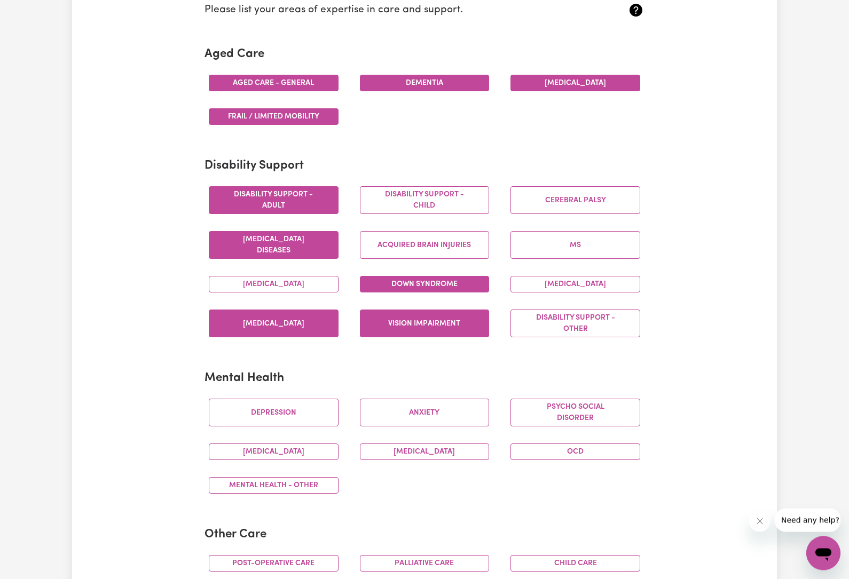
click at [545, 324] on button "Disability support - Other" at bounding box center [575, 324] width 130 height 28
click at [570, 283] on button "[MEDICAL_DATA]" at bounding box center [575, 285] width 130 height 17
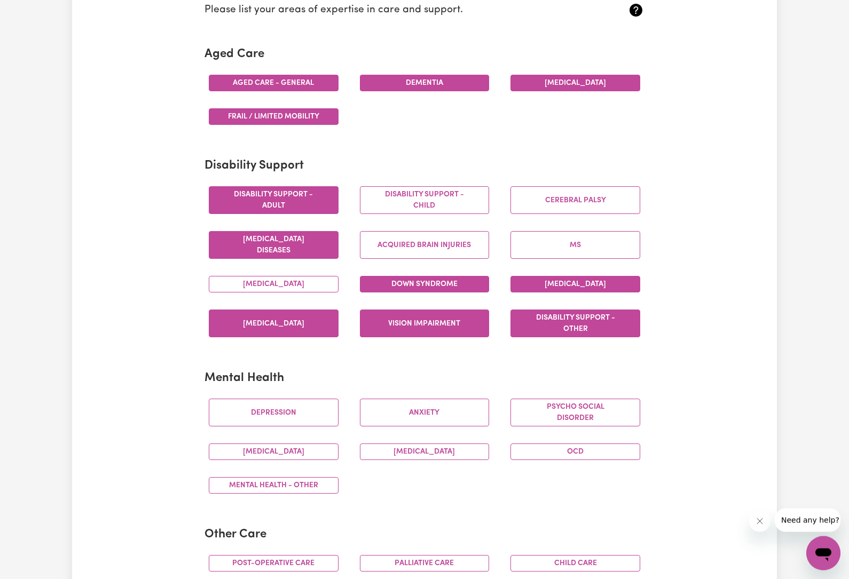
click at [454, 193] on button "Disability support - Child" at bounding box center [425, 201] width 130 height 28
click at [606, 204] on button "Cerebral Palsy" at bounding box center [575, 201] width 130 height 28
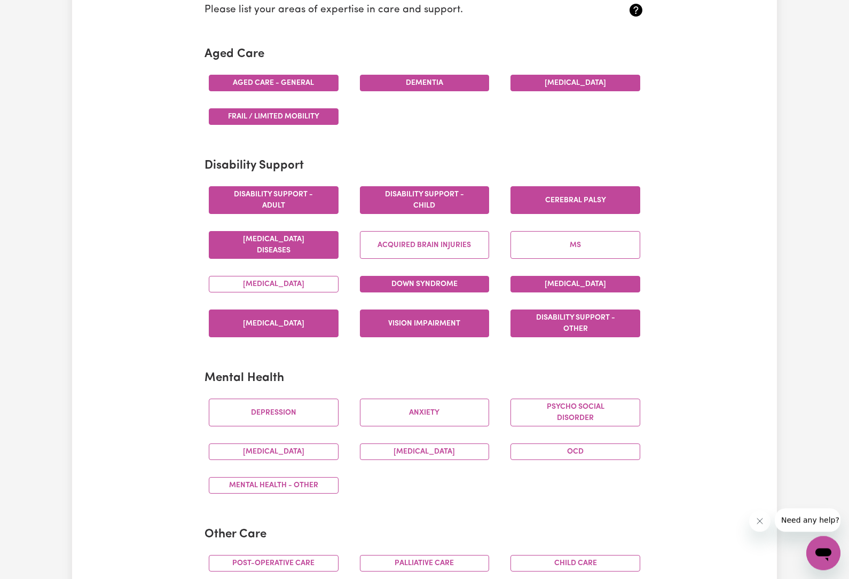
click at [452, 255] on button "Acquired Brain Injuries" at bounding box center [425, 246] width 130 height 28
click at [312, 289] on button "[MEDICAL_DATA]" at bounding box center [274, 285] width 130 height 17
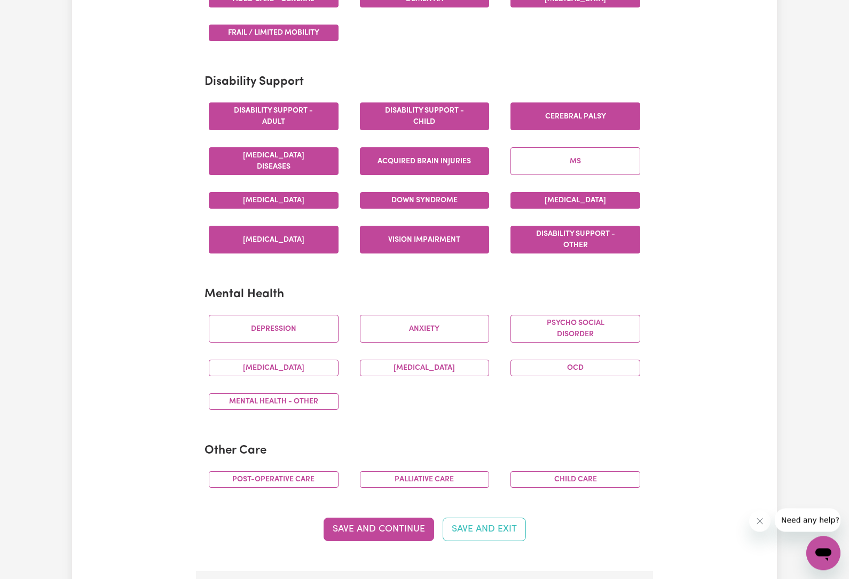
scroll to position [385, 0]
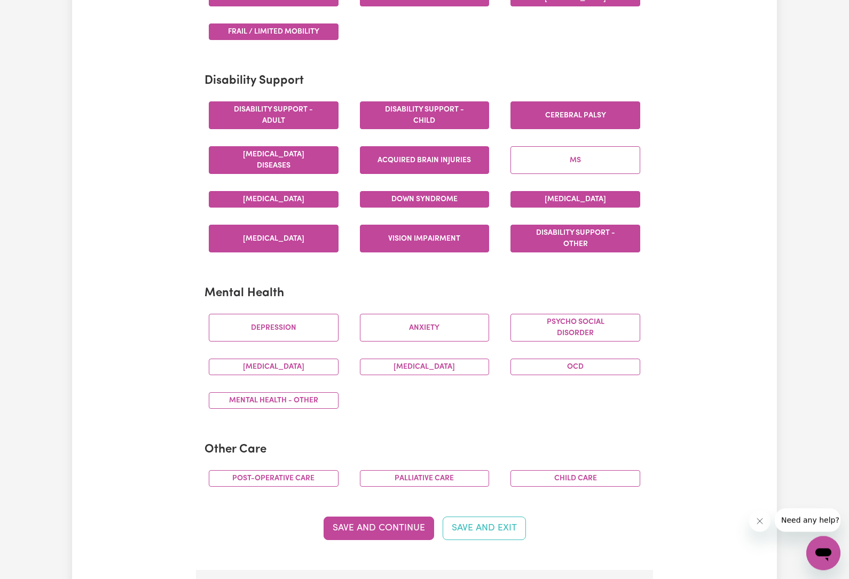
click at [305, 336] on button "Depression" at bounding box center [274, 328] width 130 height 28
click at [413, 325] on button "Anxiety" at bounding box center [425, 328] width 130 height 28
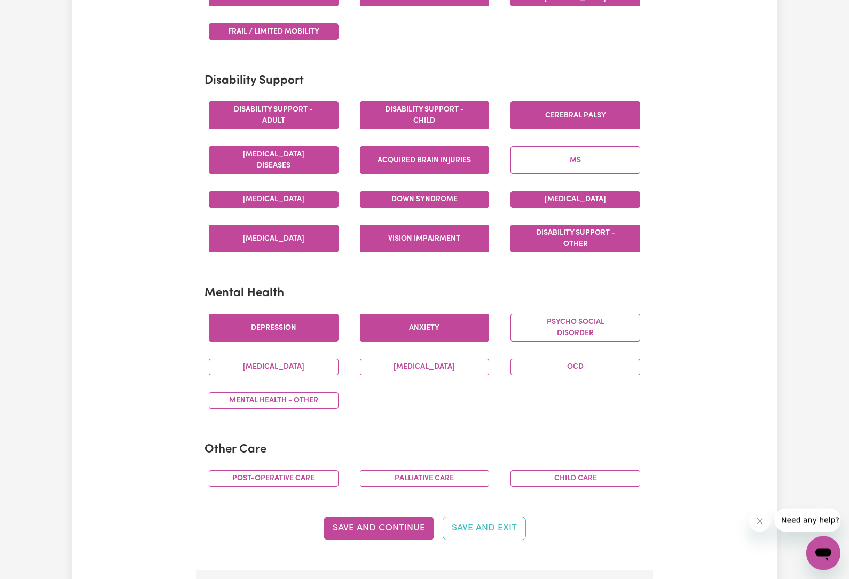
click at [554, 325] on button "Psycho social disorder" at bounding box center [575, 328] width 130 height 28
click at [588, 366] on button "OCD" at bounding box center [575, 367] width 130 height 17
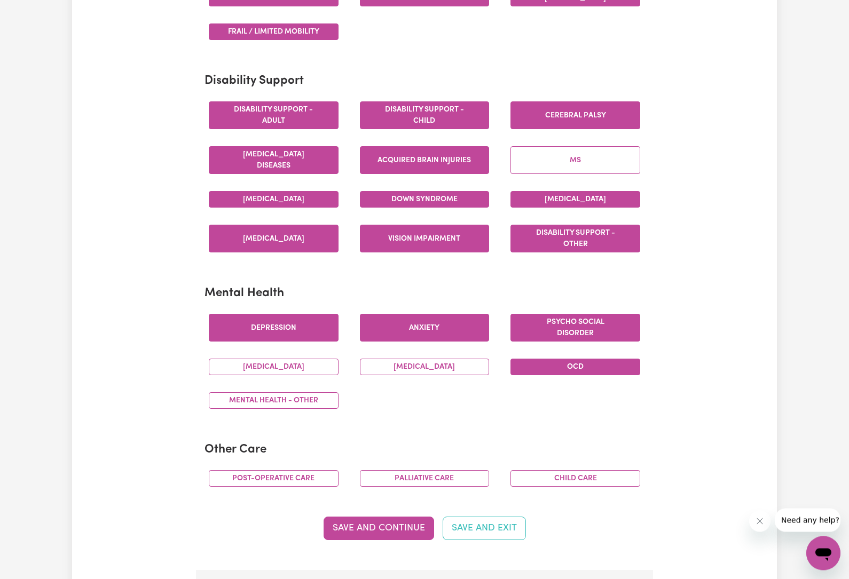
click at [450, 365] on button "[MEDICAL_DATA]" at bounding box center [425, 367] width 130 height 17
click at [309, 364] on button "[MEDICAL_DATA]" at bounding box center [274, 367] width 130 height 17
click at [309, 400] on button "Mental Health - Other" at bounding box center [274, 401] width 130 height 17
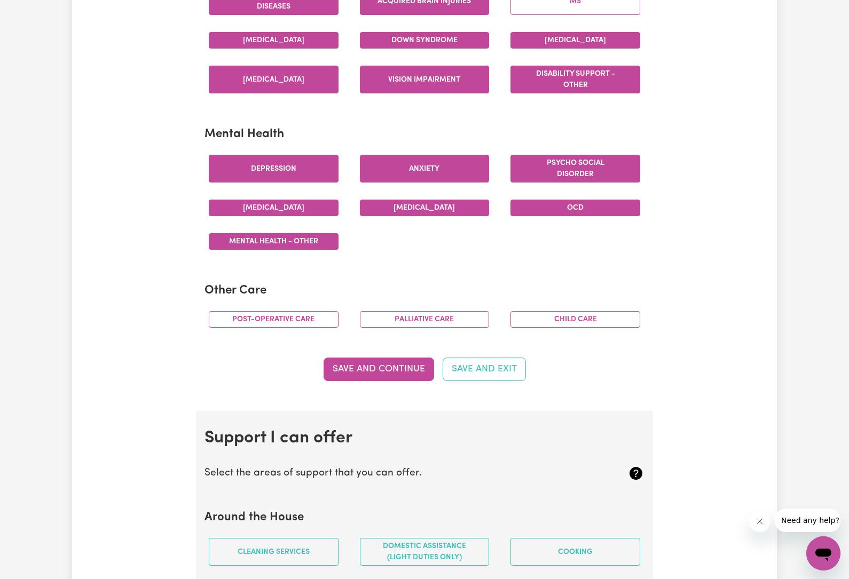
scroll to position [557, 0]
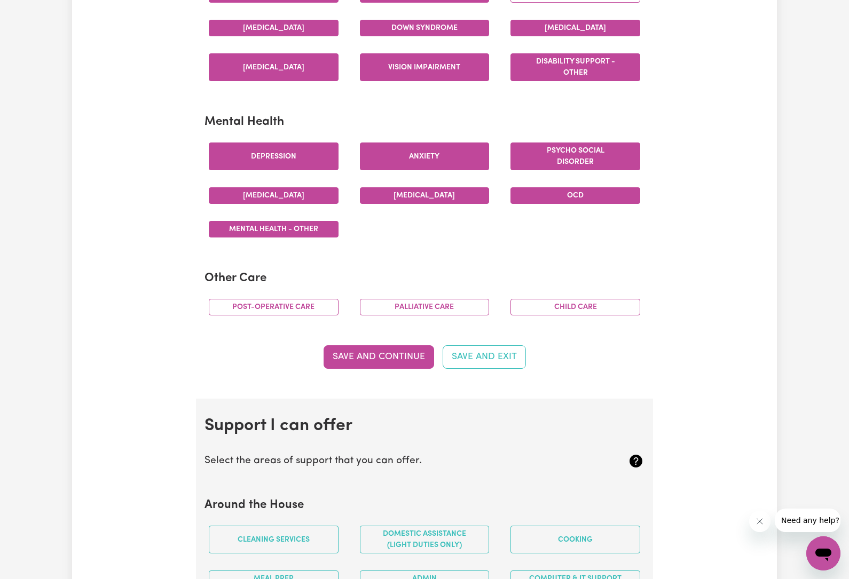
click at [316, 304] on button "Post-operative care" at bounding box center [274, 307] width 130 height 17
click at [435, 310] on button "Palliative care" at bounding box center [425, 307] width 130 height 17
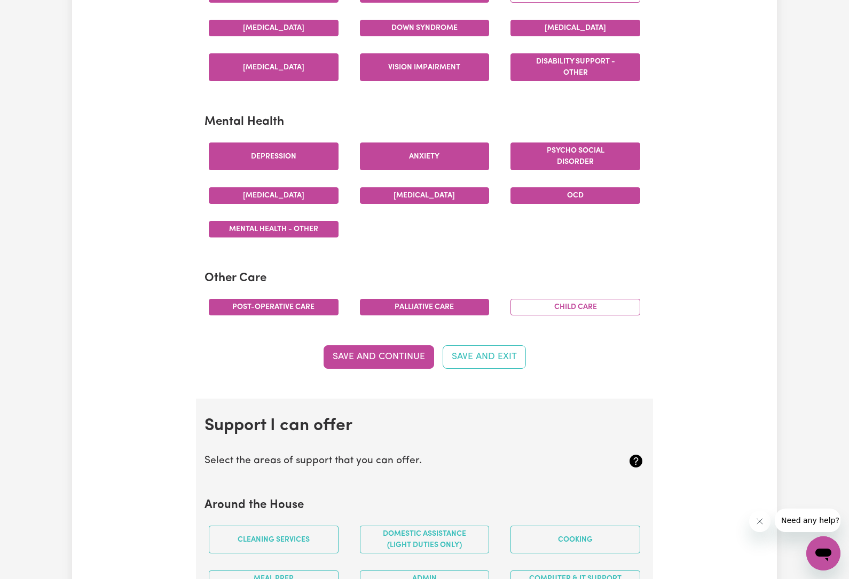
click at [584, 310] on button "Child care" at bounding box center [575, 307] width 130 height 17
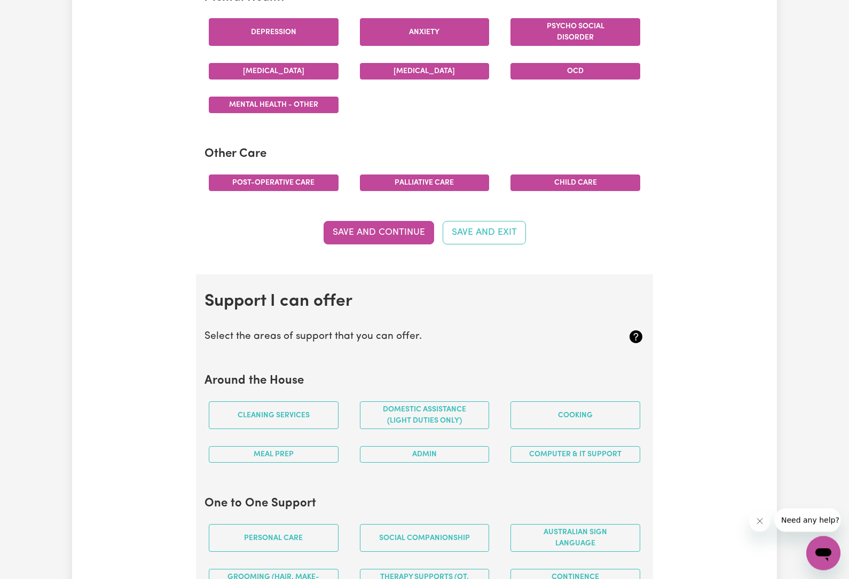
scroll to position [682, 0]
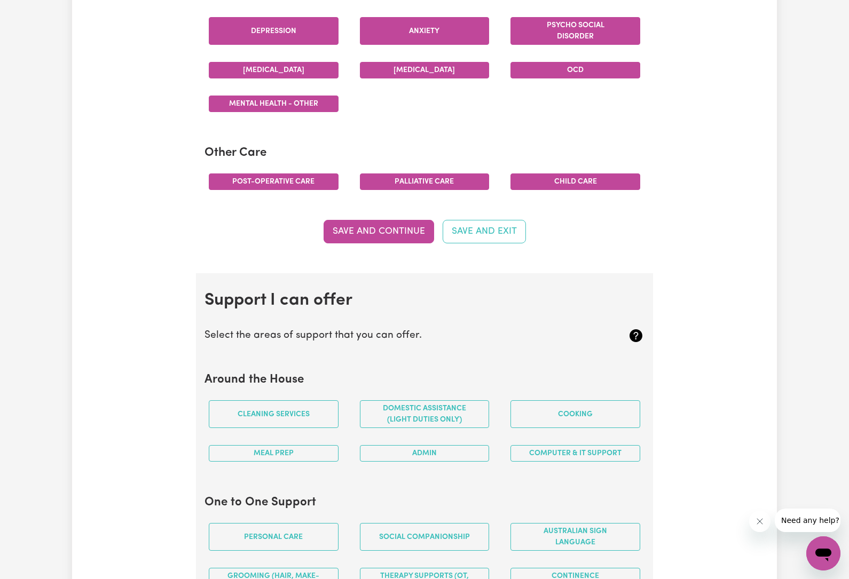
click at [406, 222] on button "Save and Continue" at bounding box center [379, 231] width 111 height 23
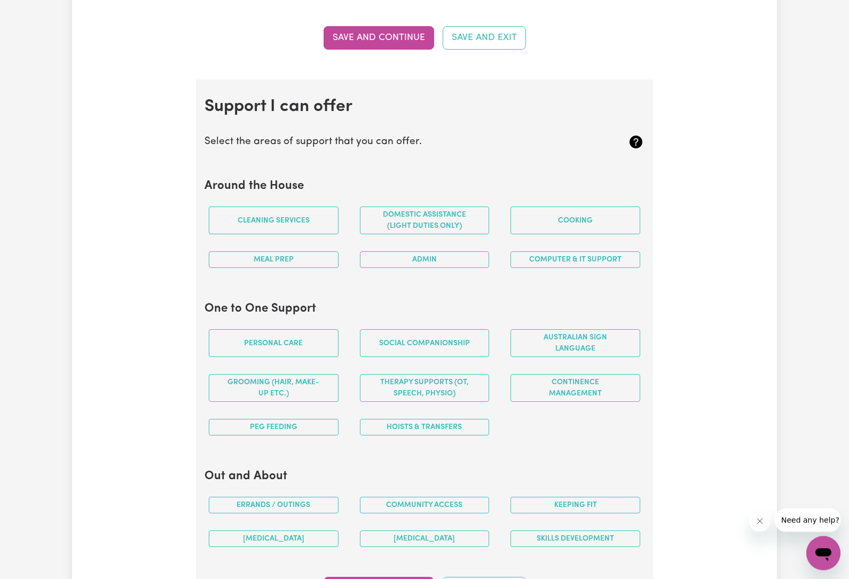
scroll to position [864, 0]
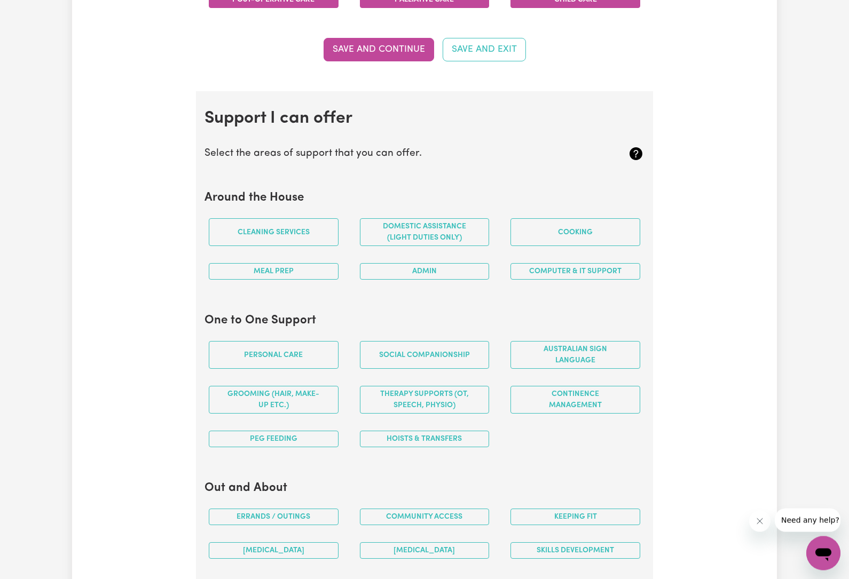
click at [587, 230] on button "Cooking" at bounding box center [575, 233] width 130 height 28
click at [571, 272] on button "Computer & IT Support" at bounding box center [575, 272] width 130 height 17
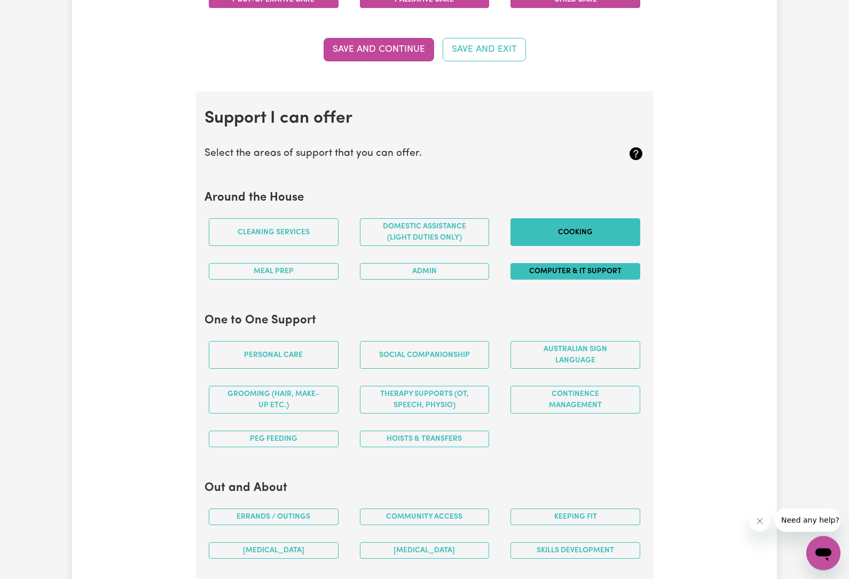
click at [434, 274] on button "Admin" at bounding box center [425, 272] width 130 height 17
click at [440, 221] on button "Domestic assistance (light duties only)" at bounding box center [425, 233] width 130 height 28
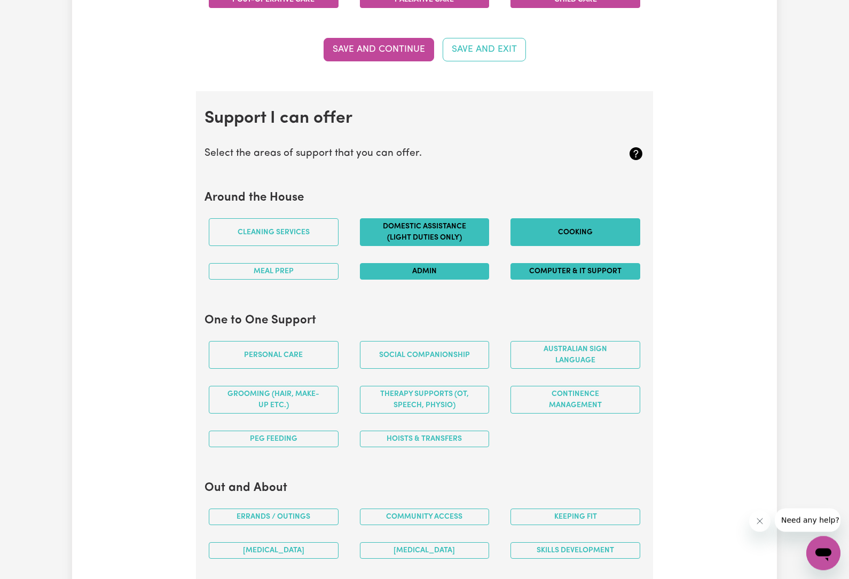
click at [321, 231] on button "Cleaning services" at bounding box center [274, 233] width 130 height 28
click at [305, 266] on button "Meal prep" at bounding box center [274, 272] width 130 height 17
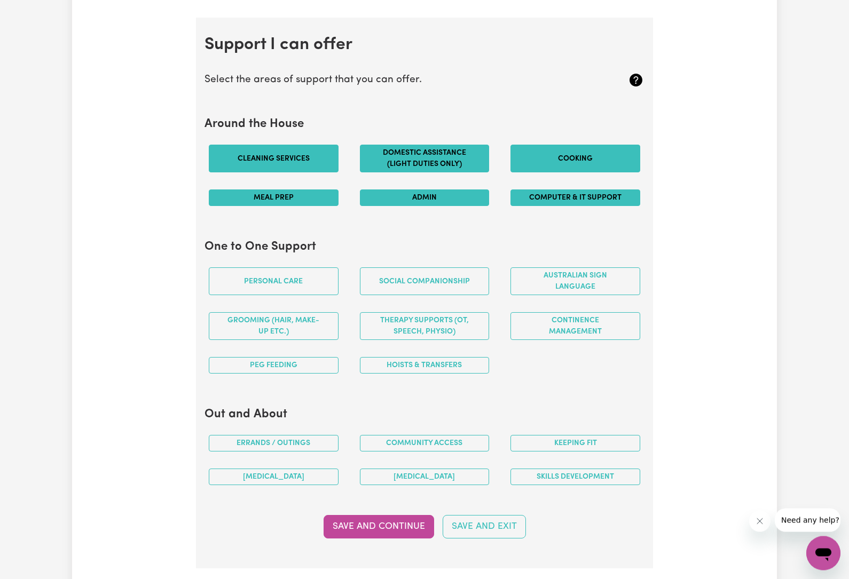
scroll to position [939, 0]
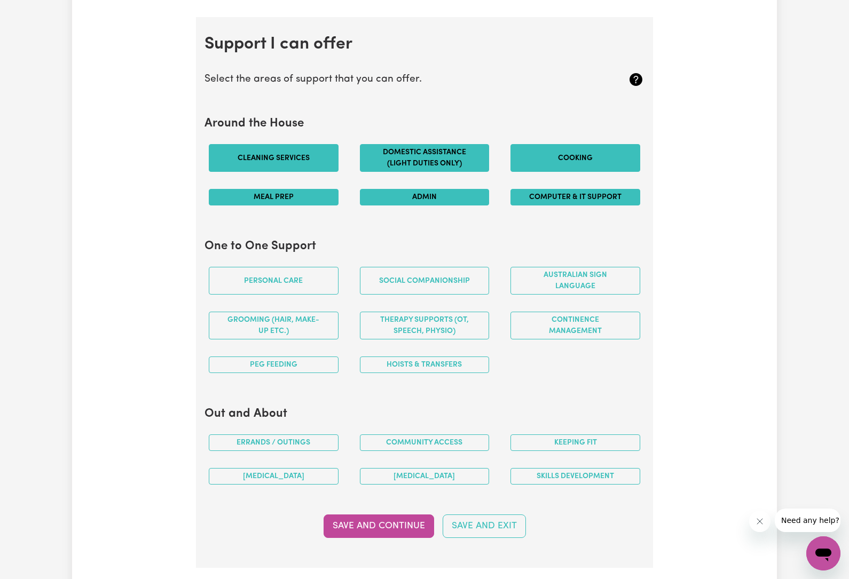
click at [310, 279] on button "Personal care" at bounding box center [274, 281] width 130 height 28
click at [408, 284] on button "Social companionship" at bounding box center [425, 281] width 130 height 28
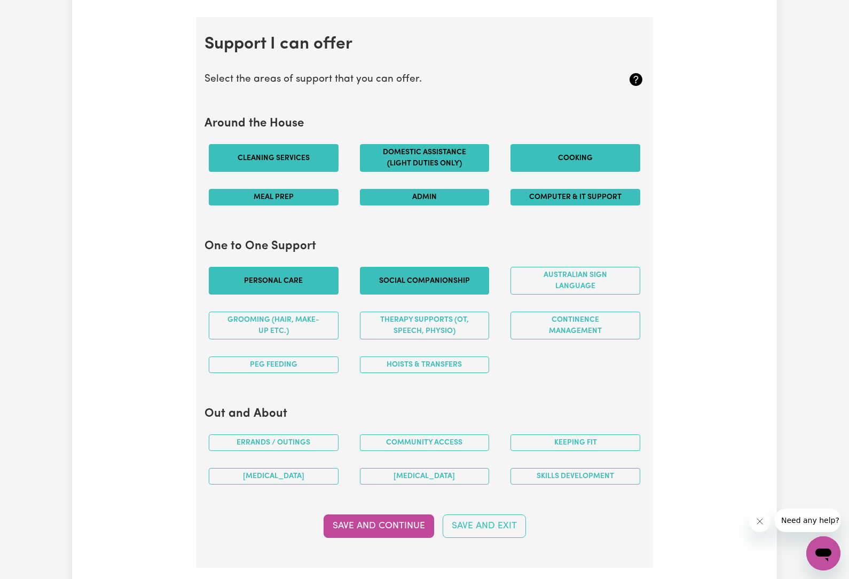
click at [560, 279] on button "Australian Sign Language" at bounding box center [575, 281] width 130 height 28
click at [568, 333] on button "Continence management" at bounding box center [575, 326] width 130 height 28
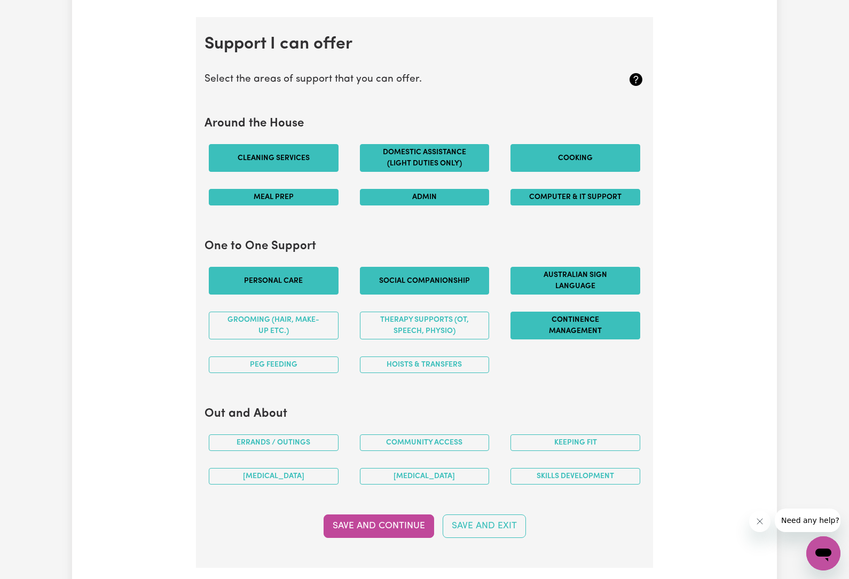
click at [457, 329] on button "Therapy Supports (OT, speech, physio)" at bounding box center [425, 326] width 130 height 28
click at [406, 378] on section "One to One Support Personal care Social companionship Australian Sign Language …" at bounding box center [424, 310] width 440 height 159
click at [308, 332] on button "Grooming (hair, make-up etc.)" at bounding box center [274, 326] width 130 height 28
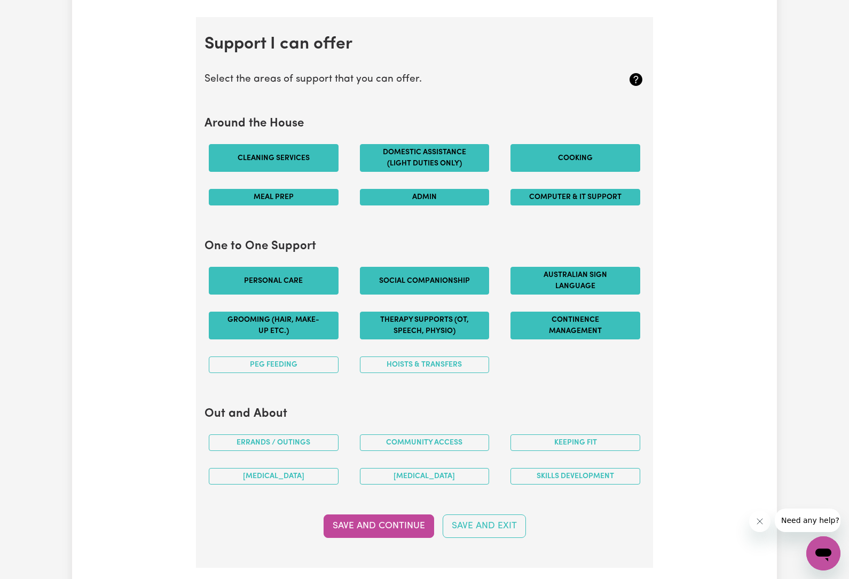
click at [301, 366] on button "PEG feeding" at bounding box center [274, 365] width 130 height 17
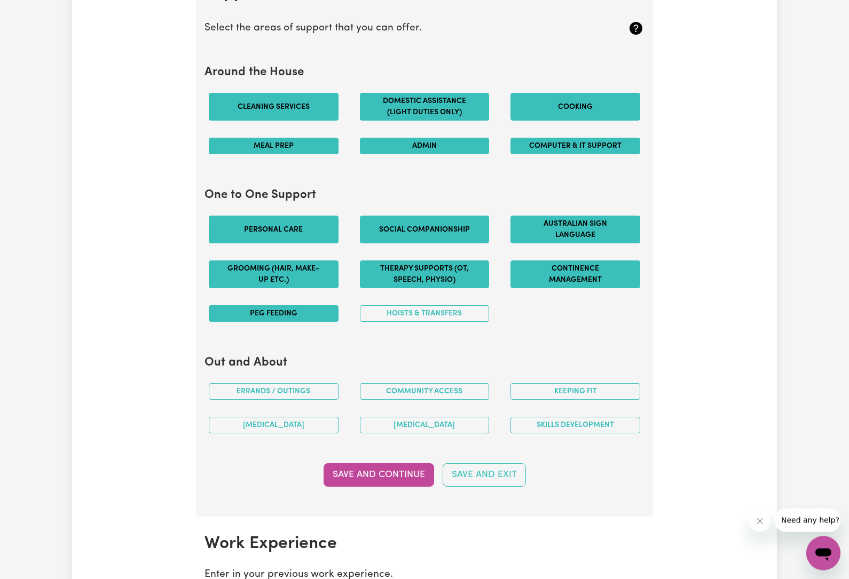
click at [587, 235] on button "Australian Sign Language" at bounding box center [575, 230] width 130 height 28
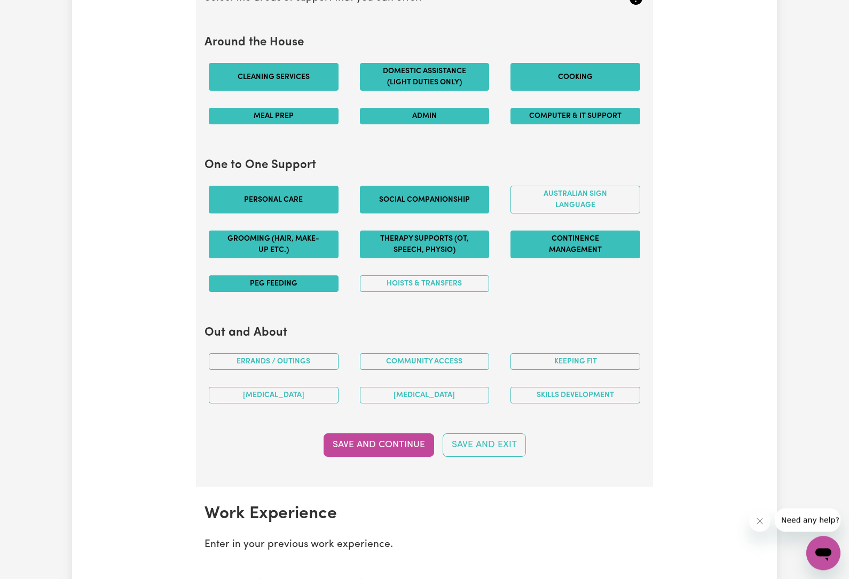
click at [451, 284] on button "Hoists & transfers" at bounding box center [425, 284] width 130 height 17
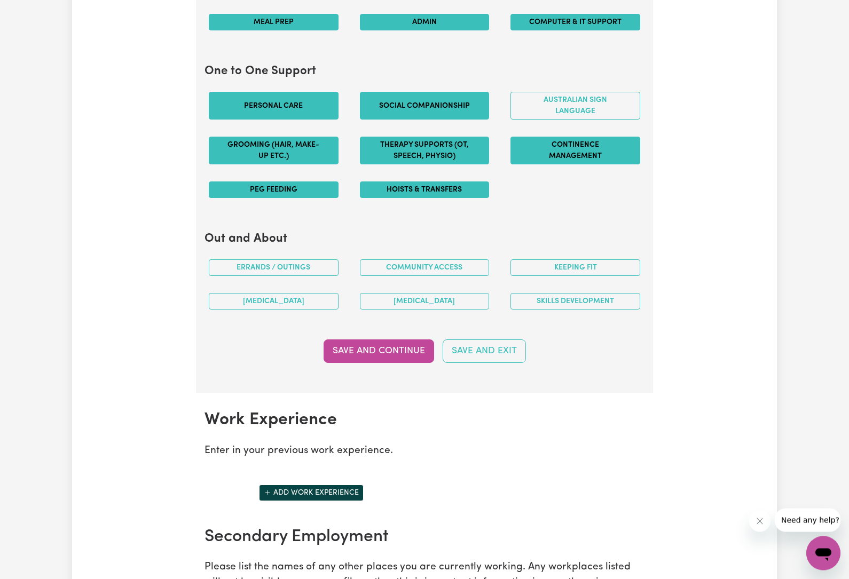
scroll to position [1115, 0]
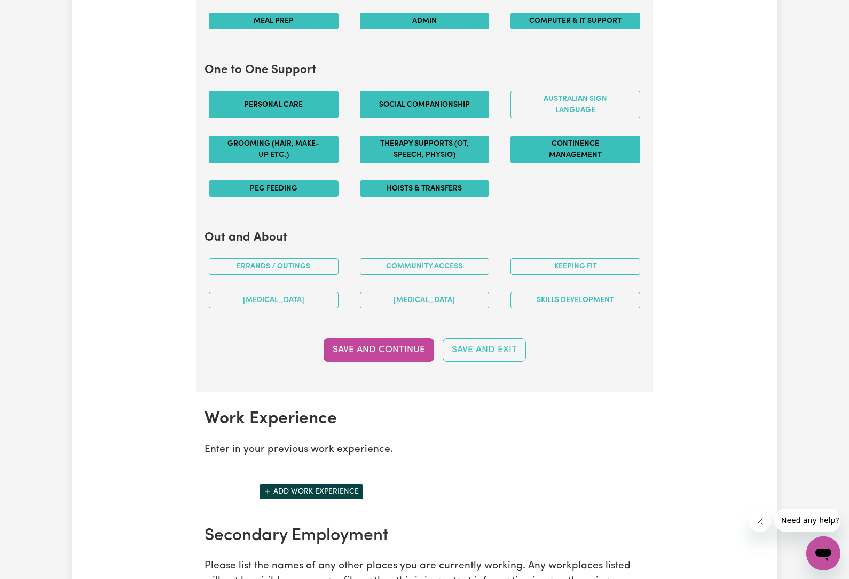
click at [311, 264] on button "Errands / Outings" at bounding box center [274, 266] width 130 height 17
click at [289, 301] on button "[MEDICAL_DATA]" at bounding box center [274, 300] width 130 height 17
click at [404, 275] on div "Community access" at bounding box center [424, 267] width 151 height 34
click at [420, 301] on button "[MEDICAL_DATA]" at bounding box center [425, 300] width 130 height 17
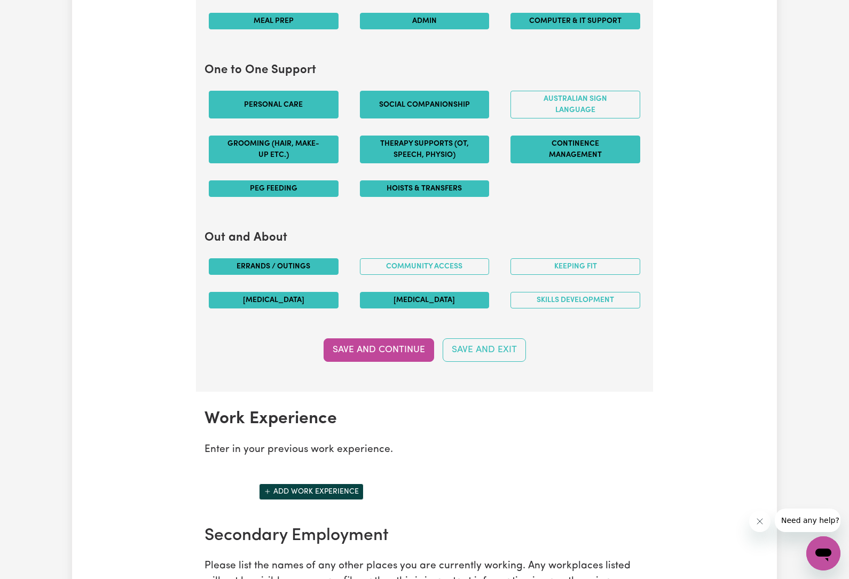
click at [576, 264] on button "Keeping fit" at bounding box center [575, 266] width 130 height 17
click at [564, 292] on button "Skills Development" at bounding box center [575, 300] width 130 height 17
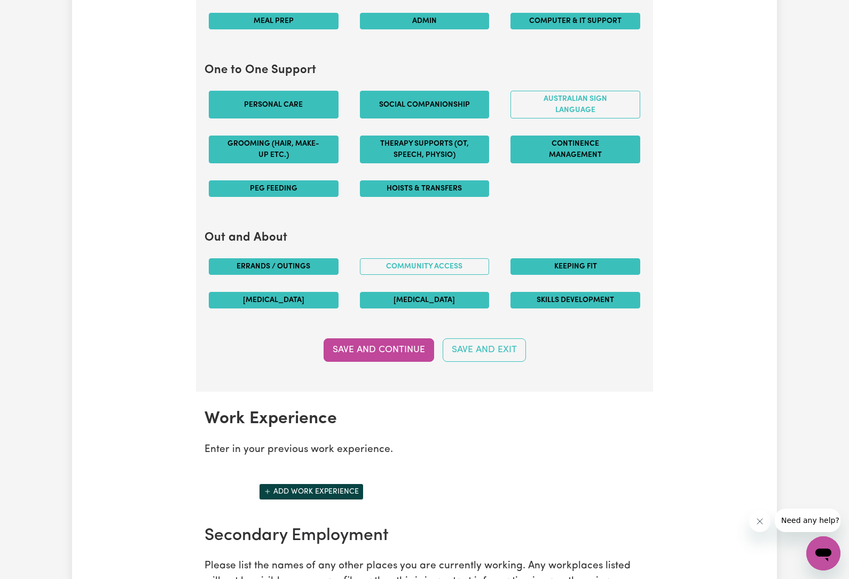
click at [444, 264] on button "Community access" at bounding box center [425, 266] width 130 height 17
click at [397, 354] on button "Save and Continue" at bounding box center [379, 350] width 111 height 23
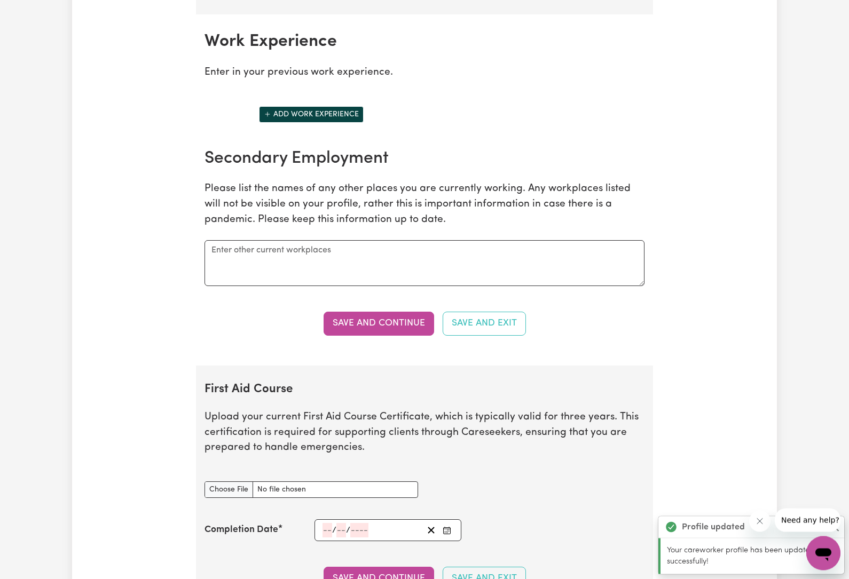
scroll to position [1492, 0]
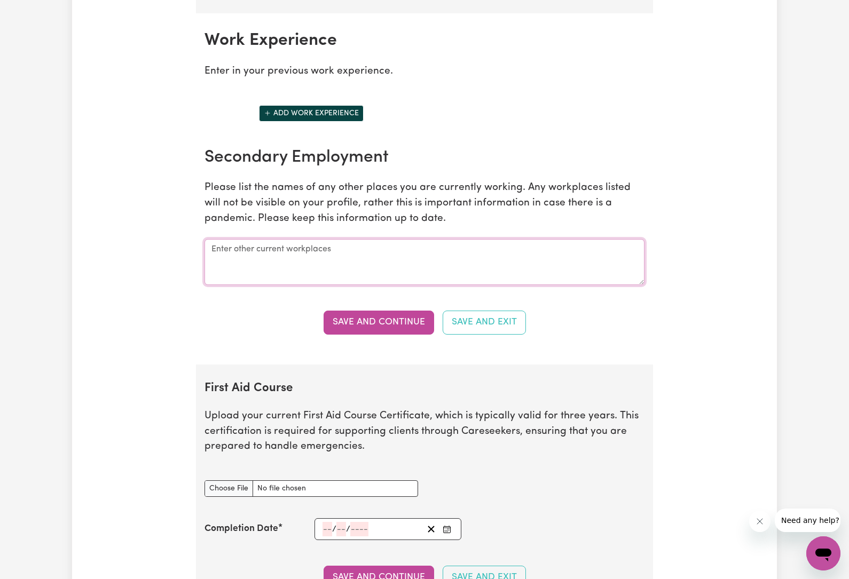
click at [454, 259] on textarea at bounding box center [424, 262] width 440 height 46
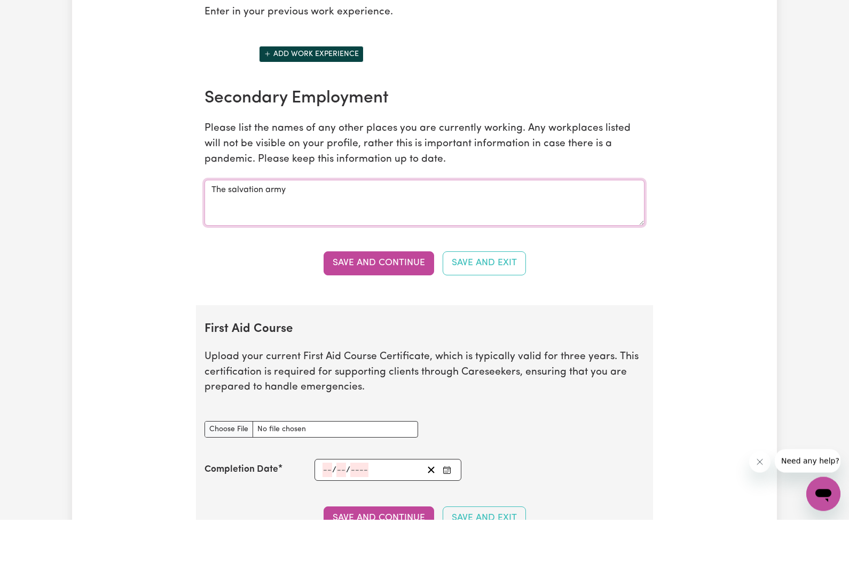
type textarea "The salvation army"
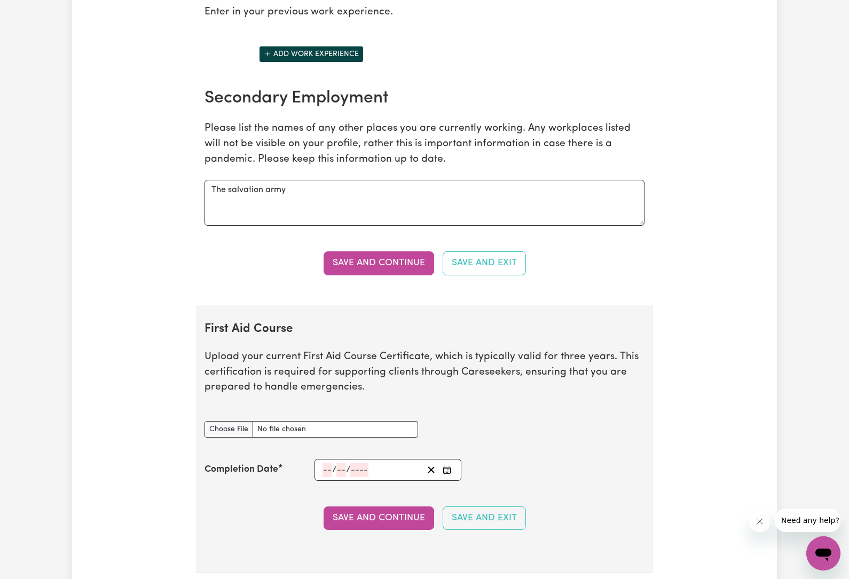
click at [406, 255] on button "Save and Continue" at bounding box center [379, 262] width 111 height 23
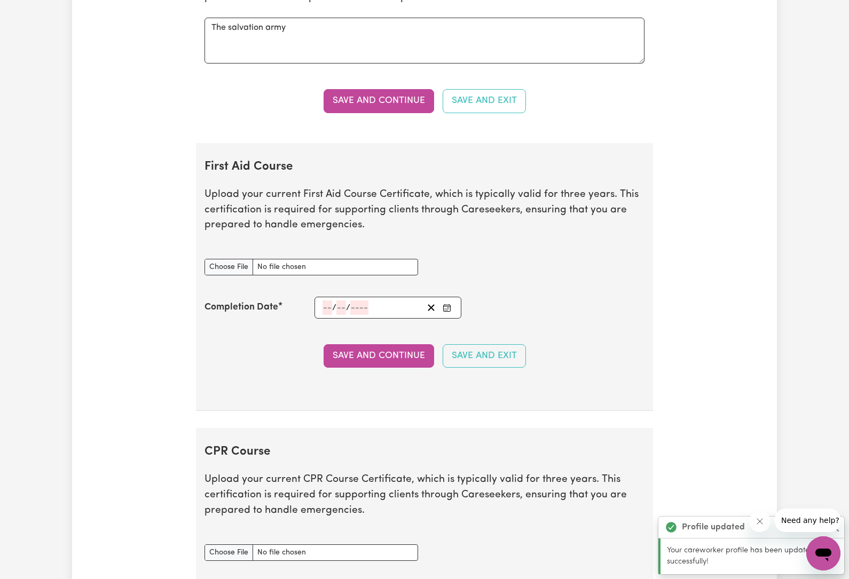
scroll to position [1718, 0]
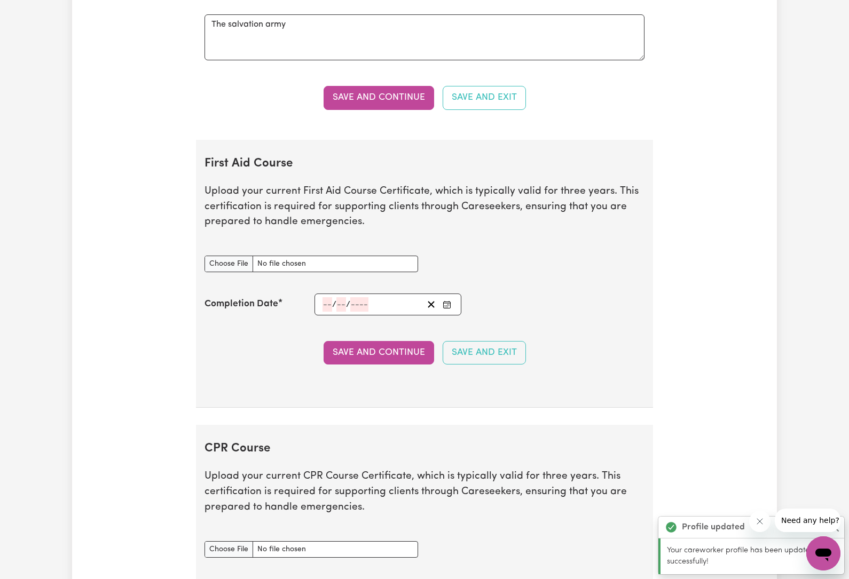
click at [235, 256] on input "First Aid Course document" at bounding box center [311, 264] width 214 height 17
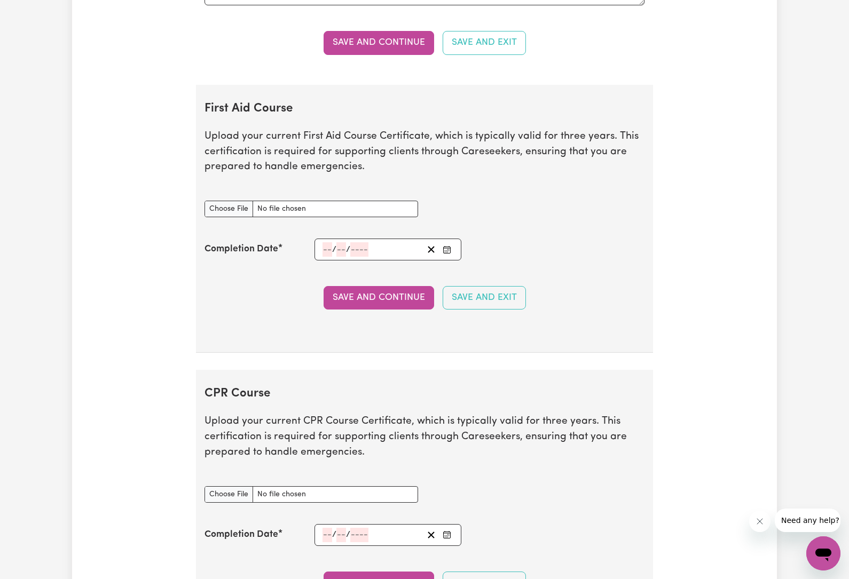
click at [341, 201] on input "First Aid Course document" at bounding box center [311, 209] width 214 height 17
type input "C:\fakepath\Agecare FirstAid.pdf"
click at [404, 288] on button "Save and Continue" at bounding box center [379, 297] width 111 height 23
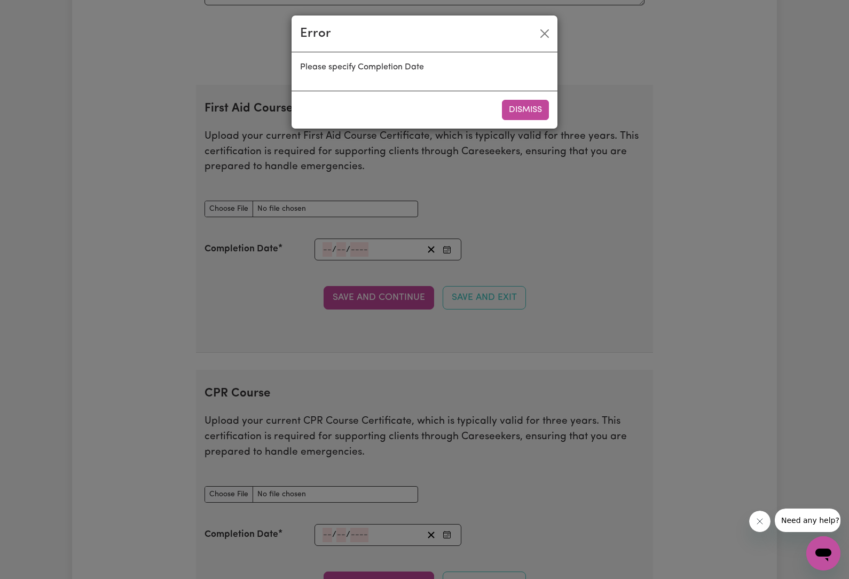
click at [532, 116] on button "Dismiss" at bounding box center [525, 110] width 47 height 20
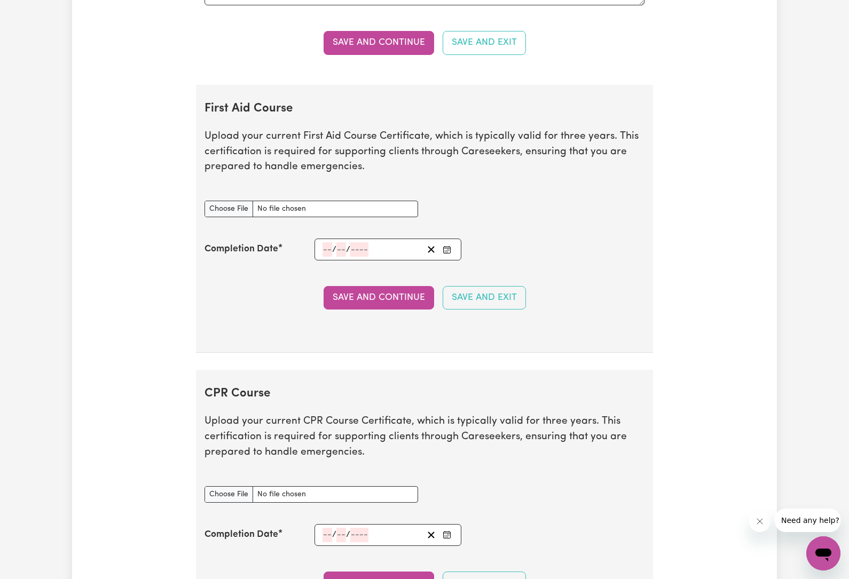
click at [357, 242] on input "number" at bounding box center [359, 249] width 18 height 14
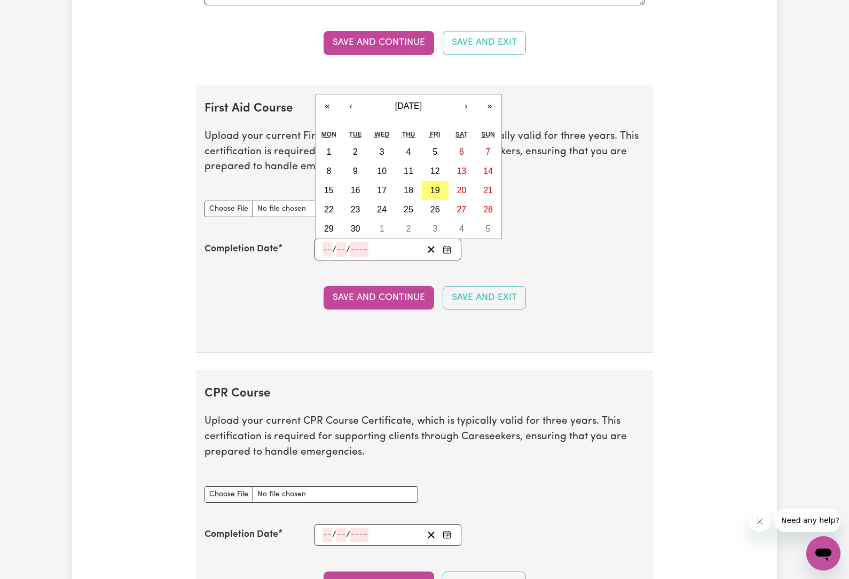
scroll to position [1871, 0]
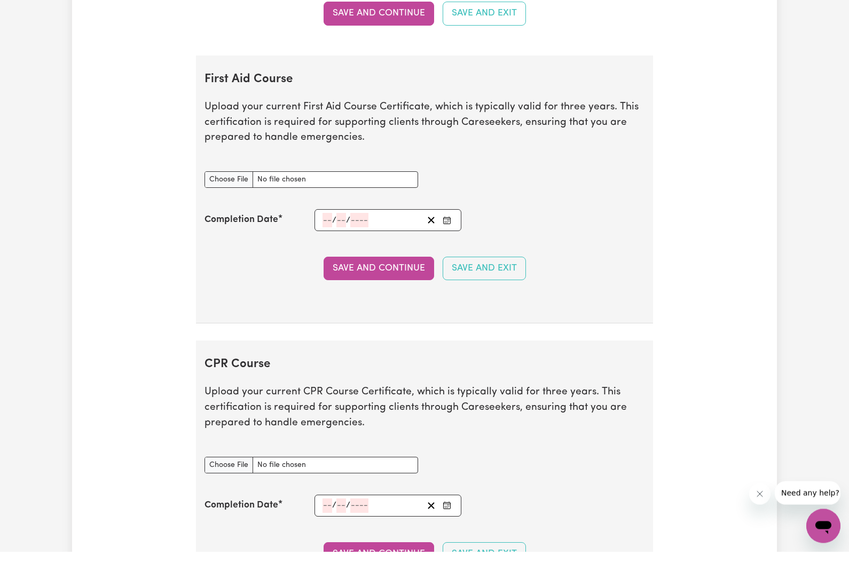
click at [451, 244] on icon "Enter the Completion Date of your First Aid Course" at bounding box center [447, 248] width 9 height 9
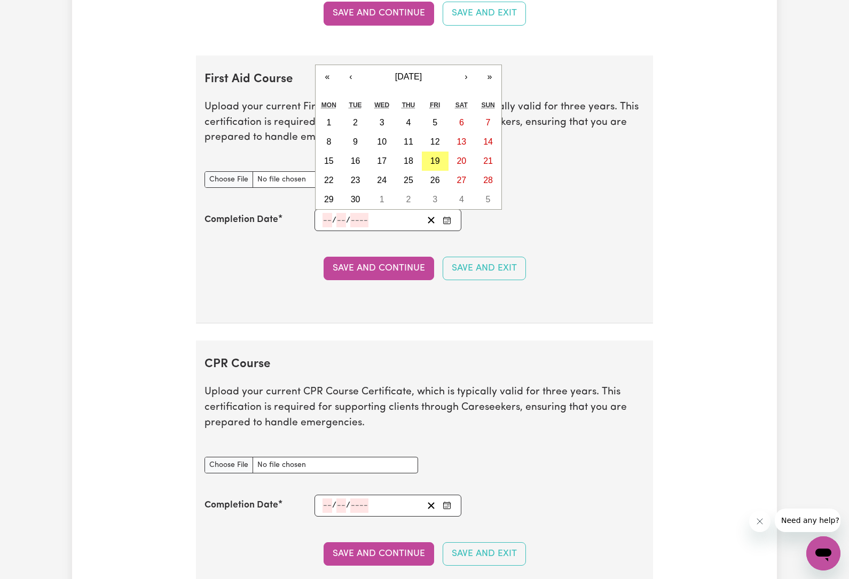
click at [418, 72] on span "[DATE]" at bounding box center [408, 76] width 27 height 9
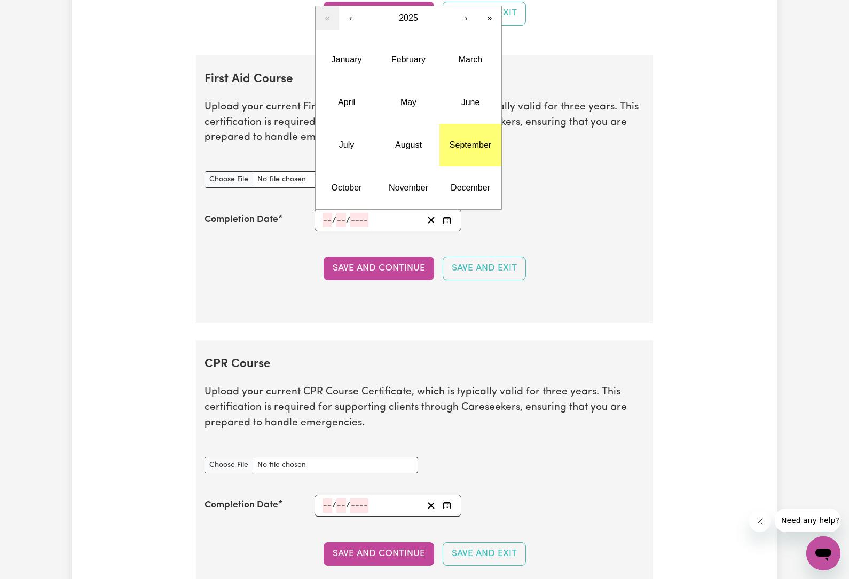
click at [417, 94] on button "May" at bounding box center [408, 102] width 62 height 43
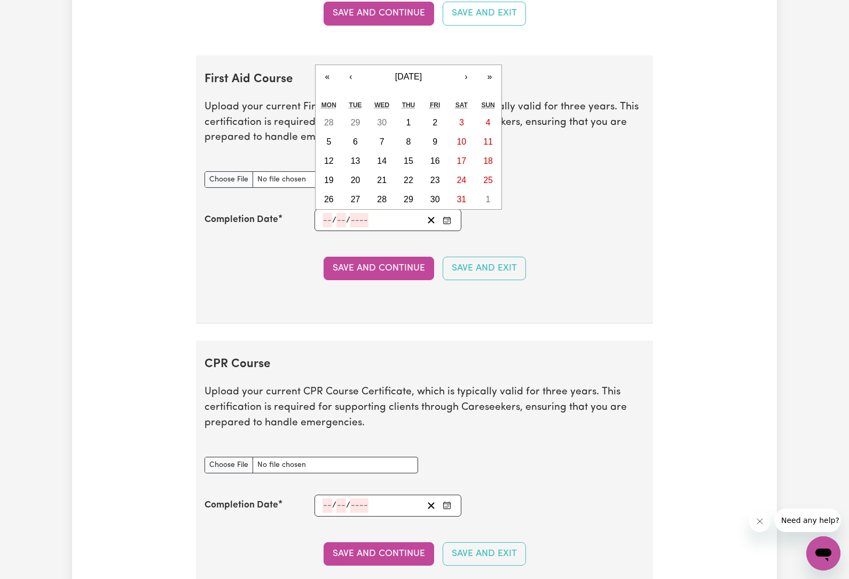
click at [358, 195] on abbr "27" at bounding box center [356, 199] width 10 height 9
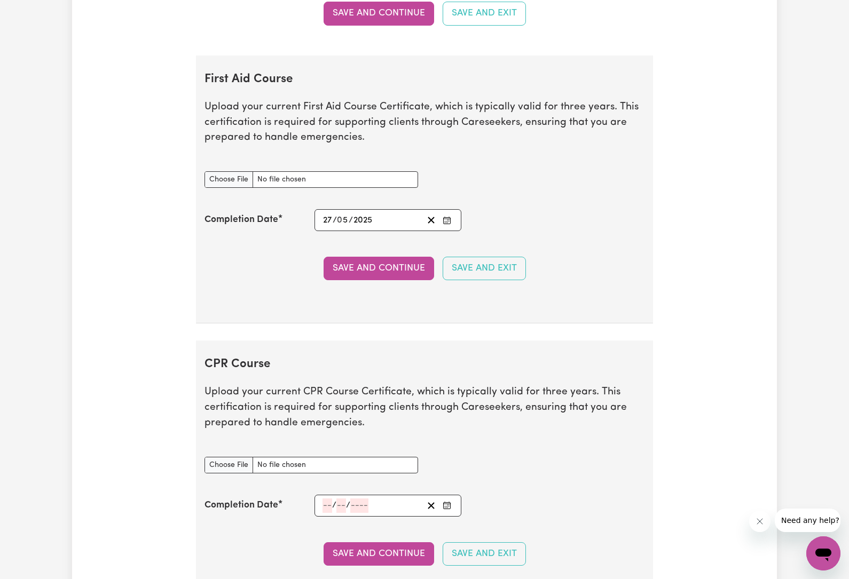
type input "[DATE]"
type input "27"
type input "5"
type input "2025"
click at [408, 216] on div "[DATE] 27 / 0 5 / 2025" at bounding box center [371, 220] width 101 height 14
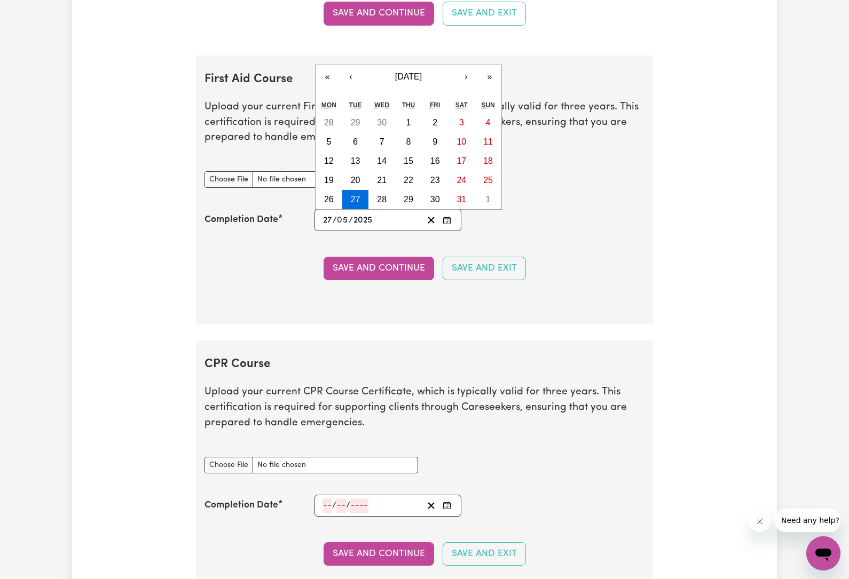
scroll to position [1802, 0]
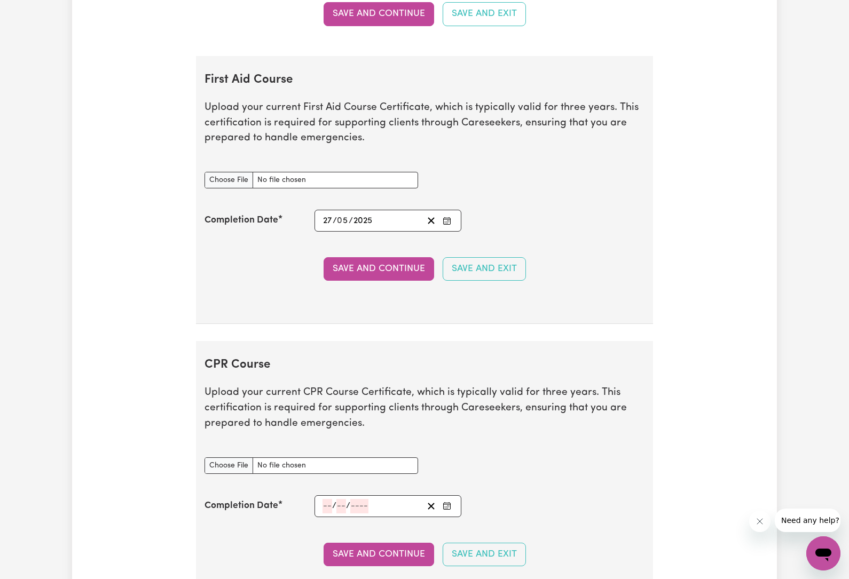
click at [587, 159] on div "First Aid Course document" at bounding box center [424, 180] width 453 height 42
click at [233, 172] on input "First Aid Course document" at bounding box center [311, 180] width 214 height 17
type input "C:\fakepath\Agecare FirstAid.pdf"
click at [387, 262] on button "Save and Continue" at bounding box center [379, 268] width 111 height 23
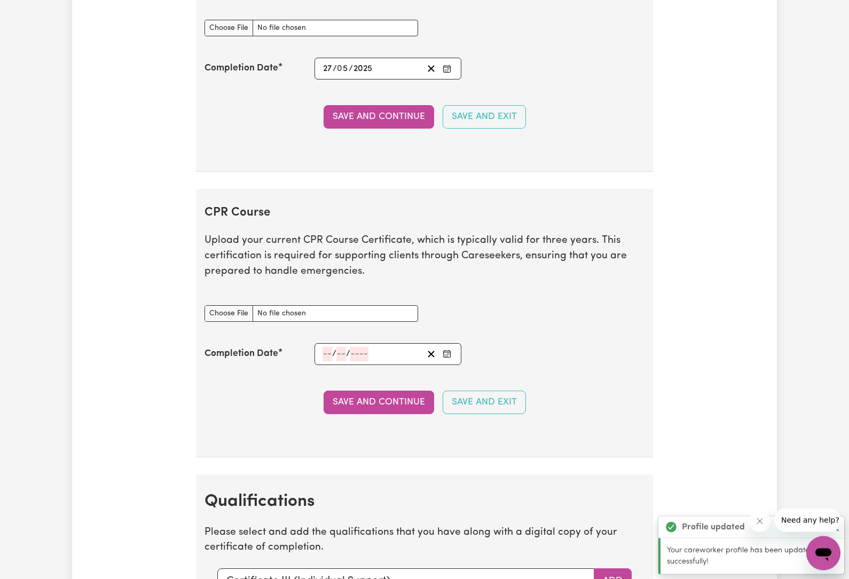
click at [331, 348] on input "number" at bounding box center [327, 355] width 10 height 14
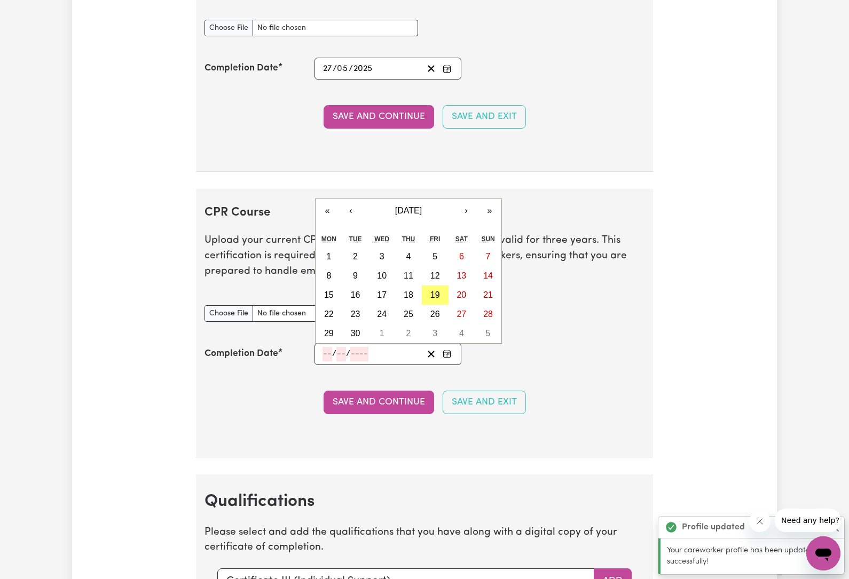
scroll to position [2014, 0]
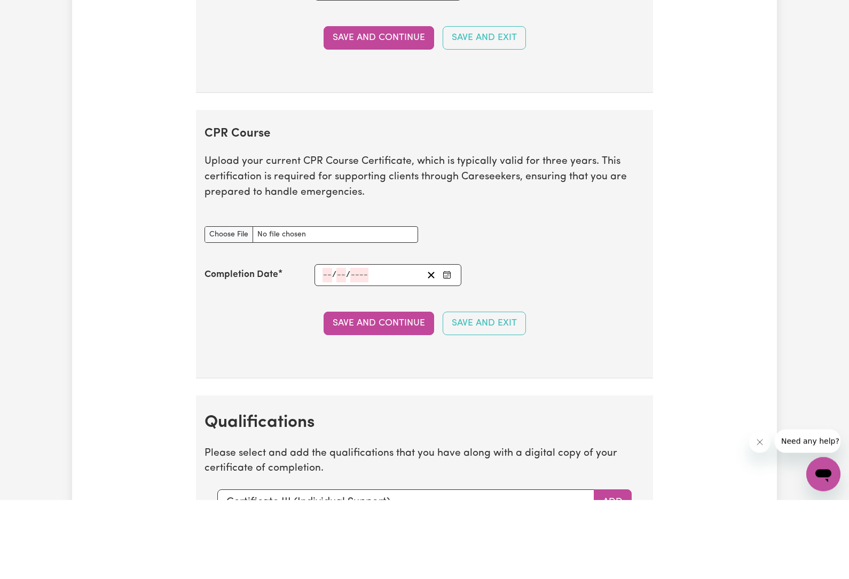
click at [330, 348] on input "number" at bounding box center [327, 355] width 10 height 14
click at [454, 348] on button "Enter the Completion Date of your CPR Course" at bounding box center [446, 355] width 15 height 14
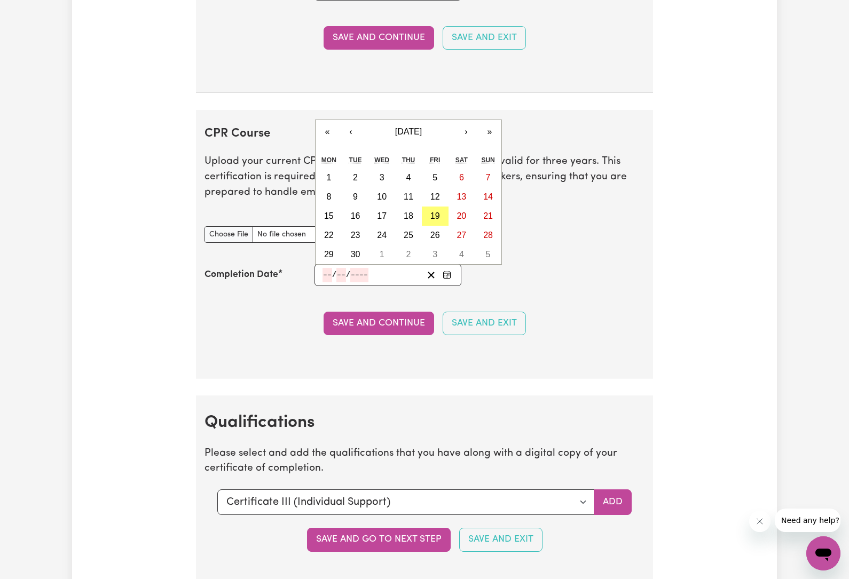
click at [422, 127] on span "[DATE]" at bounding box center [408, 131] width 27 height 9
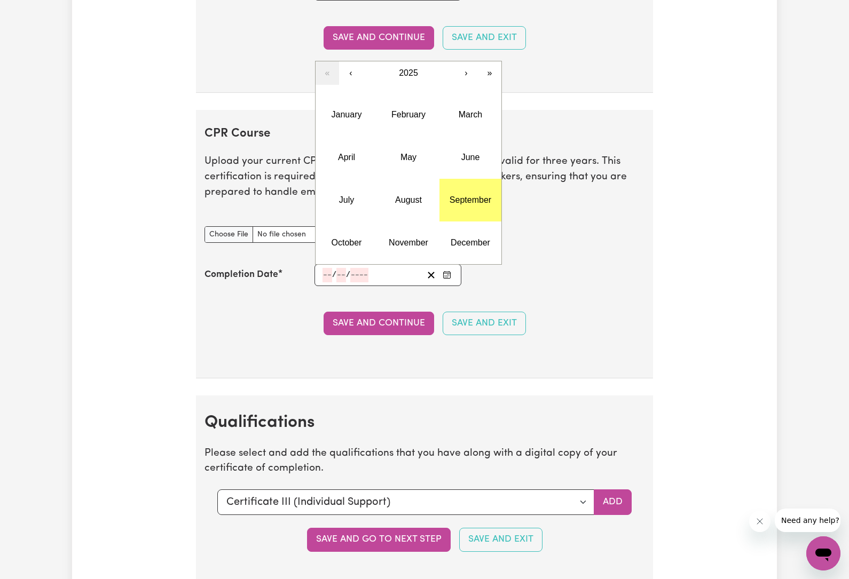
click at [415, 153] on abbr "May" at bounding box center [408, 157] width 16 height 9
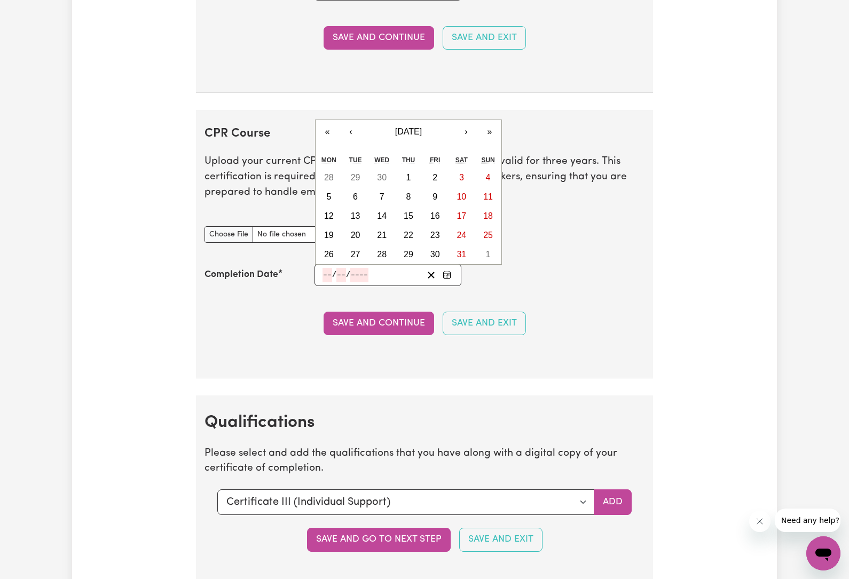
click at [357, 250] on abbr "27" at bounding box center [356, 254] width 10 height 9
type input "[DATE]"
type input "27"
type input "5"
type input "2025"
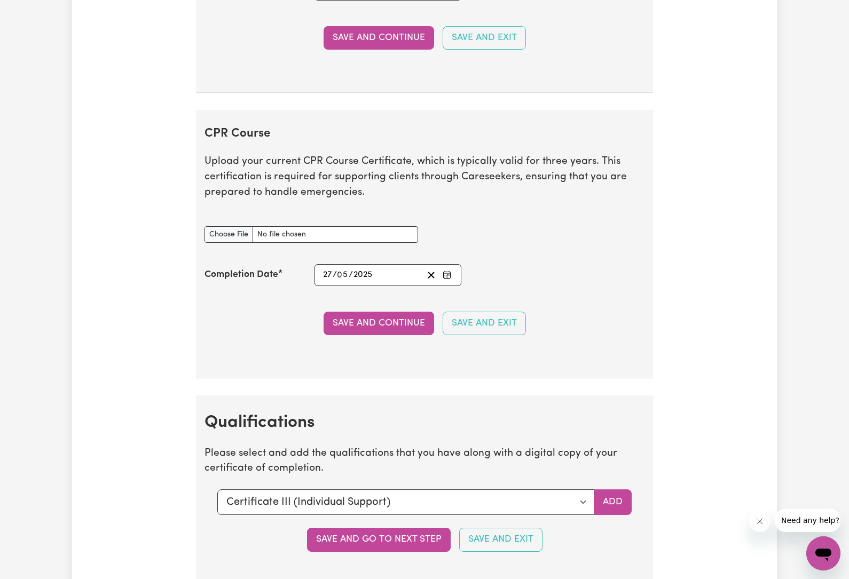
click at [240, 227] on input "CPR Course document" at bounding box center [311, 234] width 214 height 17
type input "C:\fakepath\Agecare FirstAid.pdf"
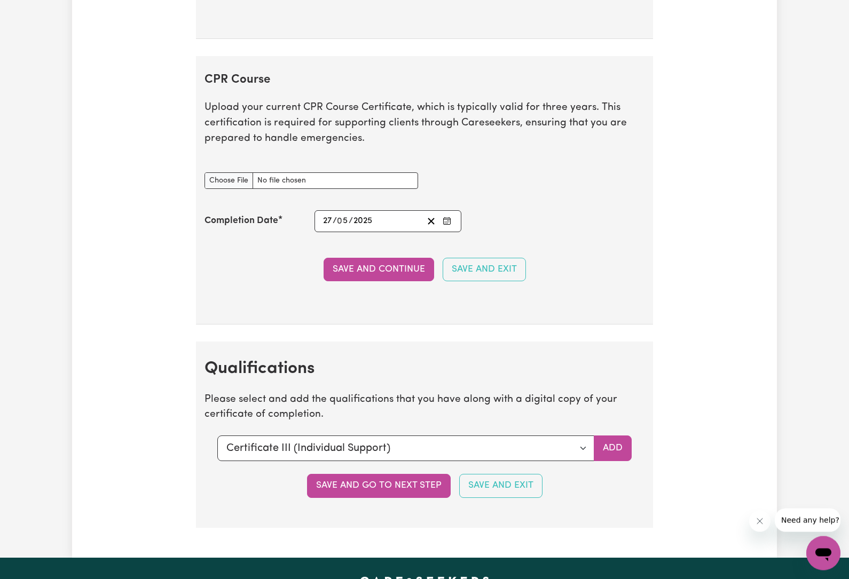
scroll to position [2147, 0]
click at [391, 265] on button "Save and Continue" at bounding box center [379, 269] width 111 height 23
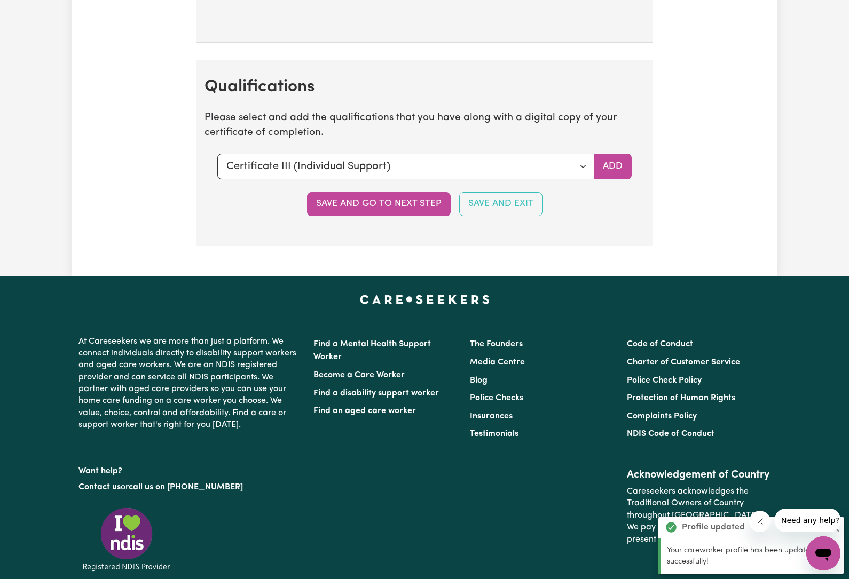
scroll to position [2491, 0]
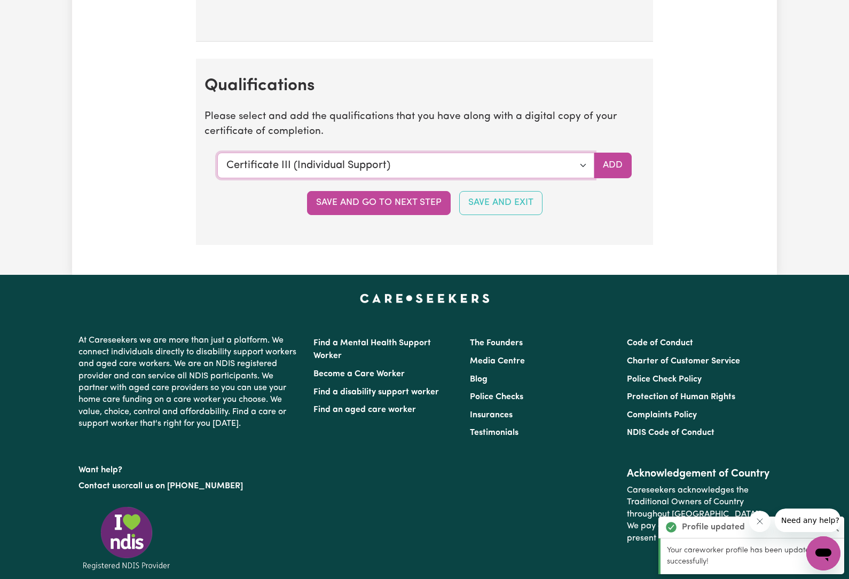
click at [578, 155] on select "Select a qualification to add... Certificate III (Individual Support) Certifica…" at bounding box center [405, 166] width 377 height 26
select select "Certificate IV (Ageing Support)"
click at [418, 192] on button "Save and go to next step" at bounding box center [379, 202] width 144 height 23
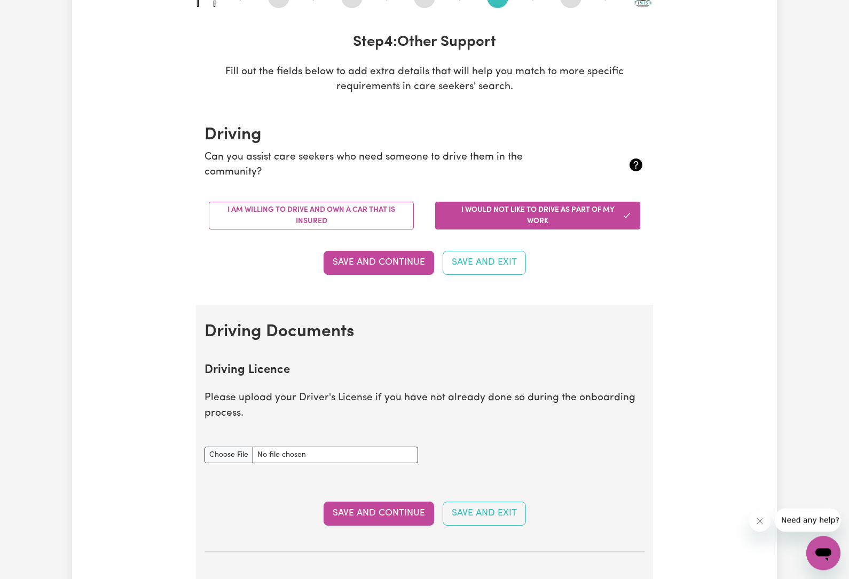
scroll to position [140, 0]
click at [400, 263] on button "Save and Continue" at bounding box center [379, 262] width 111 height 23
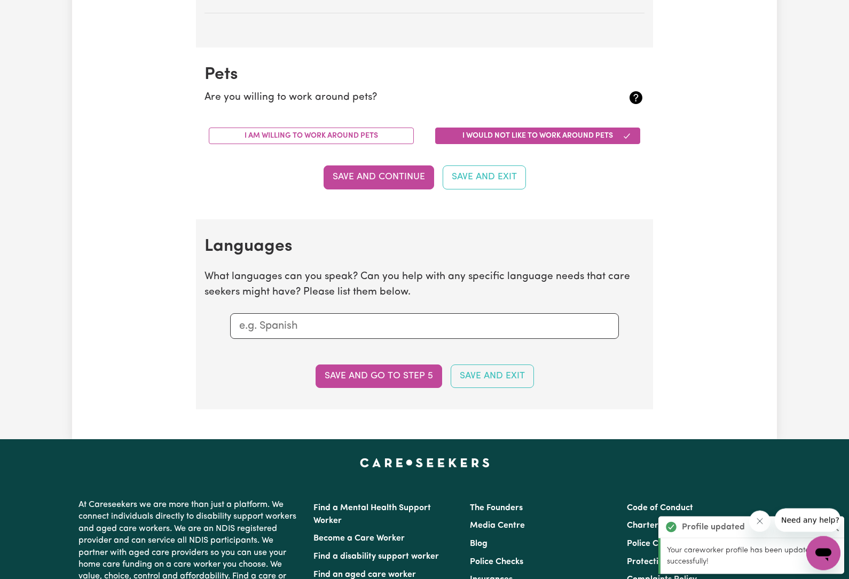
scroll to position [887, 0]
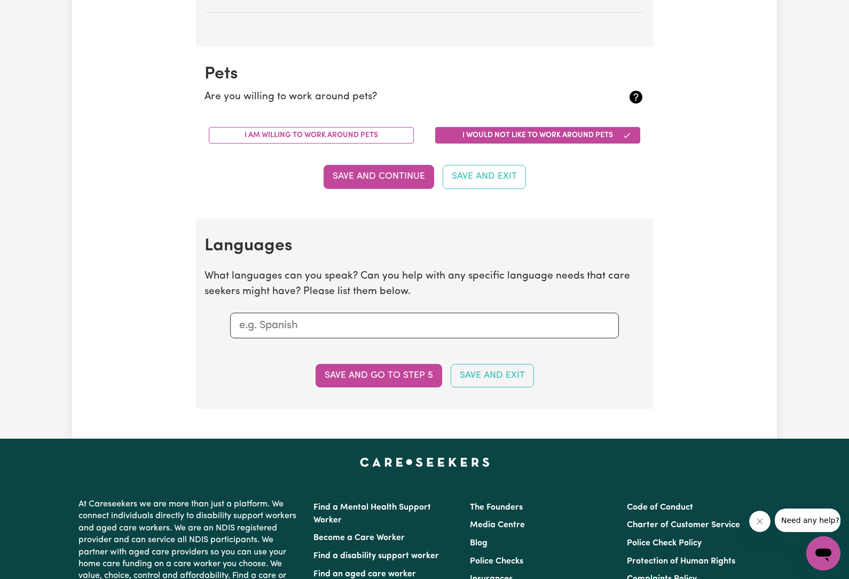
click at [400, 368] on button "Save and go to step 5" at bounding box center [379, 375] width 127 height 23
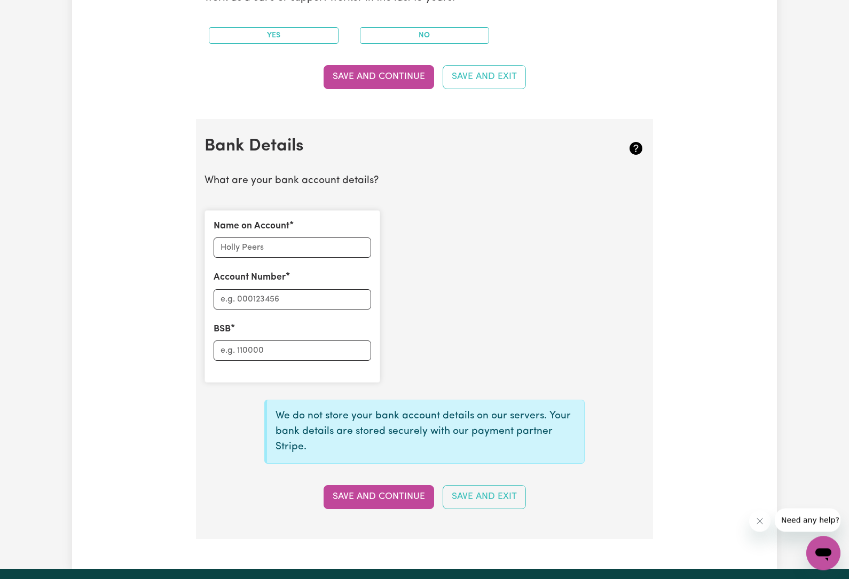
scroll to position [636, 0]
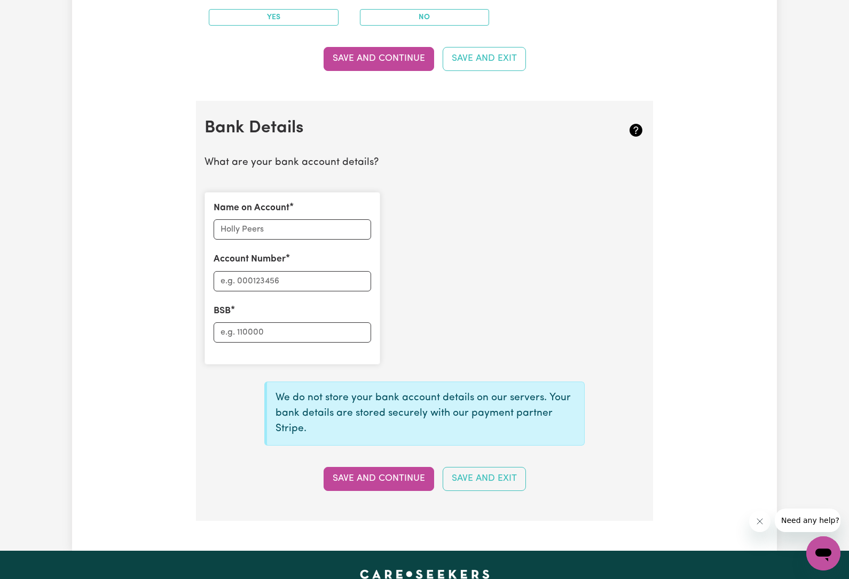
click at [392, 476] on button "Save and Continue" at bounding box center [379, 478] width 111 height 23
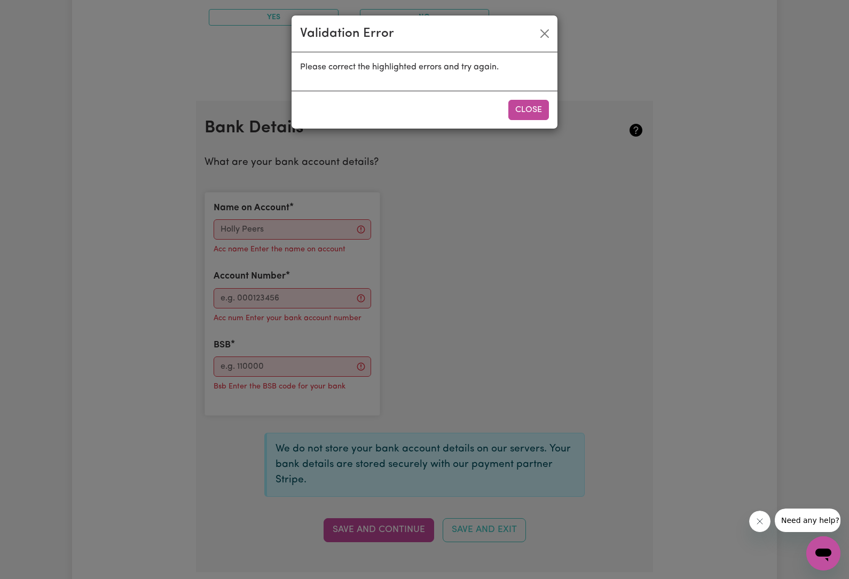
click at [542, 36] on button "Close" at bounding box center [544, 33] width 17 height 17
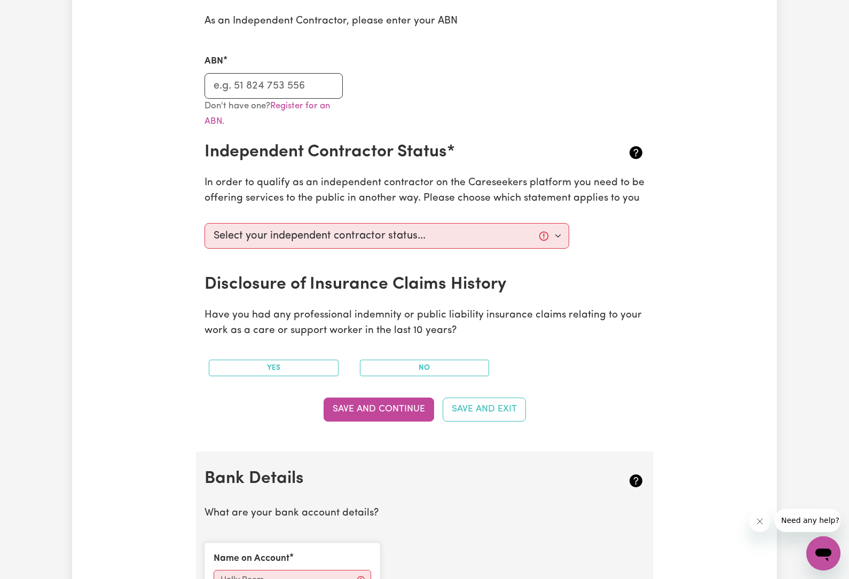
scroll to position [284, 0]
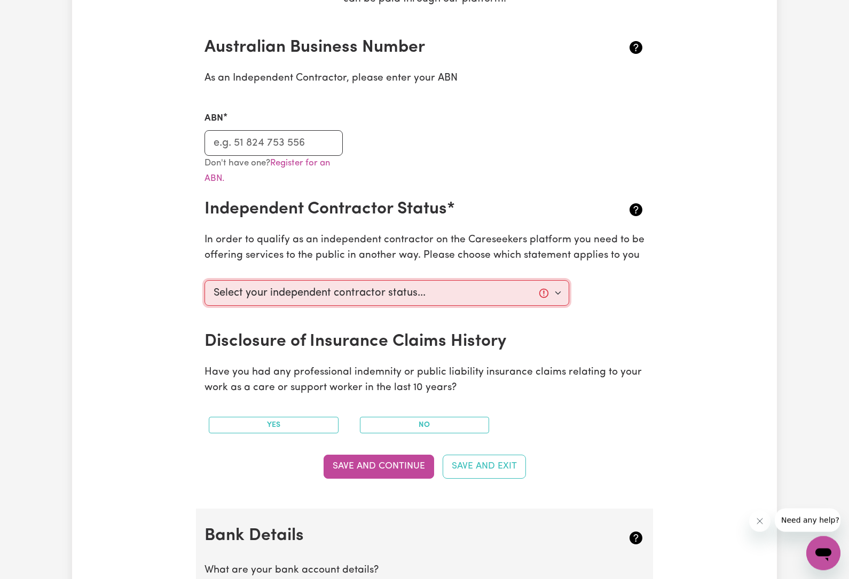
click at [513, 281] on select "Select your independent contractor status... I am providing services through an…" at bounding box center [386, 294] width 365 height 26
select select "I am providing services privately on my own"
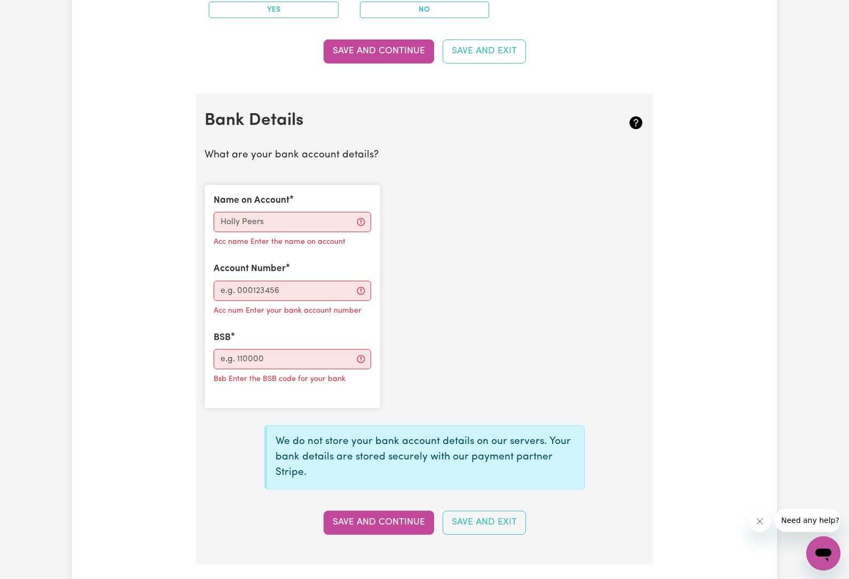
scroll to position [647, 0]
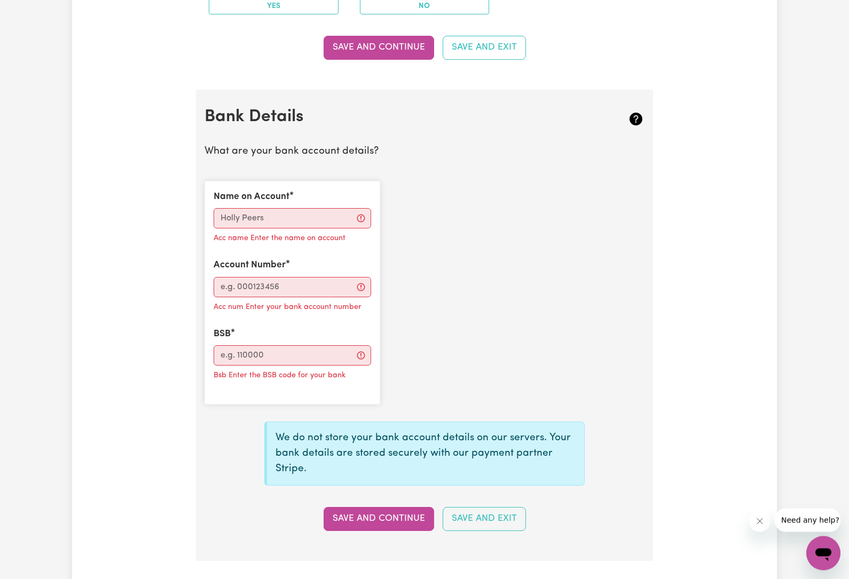
click at [490, 513] on button "Save and Exit" at bounding box center [484, 519] width 83 height 23
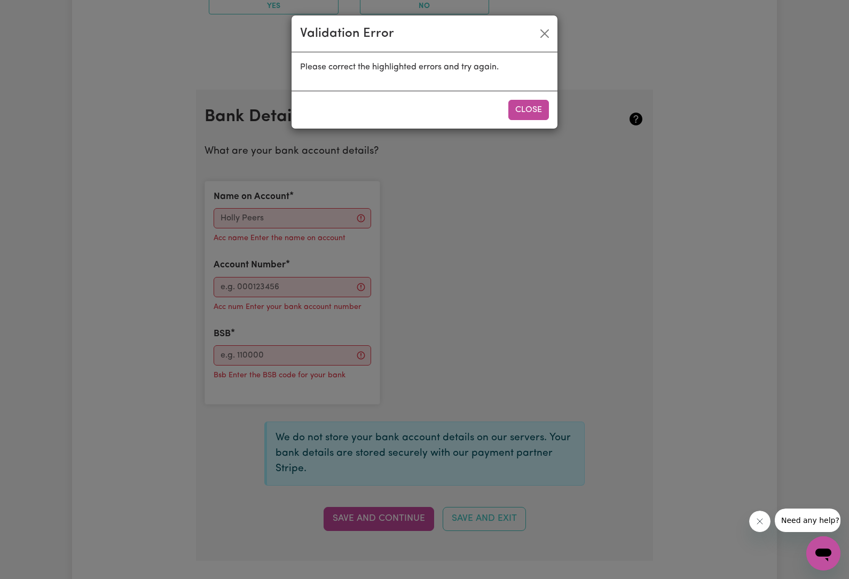
click at [540, 103] on button "Close" at bounding box center [528, 110] width 41 height 20
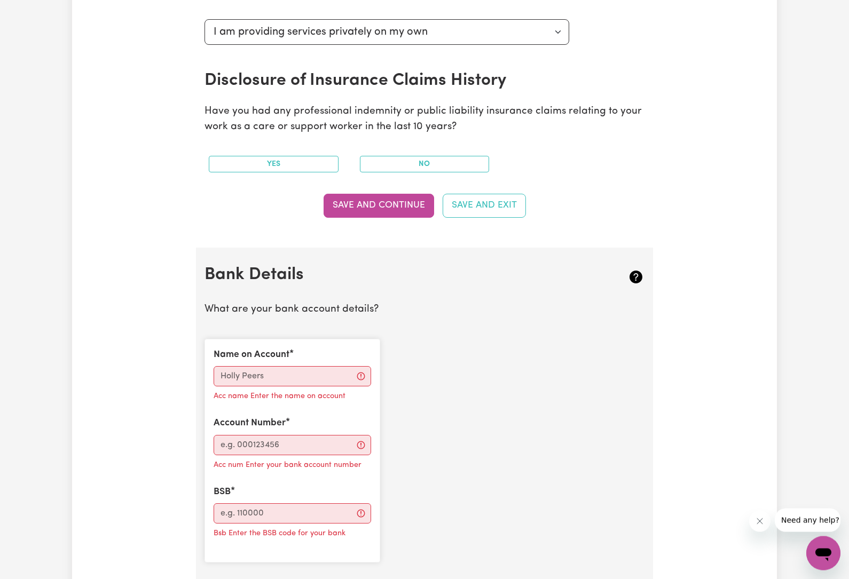
scroll to position [489, 0]
click at [343, 377] on input "Name on Account" at bounding box center [293, 376] width 158 height 20
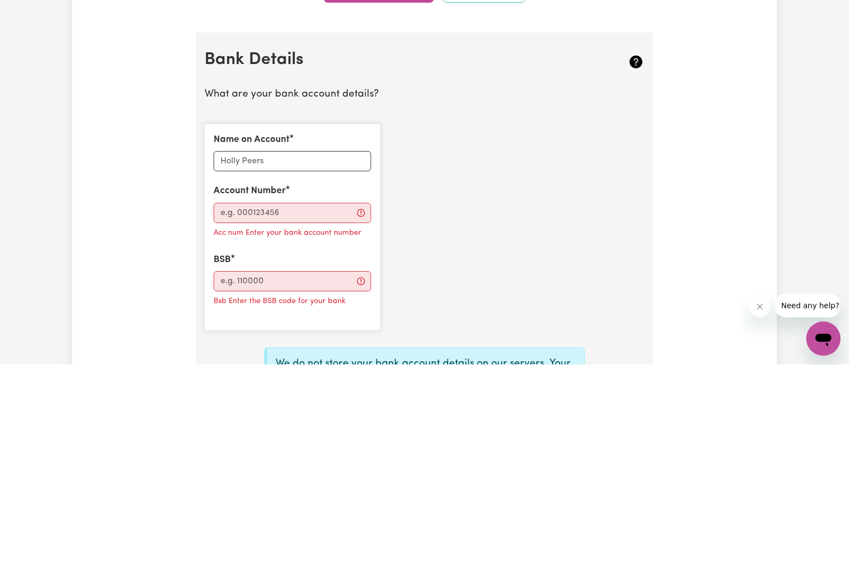
click at [757, 157] on div "Update Profile 1 2 3 4 5 Step 5 : Payment Details We can't wait for you to comp…" at bounding box center [424, 140] width 705 height 1124
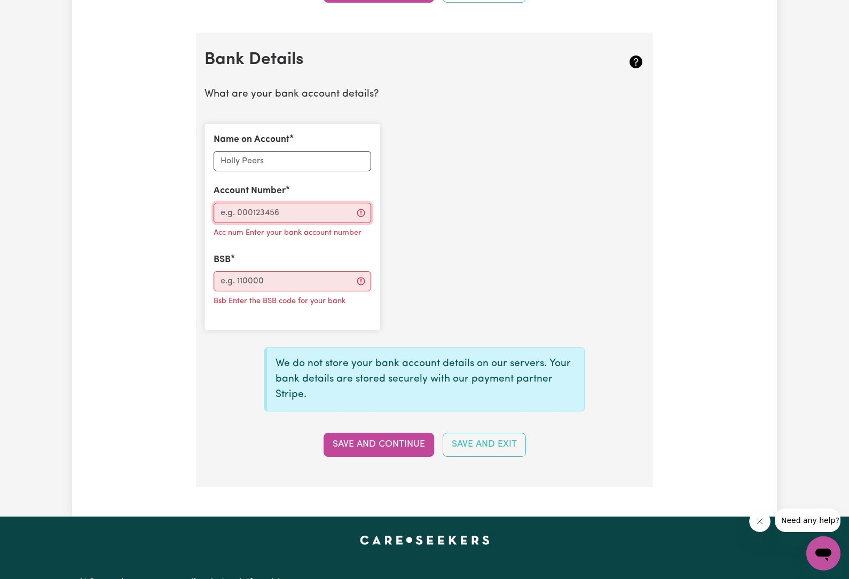
click at [321, 203] on input "Account Number" at bounding box center [293, 213] width 158 height 20
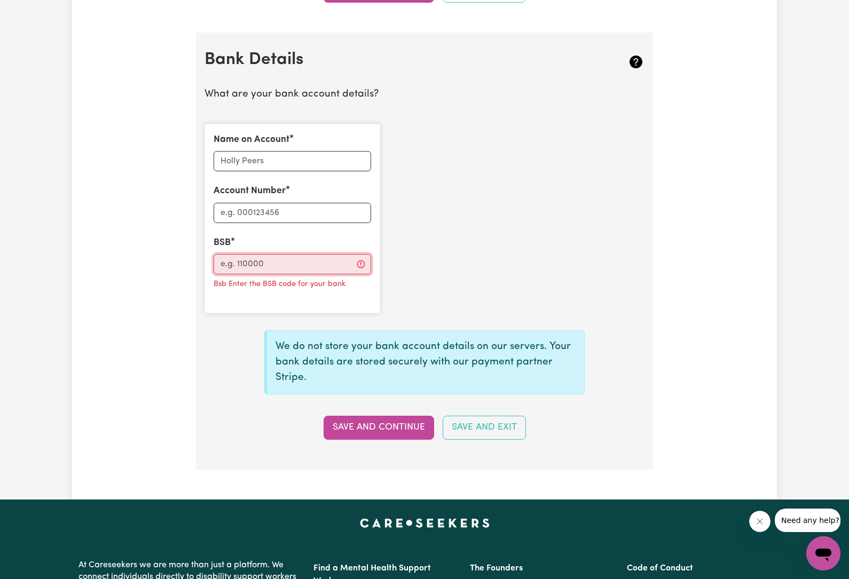
click at [319, 255] on input "BSB" at bounding box center [293, 264] width 158 height 20
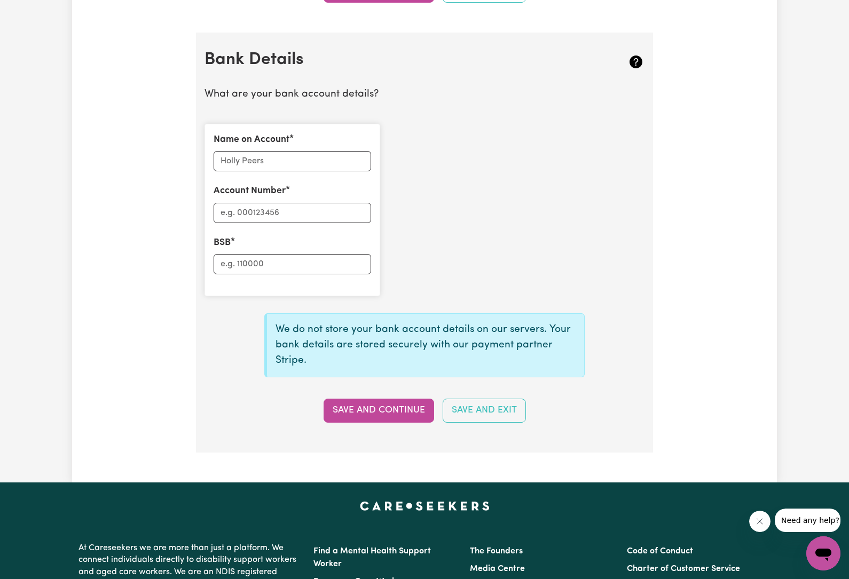
click at [498, 399] on button "Save and Exit" at bounding box center [484, 410] width 83 height 23
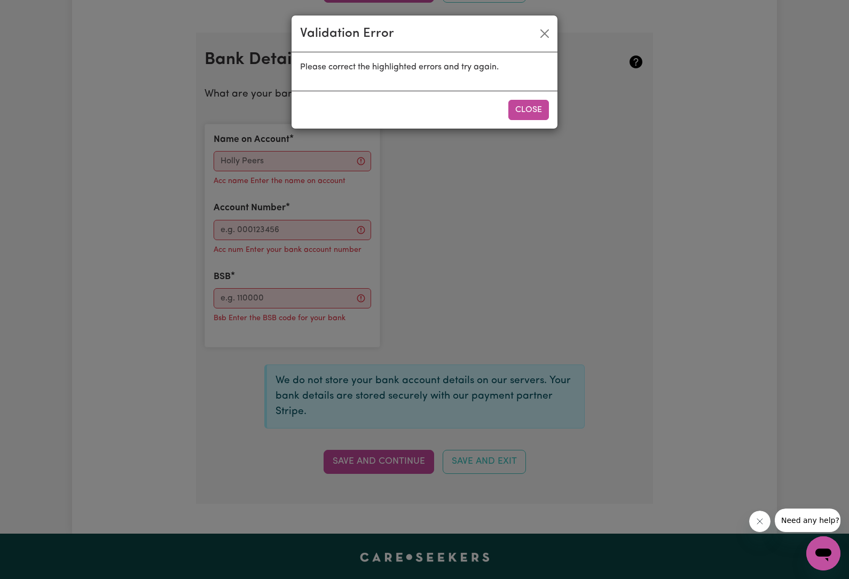
click at [523, 111] on button "Close" at bounding box center [528, 110] width 41 height 20
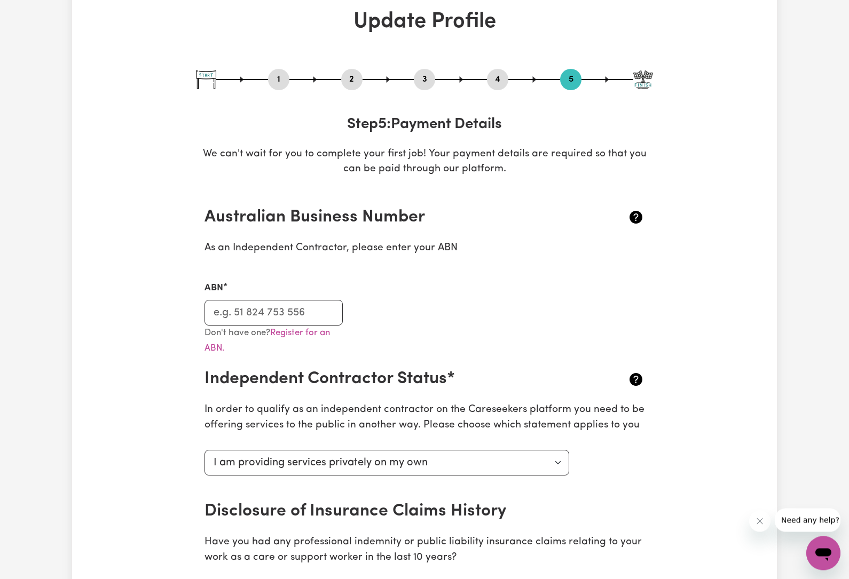
scroll to position [0, 0]
